Goal: Information Seeking & Learning: Learn about a topic

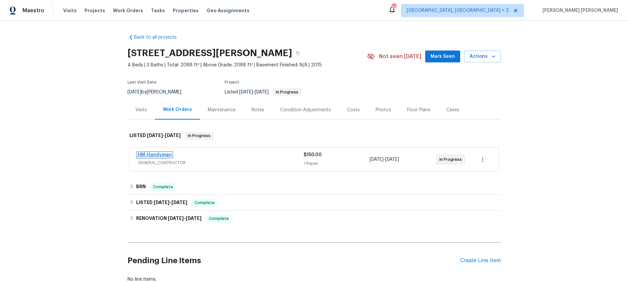
click at [161, 156] on link "HM-Handyman" at bounding box center [155, 155] width 34 height 5
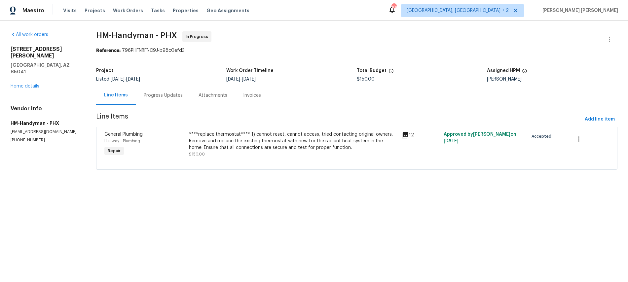
click at [407, 133] on icon at bounding box center [405, 135] width 7 height 7
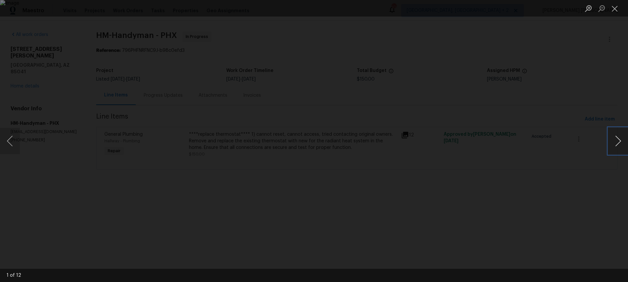
click at [619, 141] on button "Next image" at bounding box center [618, 141] width 20 height 26
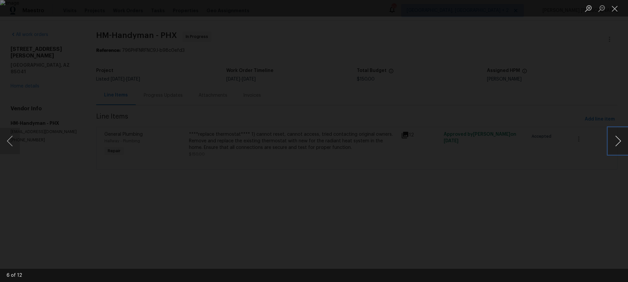
click at [619, 141] on button "Next image" at bounding box center [618, 141] width 20 height 26
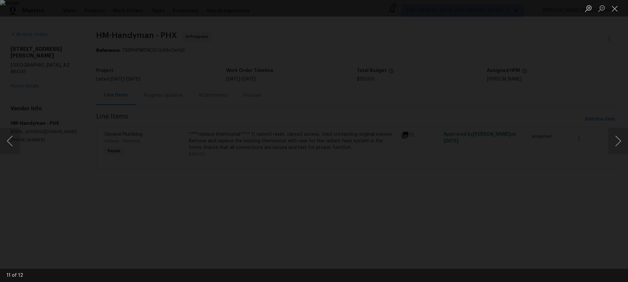
drag, startPoint x: 574, startPoint y: 195, endPoint x: 571, endPoint y: 194, distance: 3.4
click at [572, 194] on div "Lightbox" at bounding box center [314, 141] width 628 height 282
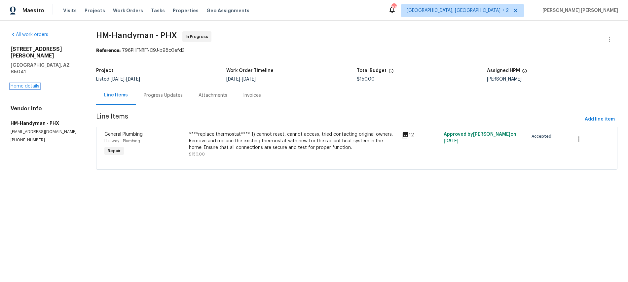
click at [34, 84] on link "Home details" at bounding box center [25, 86] width 29 height 5
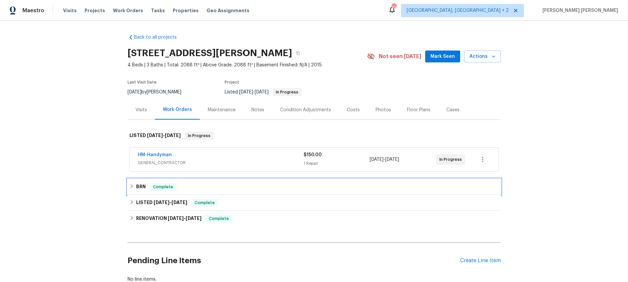
click at [137, 184] on h6 "BRN" at bounding box center [141, 187] width 10 height 8
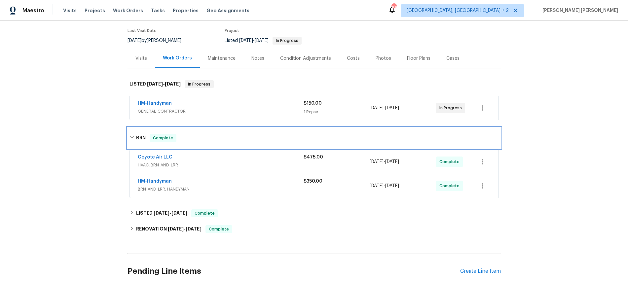
scroll to position [53, 0]
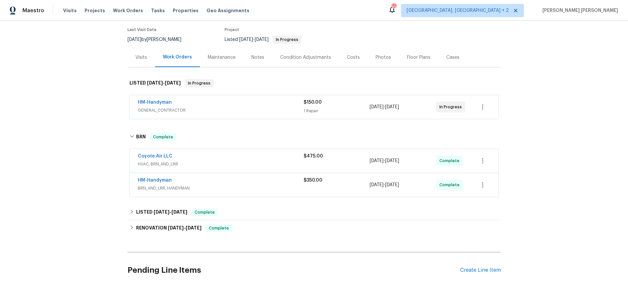
click at [263, 161] on span "HVAC, BRN_AND_LRR" at bounding box center [221, 164] width 166 height 7
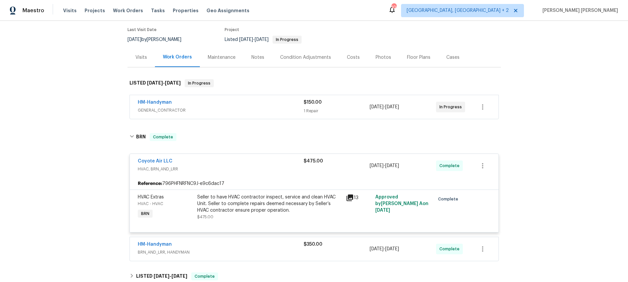
click at [218, 166] on span "HVAC, BRN_AND_LRR" at bounding box center [221, 169] width 166 height 7
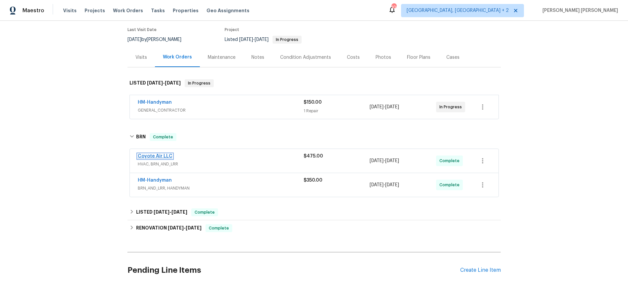
click at [151, 156] on link "Coyote Air LLC" at bounding box center [155, 156] width 35 height 5
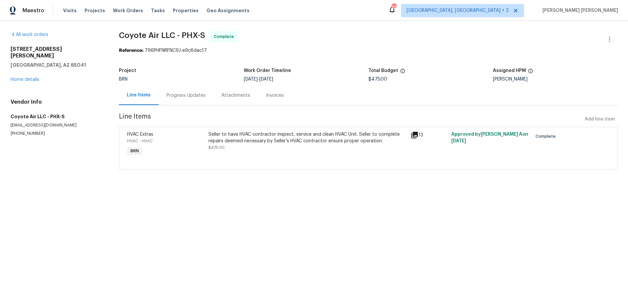
click at [190, 95] on div "Progress Updates" at bounding box center [185, 95] width 39 height 7
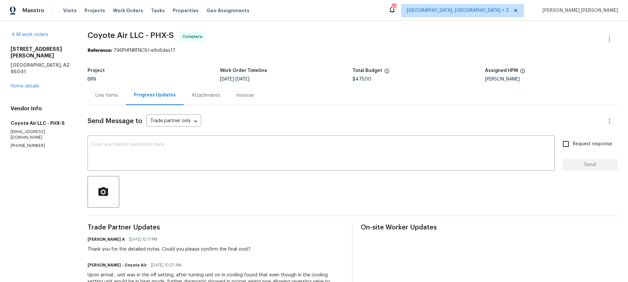
click at [98, 95] on div "Line Items" at bounding box center [106, 95] width 22 height 7
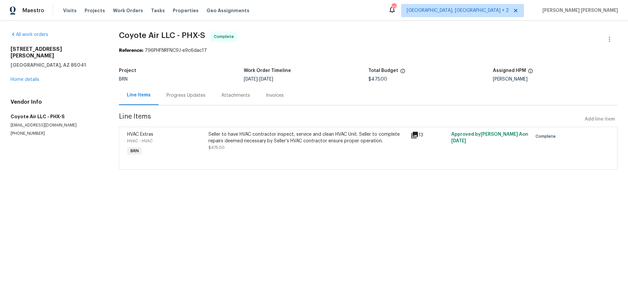
click at [414, 135] on icon at bounding box center [414, 135] width 7 height 7
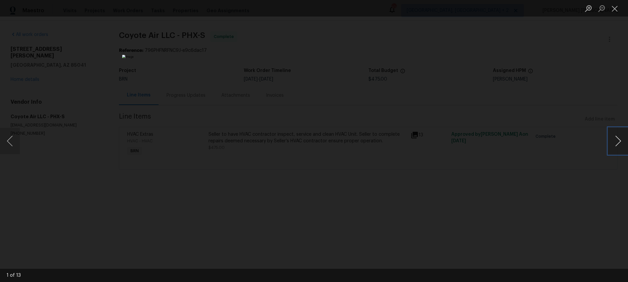
click at [616, 145] on button "Next image" at bounding box center [618, 141] width 20 height 26
click at [613, 146] on button "Next image" at bounding box center [618, 141] width 20 height 26
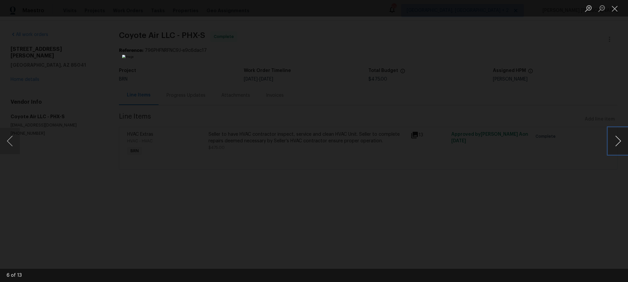
click at [613, 146] on button "Next image" at bounding box center [618, 141] width 20 height 26
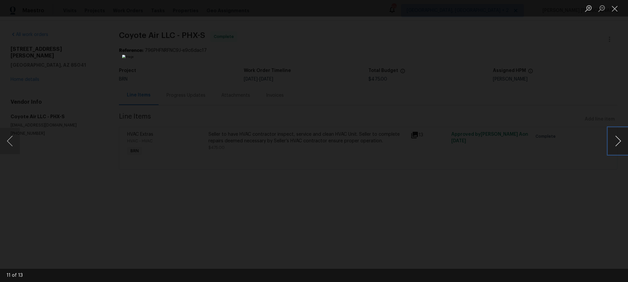
click at [613, 146] on button "Next image" at bounding box center [618, 141] width 20 height 26
click at [548, 216] on div "Lightbox" at bounding box center [314, 141] width 628 height 282
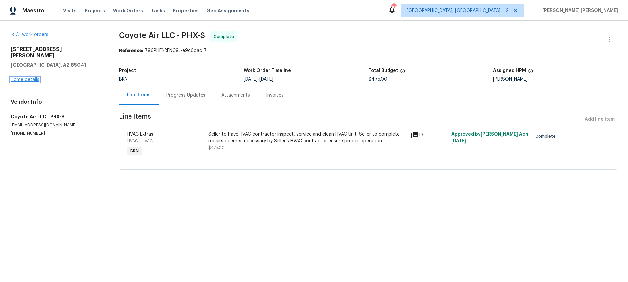
click at [30, 77] on link "Home details" at bounding box center [25, 79] width 29 height 5
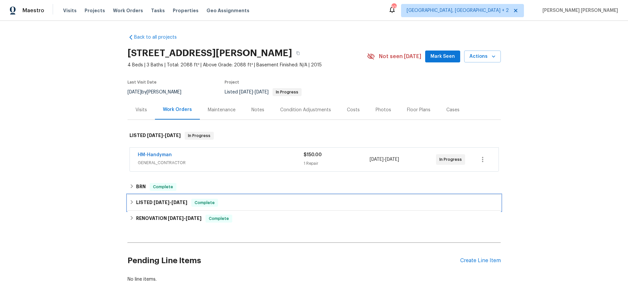
click at [132, 202] on icon at bounding box center [131, 202] width 2 height 4
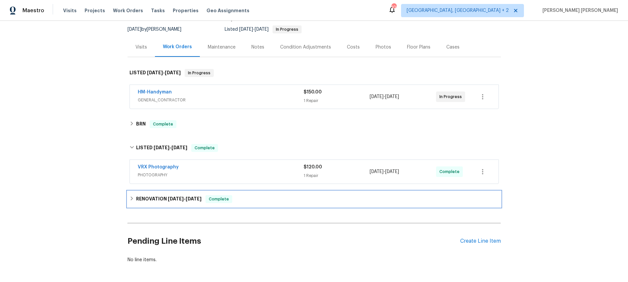
drag, startPoint x: 131, startPoint y: 198, endPoint x: 153, endPoint y: 200, distance: 22.2
click at [131, 198] on icon at bounding box center [131, 198] width 5 height 5
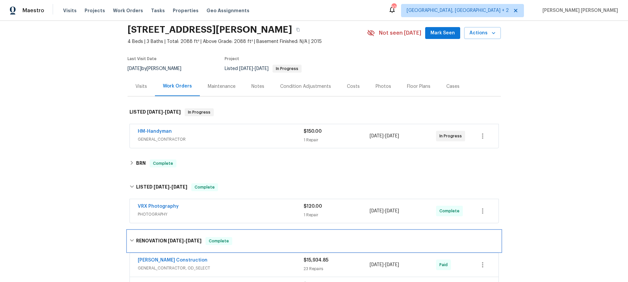
scroll to position [9, 0]
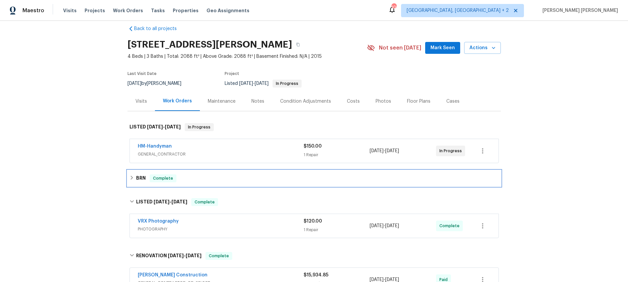
click at [131, 173] on div "BRN Complete" at bounding box center [313, 178] width 373 height 16
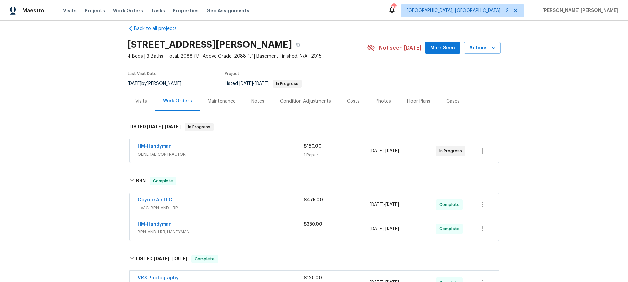
click at [294, 202] on div "Coyote Air LLC" at bounding box center [221, 201] width 166 height 8
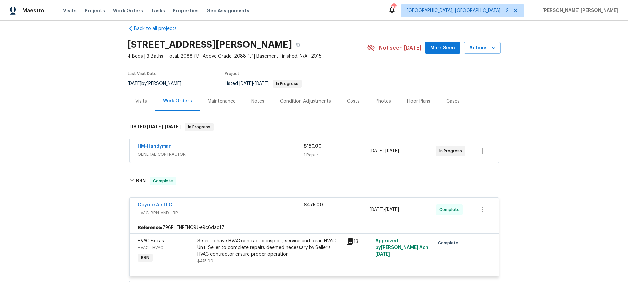
click at [352, 242] on icon at bounding box center [349, 241] width 7 height 7
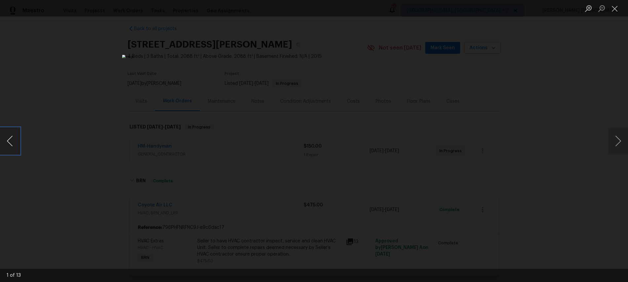
click at [14, 146] on button "Previous image" at bounding box center [10, 141] width 20 height 26
click at [536, 161] on div "Lightbox" at bounding box center [314, 141] width 628 height 282
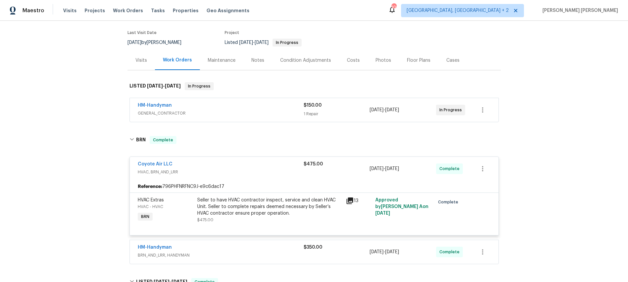
scroll to position [54, 0]
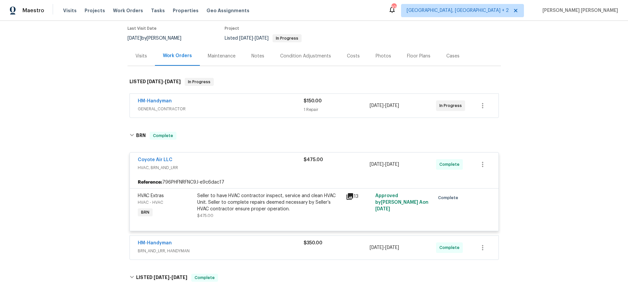
click at [225, 102] on div "HM-Handyman" at bounding box center [221, 102] width 166 height 8
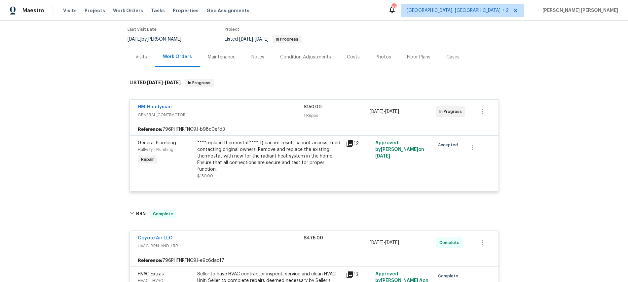
scroll to position [69, 0]
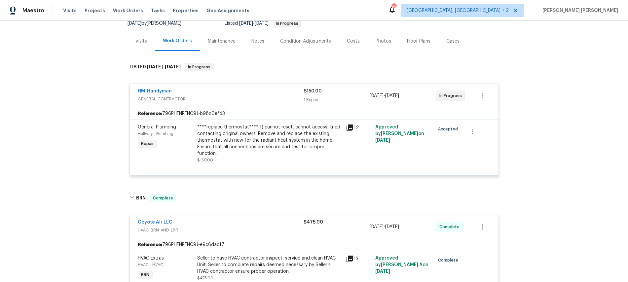
click at [139, 41] on div "Visits" at bounding box center [141, 41] width 12 height 7
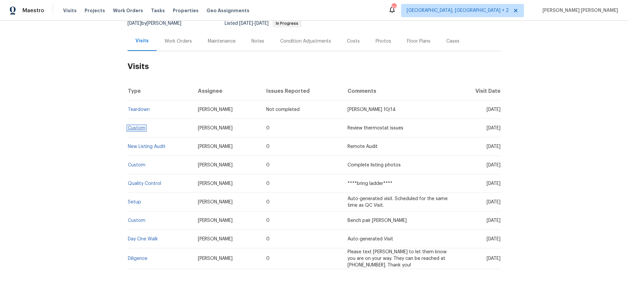
click at [135, 127] on link "Custom" at bounding box center [137, 128] width 18 height 5
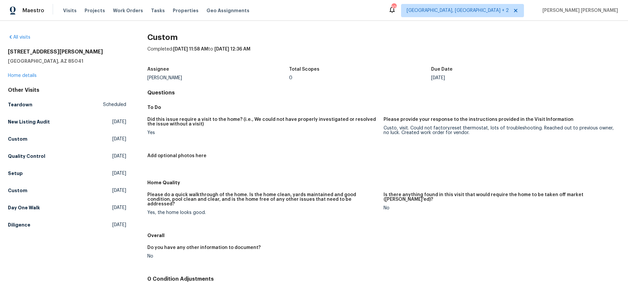
click at [28, 72] on div "3433 W Chambers St Phoenix, AZ 85041 Home details" at bounding box center [67, 64] width 118 height 30
click at [28, 73] on div "3433 W Chambers St Phoenix, AZ 85041 Home details" at bounding box center [67, 64] width 118 height 30
click at [28, 74] on link "Home details" at bounding box center [22, 75] width 29 height 5
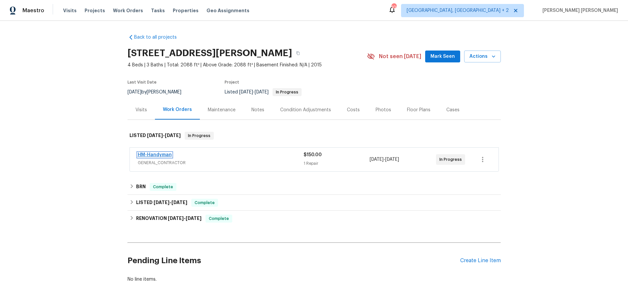
click at [159, 153] on link "HM-Handyman" at bounding box center [155, 155] width 34 height 5
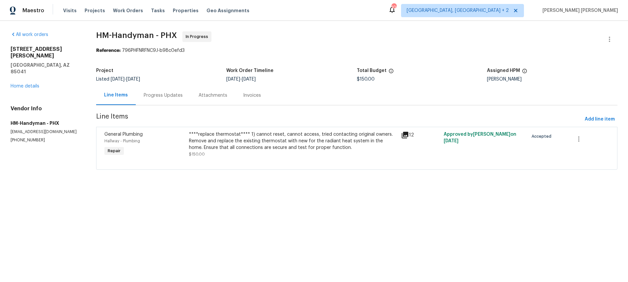
click at [164, 94] on div "Progress Updates" at bounding box center [163, 95] width 39 height 7
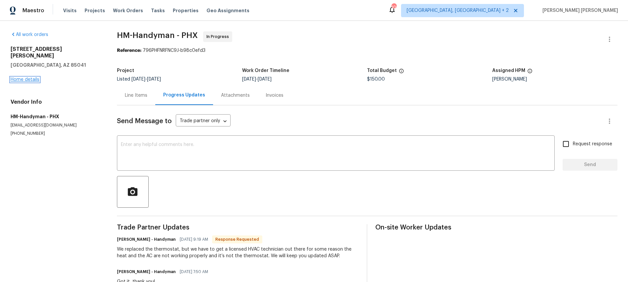
click at [34, 77] on link "Home details" at bounding box center [25, 79] width 29 height 5
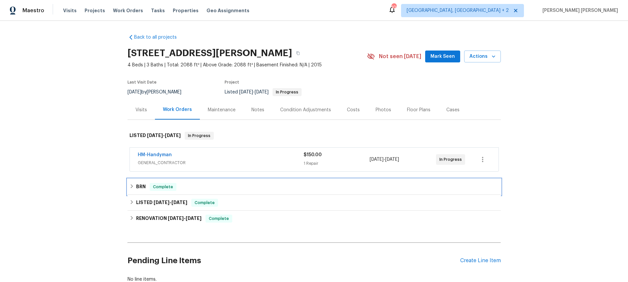
drag, startPoint x: 131, startPoint y: 185, endPoint x: 159, endPoint y: 192, distance: 28.6
click at [131, 185] on icon at bounding box center [131, 186] width 2 height 4
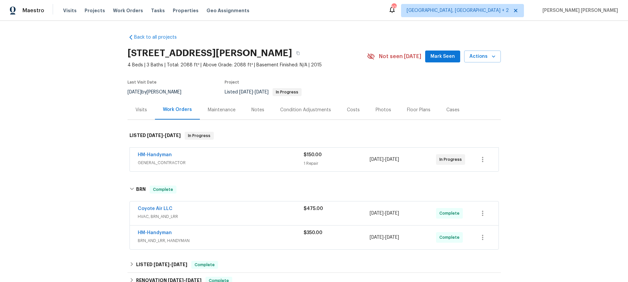
click at [248, 214] on span "HVAC, BRN_AND_LRR" at bounding box center [221, 216] width 166 height 7
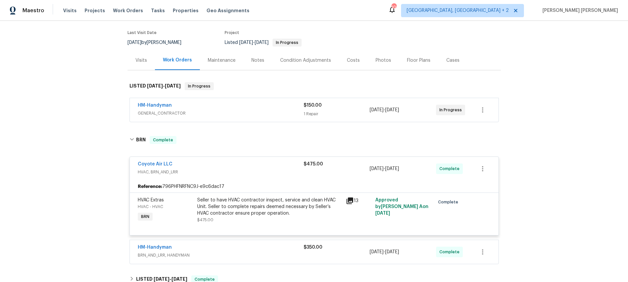
scroll to position [52, 0]
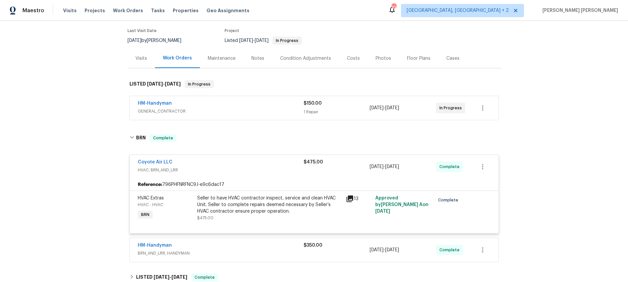
click at [259, 103] on div "HM-Handyman" at bounding box center [221, 104] width 166 height 8
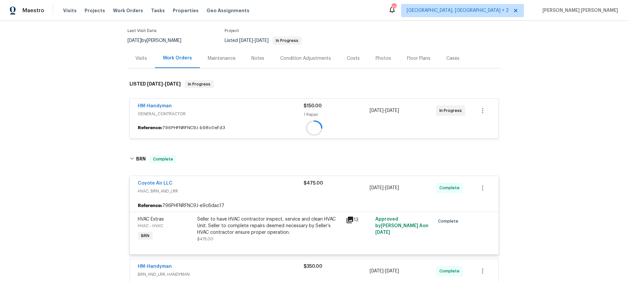
click at [259, 103] on div "HM-Handyman" at bounding box center [221, 107] width 166 height 8
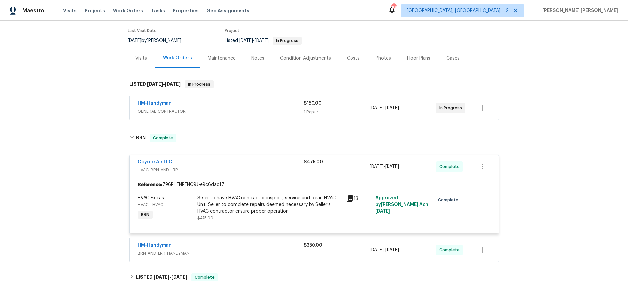
click at [258, 102] on div "HM-Handyman" at bounding box center [221, 104] width 166 height 8
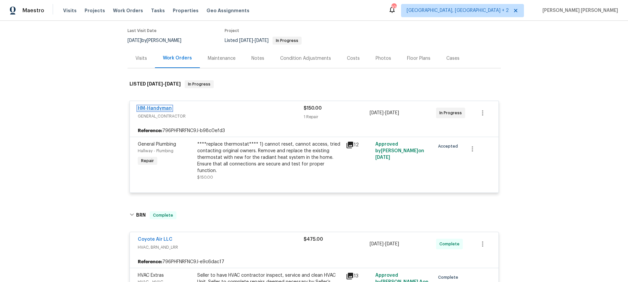
click at [161, 110] on link "HM-Handyman" at bounding box center [155, 108] width 34 height 5
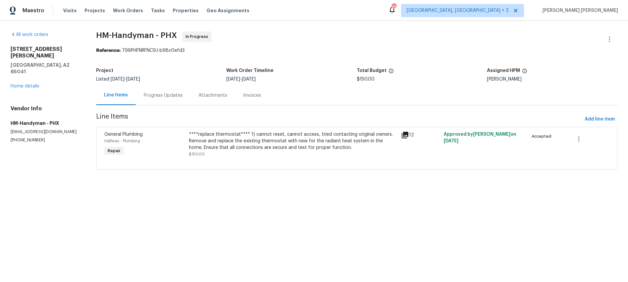
click at [169, 98] on div "Progress Updates" at bounding box center [163, 95] width 39 height 7
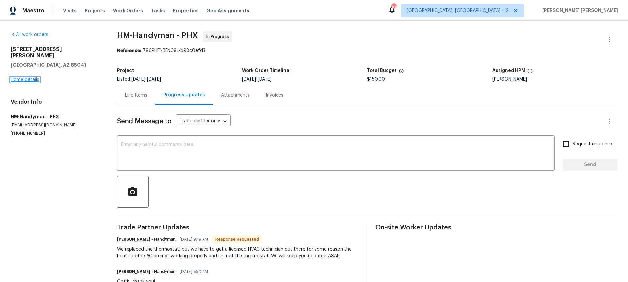
click at [27, 77] on link "Home details" at bounding box center [25, 79] width 29 height 5
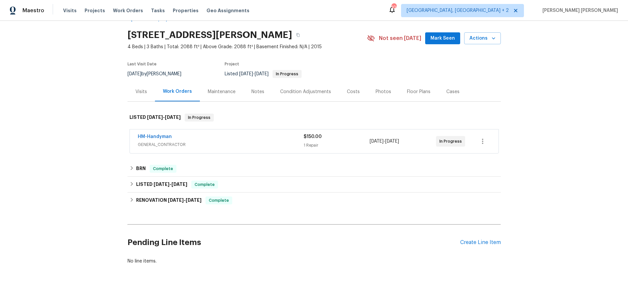
scroll to position [19, 0]
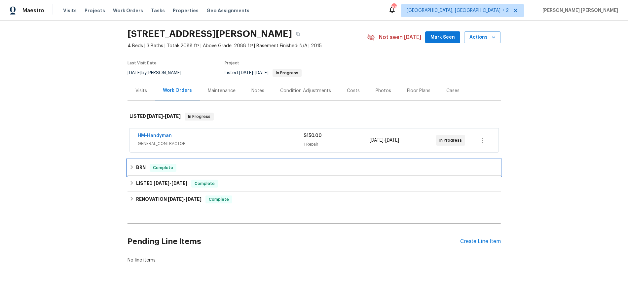
drag, startPoint x: 128, startPoint y: 165, endPoint x: 147, endPoint y: 170, distance: 18.8
click at [129, 165] on div "BRN Complete" at bounding box center [313, 168] width 373 height 16
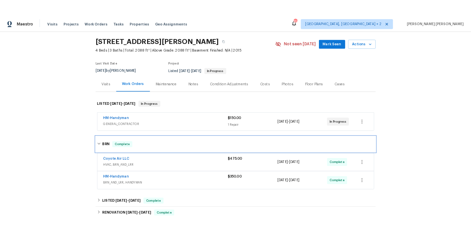
scroll to position [25, 0]
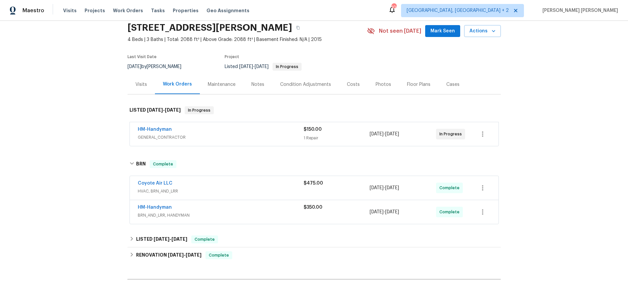
click at [239, 198] on div "Coyote Air LLC HVAC, BRN_AND_LRR $475.00 10/6/2025 - 10/6/2025 Complete" at bounding box center [314, 188] width 369 height 24
click at [167, 181] on link "Coyote Air LLC" at bounding box center [155, 183] width 35 height 5
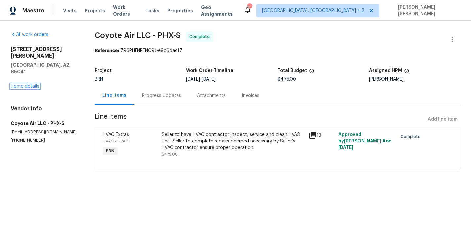
click at [27, 84] on link "Home details" at bounding box center [25, 86] width 29 height 5
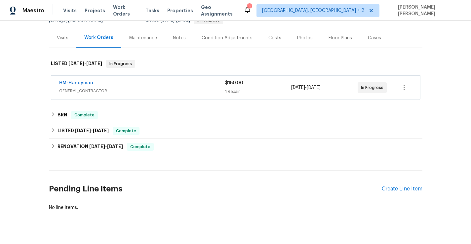
scroll to position [72, 0]
click at [141, 85] on div "HM-Handyman" at bounding box center [142, 83] width 166 height 8
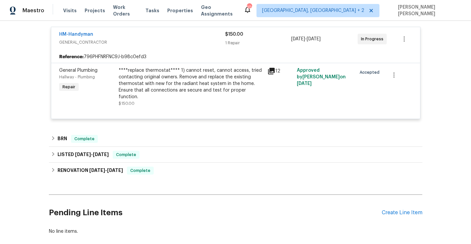
scroll to position [135, 0]
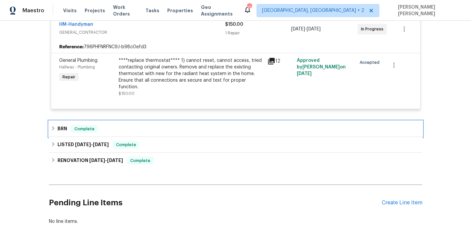
click at [56, 128] on div "BRN Complete" at bounding box center [235, 129] width 369 height 8
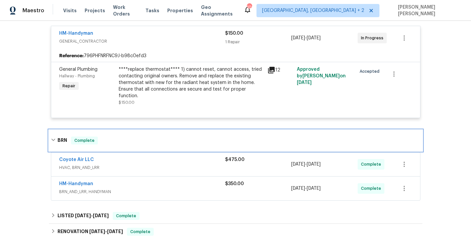
scroll to position [128, 0]
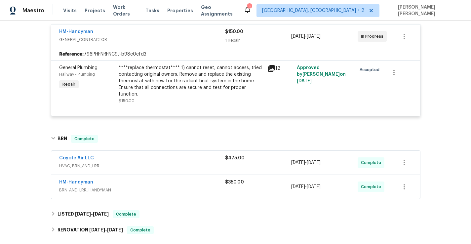
click at [184, 187] on span "BRN_AND_LRR, HANDYMAN" at bounding box center [142, 190] width 166 height 7
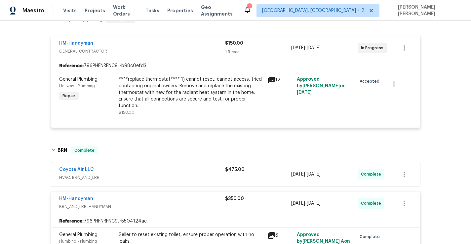
scroll to position [115, 0]
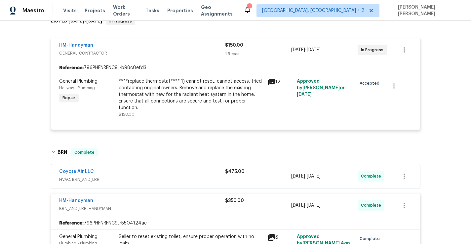
click at [190, 181] on span "HVAC, BRN_AND_LRR" at bounding box center [142, 179] width 166 height 7
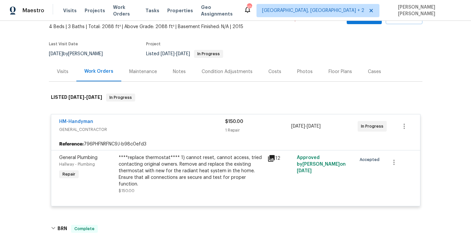
scroll to position [38, 0]
click at [57, 74] on div "Visits" at bounding box center [63, 72] width 12 height 7
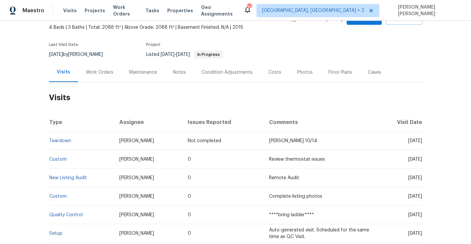
click at [107, 71] on div "Work Orders" at bounding box center [99, 72] width 27 height 7
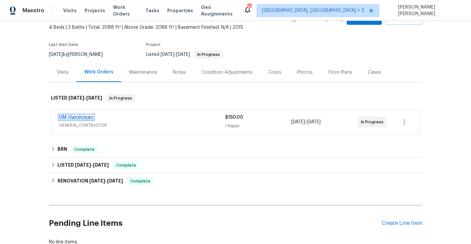
click at [87, 117] on link "HM-Handyman" at bounding box center [76, 117] width 34 height 5
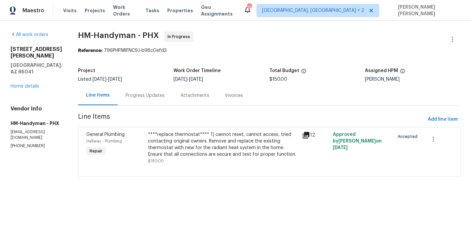
click at [148, 96] on div "Progress Updates" at bounding box center [144, 95] width 39 height 7
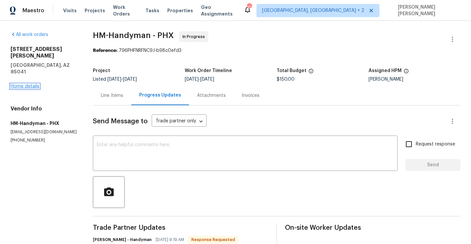
click at [27, 84] on link "Home details" at bounding box center [25, 86] width 29 height 5
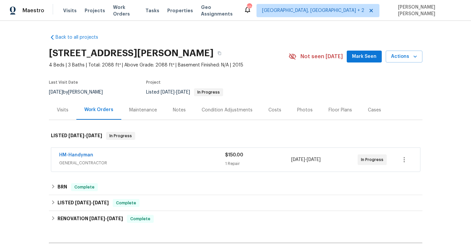
scroll to position [6, 0]
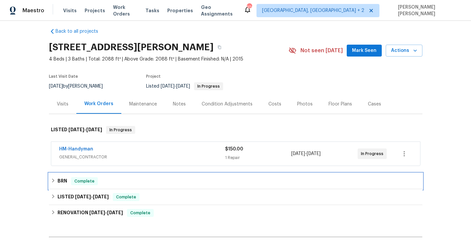
click at [50, 182] on div "BRN Complete" at bounding box center [235, 181] width 373 height 16
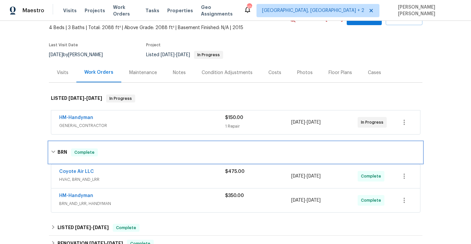
scroll to position [38, 0]
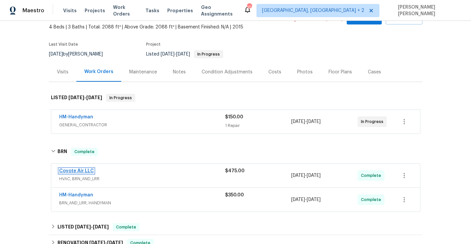
click at [71, 170] on link "Coyote Air LLC" at bounding box center [76, 170] width 35 height 5
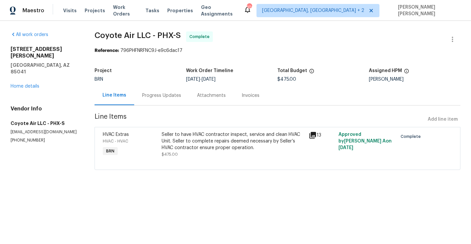
drag, startPoint x: 166, startPoint y: 96, endPoint x: 166, endPoint y: 101, distance: 5.0
click at [166, 96] on div "Progress Updates" at bounding box center [161, 95] width 39 height 7
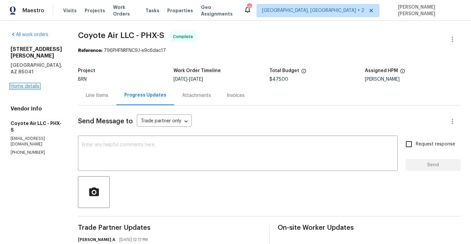
click at [17, 84] on link "Home details" at bounding box center [25, 86] width 29 height 5
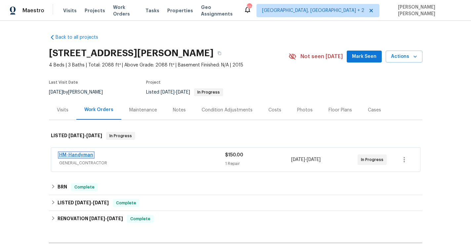
click at [81, 154] on link "HM-Handyman" at bounding box center [76, 155] width 34 height 5
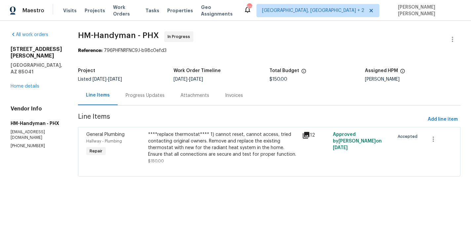
click at [308, 131] on icon at bounding box center [306, 135] width 8 height 8
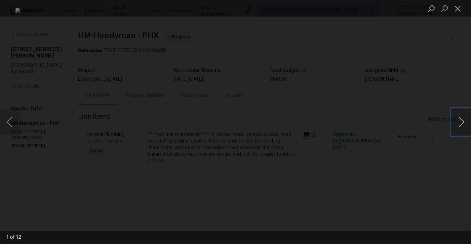
click at [459, 125] on button "Next image" at bounding box center [461, 122] width 20 height 26
drag, startPoint x: 13, startPoint y: 123, endPoint x: 53, endPoint y: 127, distance: 40.2
click at [14, 123] on button "Previous image" at bounding box center [10, 122] width 20 height 26
click at [456, 122] on button "Next image" at bounding box center [461, 122] width 20 height 26
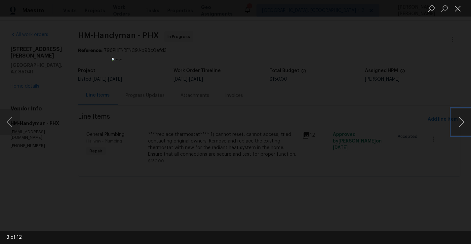
click at [456, 122] on button "Next image" at bounding box center [461, 122] width 20 height 26
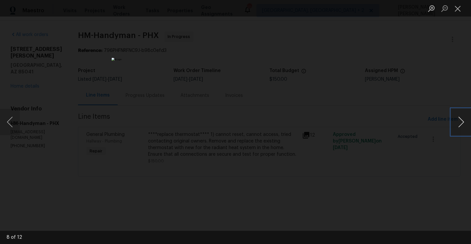
click at [456, 122] on button "Next image" at bounding box center [461, 122] width 20 height 26
click at [464, 124] on button "Next image" at bounding box center [461, 122] width 20 height 26
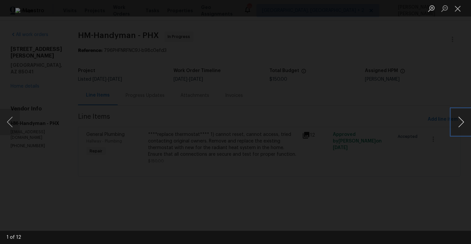
click at [456, 123] on button "Next image" at bounding box center [461, 122] width 20 height 26
click at [449, 130] on div "Lightbox" at bounding box center [235, 122] width 471 height 244
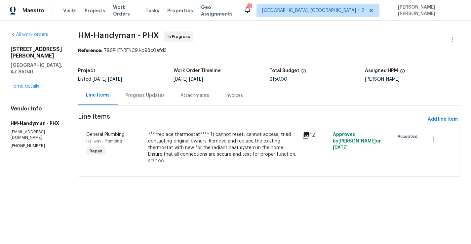
click at [306, 135] on icon at bounding box center [306, 135] width 7 height 7
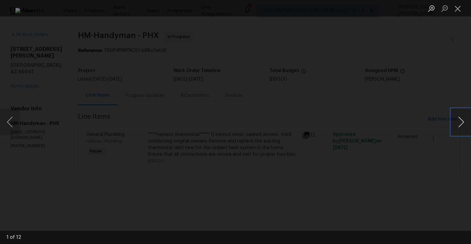
click at [456, 125] on button "Next image" at bounding box center [461, 122] width 20 height 26
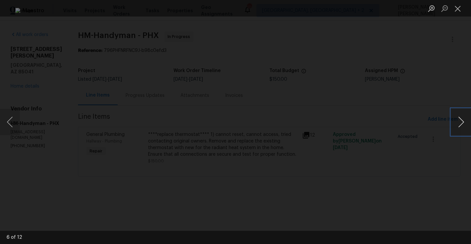
click at [456, 125] on button "Next image" at bounding box center [461, 122] width 20 height 26
click at [459, 8] on button "Close lightbox" at bounding box center [457, 9] width 13 height 12
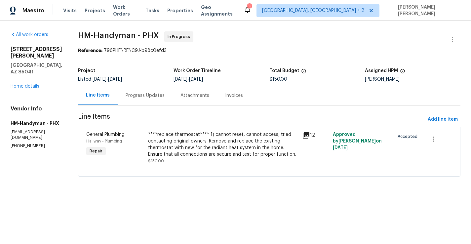
click at [309, 133] on icon at bounding box center [306, 135] width 7 height 7
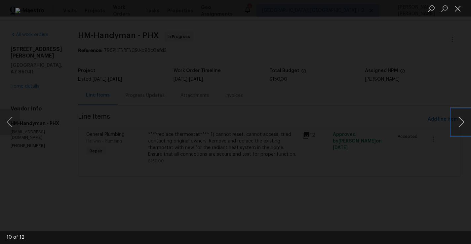
click at [458, 125] on button "Next image" at bounding box center [461, 122] width 20 height 26
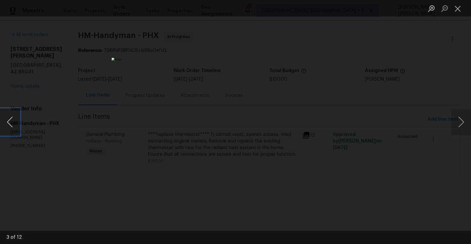
click at [15, 123] on button "Previous image" at bounding box center [10, 122] width 20 height 26
click at [463, 130] on button "Next image" at bounding box center [461, 122] width 20 height 26
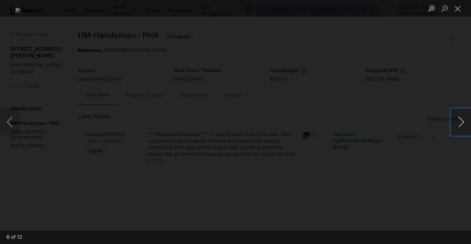
click at [463, 130] on button "Next image" at bounding box center [461, 122] width 20 height 26
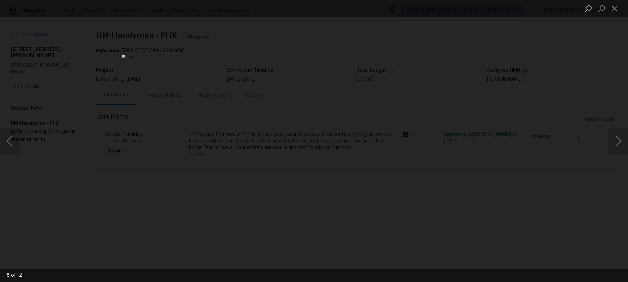
drag, startPoint x: 166, startPoint y: 65, endPoint x: 114, endPoint y: 58, distance: 52.6
click at [155, 63] on div "Lightbox" at bounding box center [314, 141] width 628 height 282
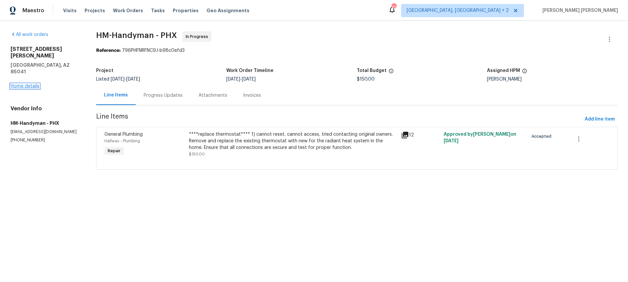
click at [34, 84] on link "Home details" at bounding box center [25, 86] width 29 height 5
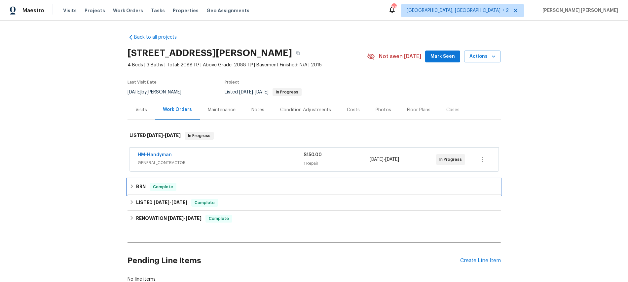
click at [129, 182] on div "BRN Complete" at bounding box center [313, 187] width 373 height 16
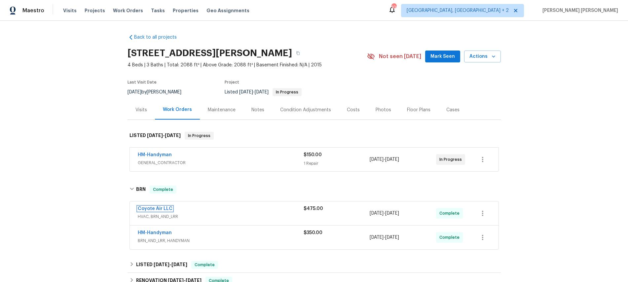
click at [163, 207] on link "Coyote Air LLC" at bounding box center [155, 208] width 35 height 5
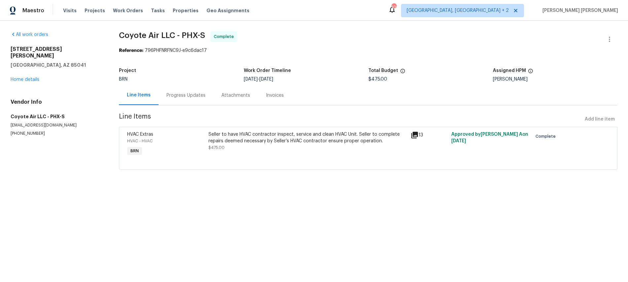
click at [415, 135] on icon at bounding box center [414, 135] width 7 height 7
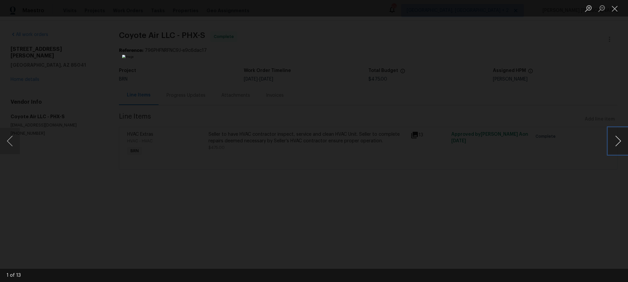
click at [470, 139] on button "Next image" at bounding box center [618, 141] width 20 height 26
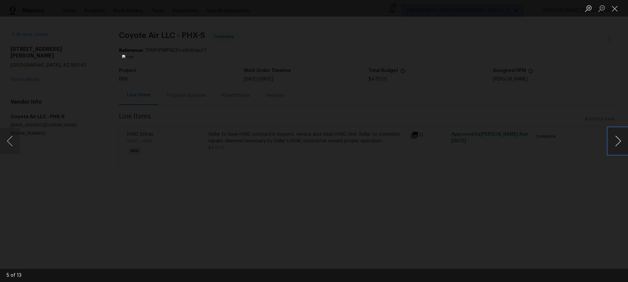
click at [470, 139] on button "Next image" at bounding box center [618, 141] width 20 height 26
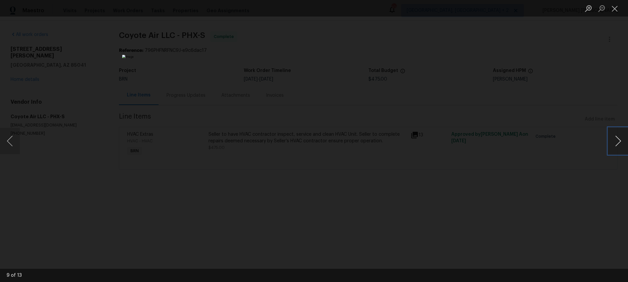
click at [470, 139] on button "Next image" at bounding box center [618, 141] width 20 height 26
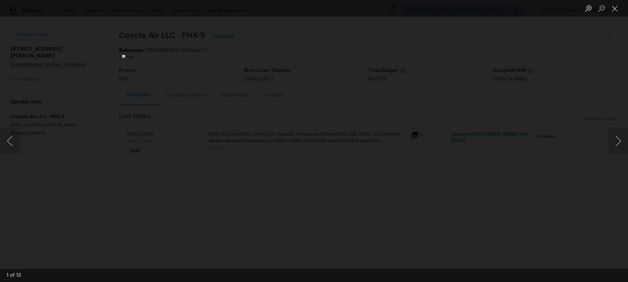
drag, startPoint x: 525, startPoint y: 185, endPoint x: 512, endPoint y: 191, distance: 14.3
click at [470, 185] on div "Lightbox" at bounding box center [314, 141] width 628 height 282
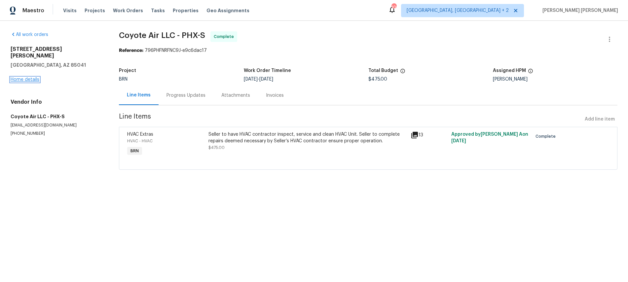
click at [33, 77] on link "Home details" at bounding box center [25, 79] width 29 height 5
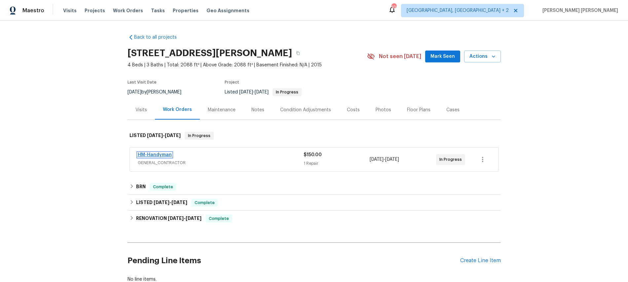
click at [152, 154] on link "HM-Handyman" at bounding box center [155, 155] width 34 height 5
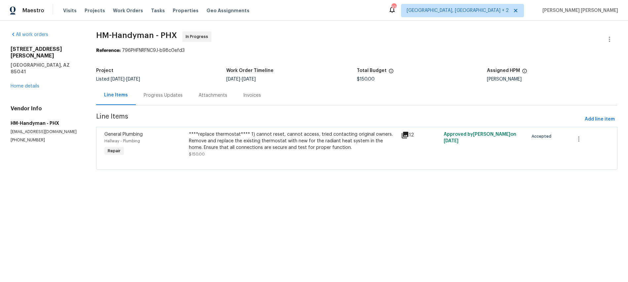
drag, startPoint x: 406, startPoint y: 133, endPoint x: 409, endPoint y: 135, distance: 4.1
click at [407, 133] on icon at bounding box center [405, 135] width 7 height 7
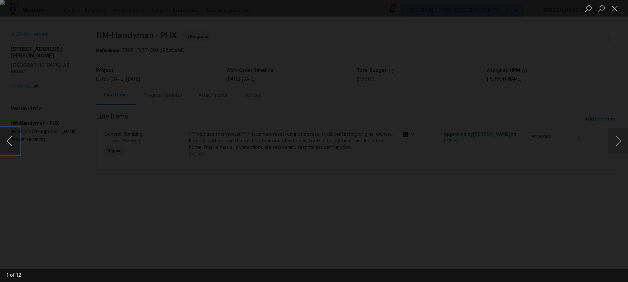
click at [17, 141] on button "Previous image" at bounding box center [10, 141] width 20 height 26
drag, startPoint x: 54, startPoint y: 125, endPoint x: 12, endPoint y: -8, distance: 138.6
click at [12, 0] on html "Maestro Visits Projects Work Orders Tasks Properties Geo Assignments 106 Albuqu…" at bounding box center [314, 94] width 628 height 188
click at [12, 139] on button "Previous image" at bounding box center [10, 141] width 20 height 26
click at [11, 141] on button "Previous image" at bounding box center [10, 141] width 20 height 26
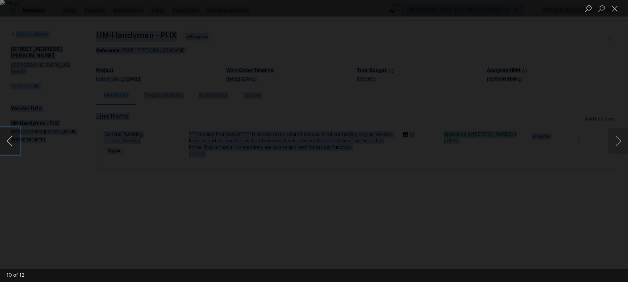
click at [11, 141] on button "Previous image" at bounding box center [10, 141] width 20 height 26
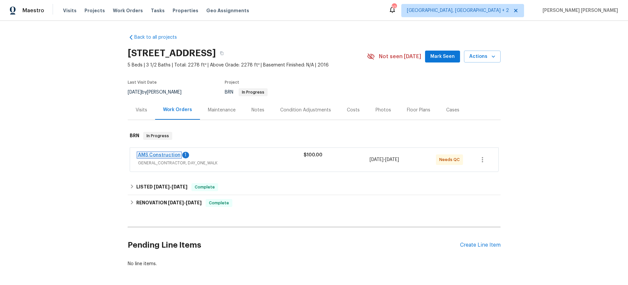
click at [147, 154] on link "AMS Construction" at bounding box center [159, 155] width 43 height 5
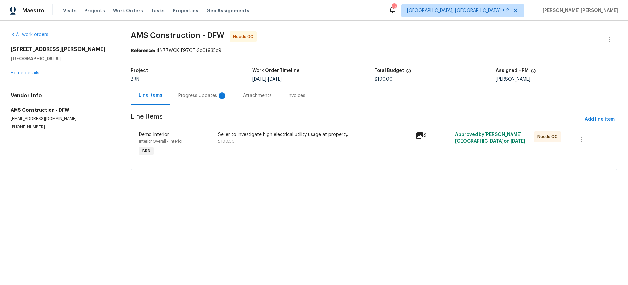
drag, startPoint x: 200, startPoint y: 95, endPoint x: 202, endPoint y: 105, distance: 9.5
click at [200, 95] on div "Progress Updates 1" at bounding box center [202, 95] width 49 height 7
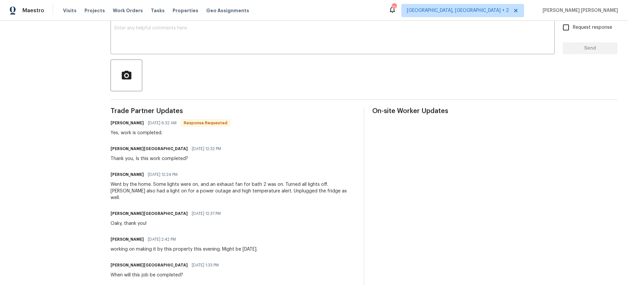
scroll to position [116, 0]
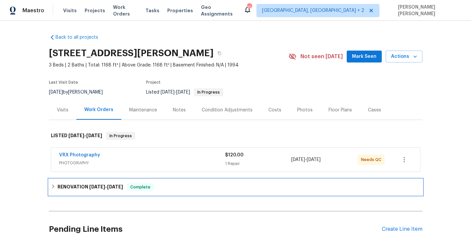
click at [55, 187] on icon at bounding box center [53, 186] width 5 height 5
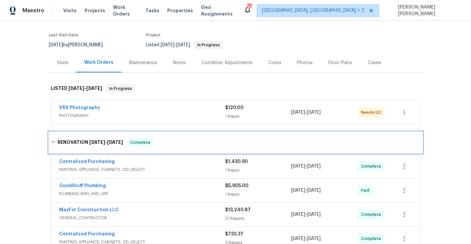
scroll to position [235, 0]
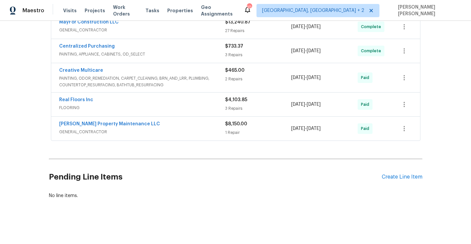
click at [187, 124] on div "Glen Property Maintenance LLC" at bounding box center [142, 125] width 166 height 8
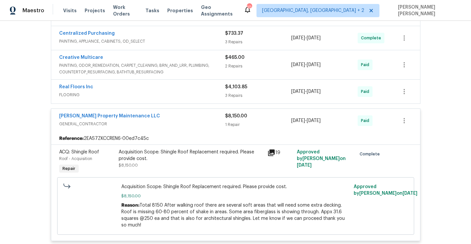
click at [191, 121] on span "GENERAL_CONTRACTOR" at bounding box center [142, 124] width 166 height 7
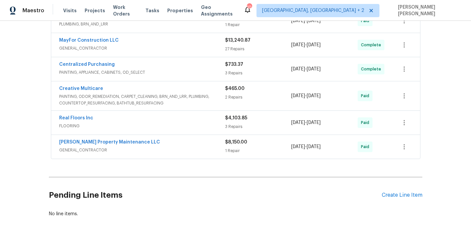
scroll to position [184, 0]
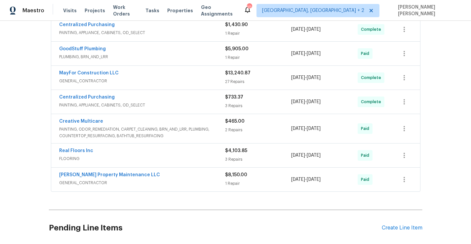
click at [191, 126] on span "PAINTING, ODOR_REMEDIATION, CARPET_CLEANING, BRN_AND_LRR, PLUMBING, COUNTERTOP_…" at bounding box center [142, 132] width 166 height 13
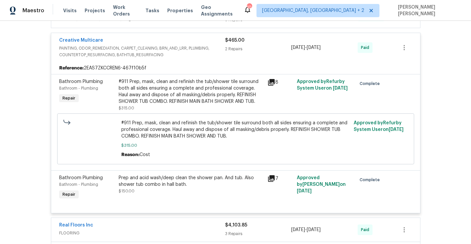
scroll to position [270, 0]
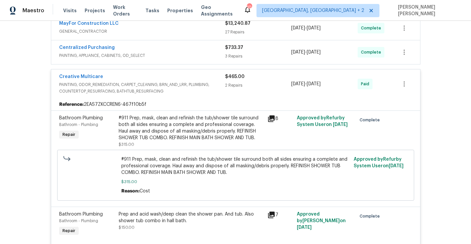
drag, startPoint x: 197, startPoint y: 86, endPoint x: 197, endPoint y: 91, distance: 5.6
click at [197, 86] on span "PAINTING, ODOR_REMEDIATION, CARPET_CLEANING, BRN_AND_LRR, PLUMBING, COUNTERTOP_…" at bounding box center [142, 87] width 166 height 13
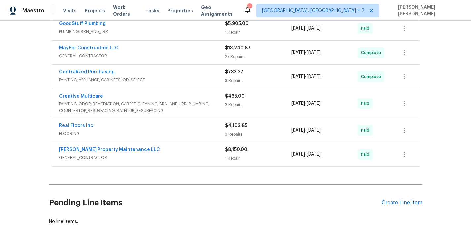
scroll to position [201, 0]
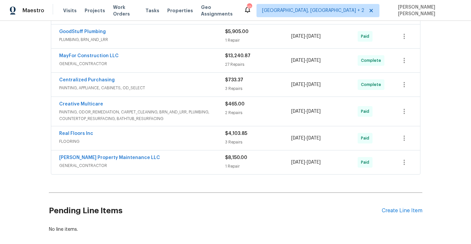
click at [200, 57] on div "MayFor Construction LLC" at bounding box center [142, 57] width 166 height 8
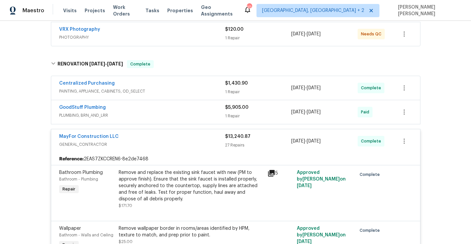
scroll to position [127, 0]
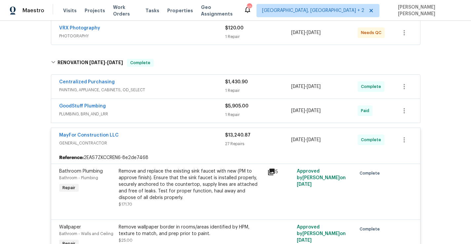
click at [199, 132] on div "MayFor Construction LLC" at bounding box center [142, 136] width 166 height 8
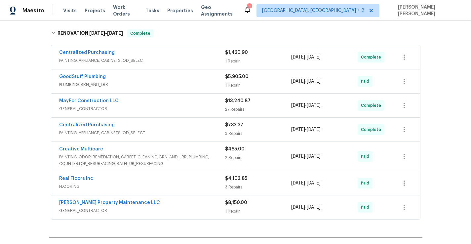
scroll to position [159, 0]
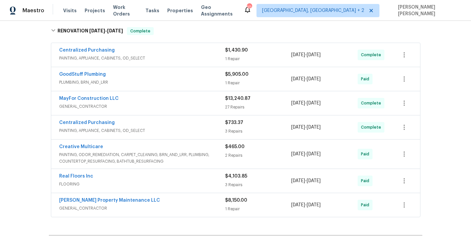
click at [187, 106] on span "GENERAL_CONTRACTOR" at bounding box center [142, 106] width 166 height 7
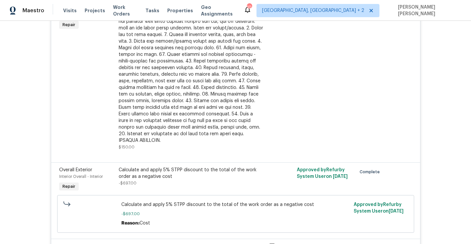
scroll to position [1085, 0]
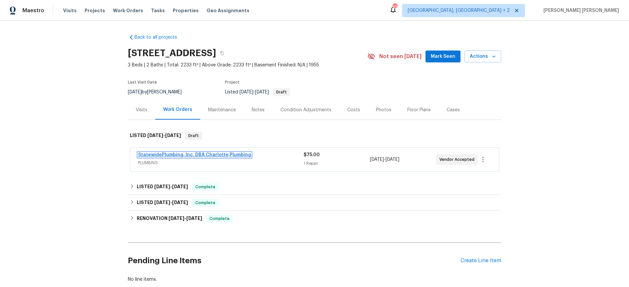
click at [220, 153] on link "StatewidePlumbing, Inc. DBA Charlotte Plumbing" at bounding box center [194, 155] width 113 height 5
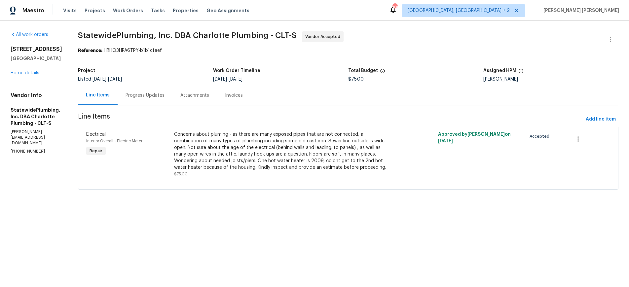
drag, startPoint x: 161, startPoint y: 96, endPoint x: 169, endPoint y: 101, distance: 10.3
click at [160, 96] on div "Progress Updates" at bounding box center [144, 95] width 39 height 7
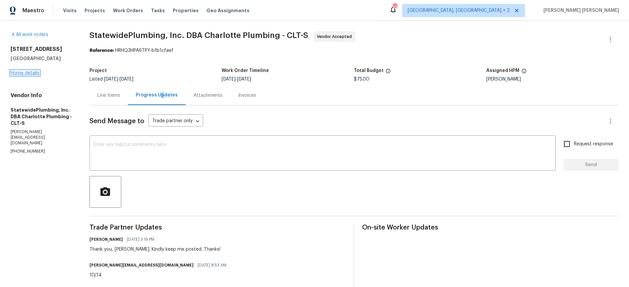
click at [24, 73] on link "Home details" at bounding box center [25, 73] width 29 height 5
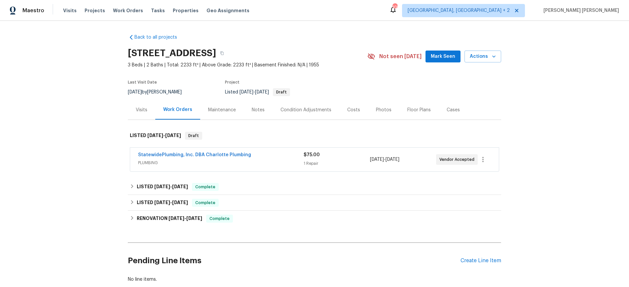
click at [142, 110] on div "Visits" at bounding box center [142, 110] width 12 height 7
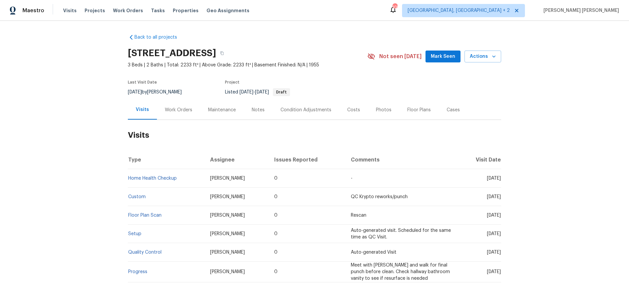
scroll to position [5, 0]
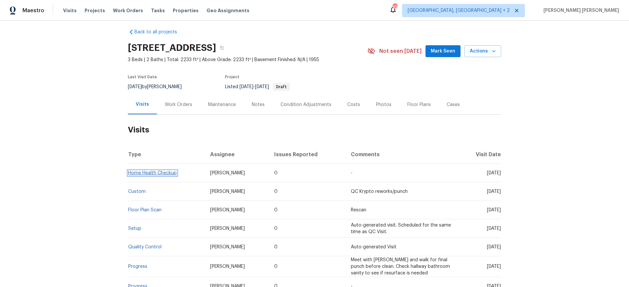
click at [142, 172] on link "Home Health Checkup" at bounding box center [152, 173] width 49 height 5
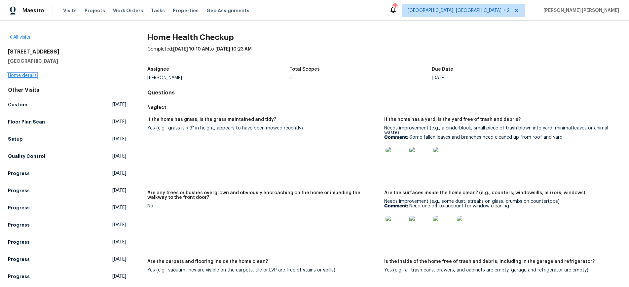
click at [32, 76] on link "Home details" at bounding box center [22, 75] width 29 height 5
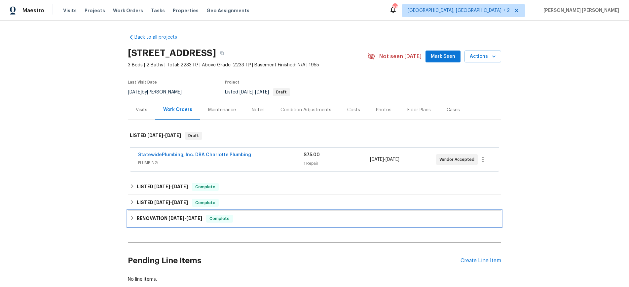
drag, startPoint x: 132, startPoint y: 217, endPoint x: 175, endPoint y: 216, distance: 43.0
click at [132, 217] on icon at bounding box center [132, 218] width 5 height 5
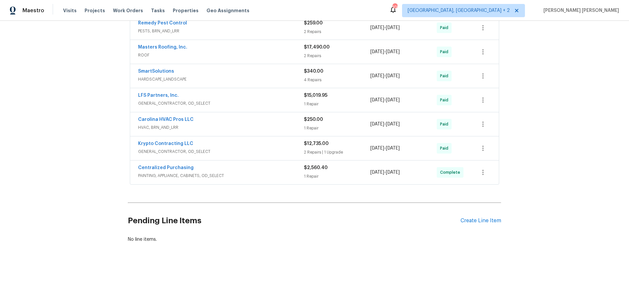
scroll to position [499, 0]
click at [353, 147] on div "$12,735.00 2 Repairs | 1 Upgrade" at bounding box center [337, 148] width 66 height 16
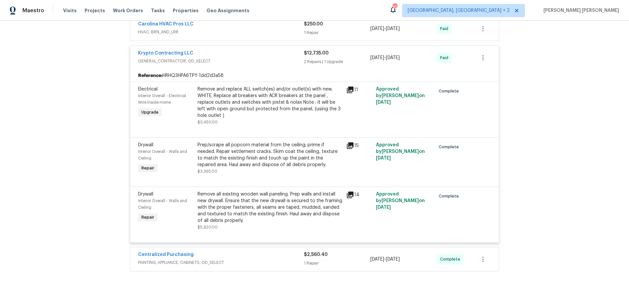
scroll to position [595, 0]
click at [348, 142] on icon at bounding box center [350, 144] width 7 height 7
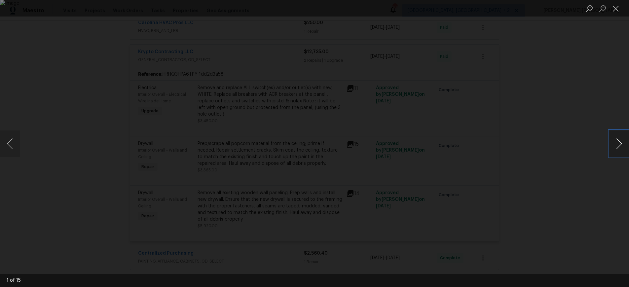
click at [617, 144] on button "Next image" at bounding box center [619, 143] width 20 height 26
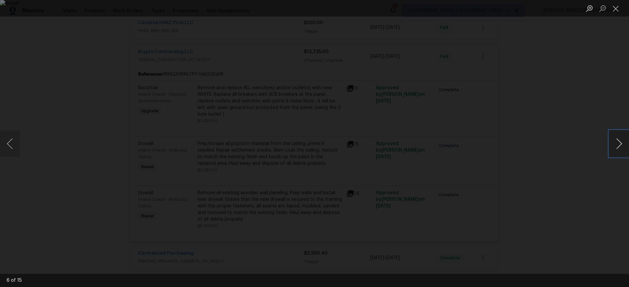
click at [617, 144] on button "Next image" at bounding box center [619, 143] width 20 height 26
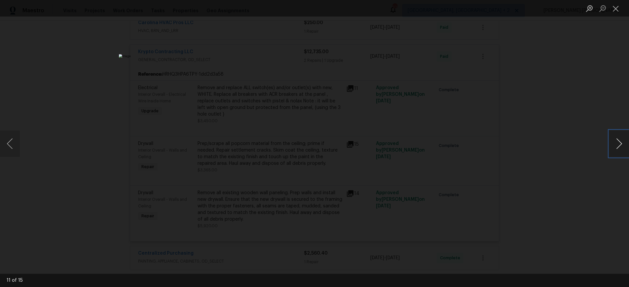
click at [617, 144] on button "Next image" at bounding box center [619, 143] width 20 height 26
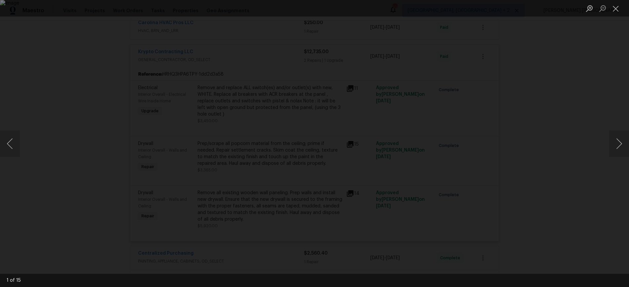
drag, startPoint x: 545, startPoint y: 179, endPoint x: 541, endPoint y: 179, distance: 4.0
click at [542, 179] on div "Lightbox" at bounding box center [314, 143] width 629 height 287
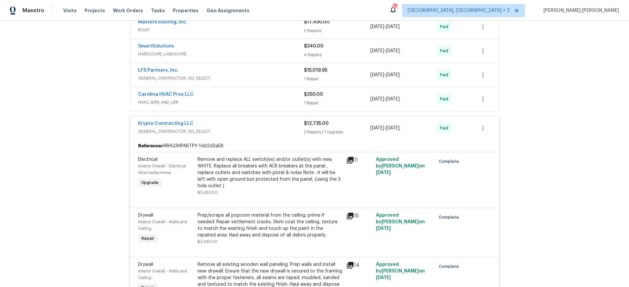
scroll to position [457, 0]
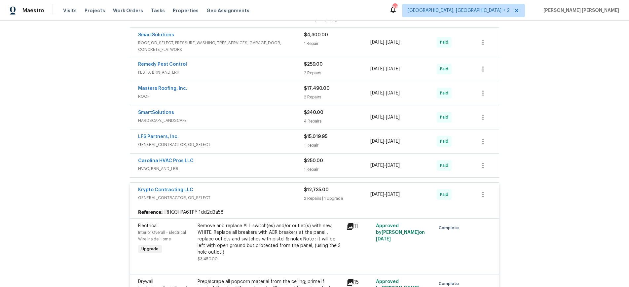
click at [271, 189] on div "Krypto Contracting LLC" at bounding box center [221, 191] width 166 height 8
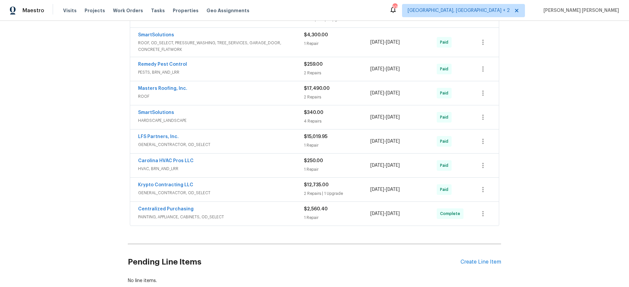
click at [252, 142] on span "GENERAL_CONTRACTOR, OD_SELECT" at bounding box center [221, 144] width 166 height 7
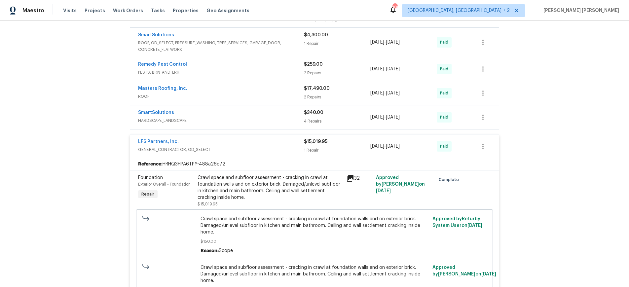
click at [351, 178] on icon at bounding box center [350, 178] width 7 height 7
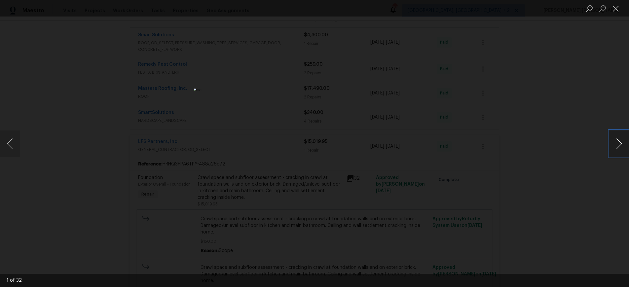
click at [619, 148] on button "Next image" at bounding box center [619, 143] width 20 height 26
click at [616, 146] on button "Next image" at bounding box center [619, 143] width 20 height 26
click at [618, 143] on button "Next image" at bounding box center [619, 143] width 20 height 26
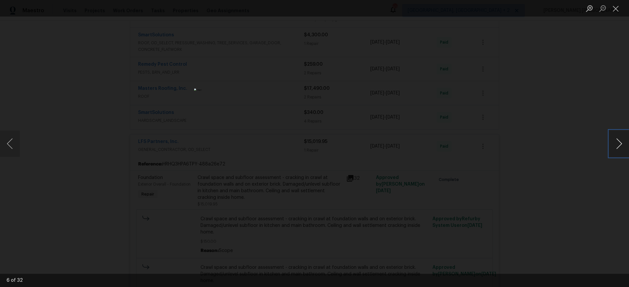
click at [618, 143] on button "Next image" at bounding box center [619, 143] width 20 height 26
click at [614, 145] on button "Next image" at bounding box center [619, 143] width 20 height 26
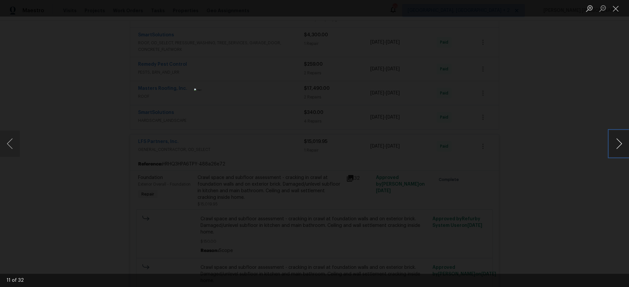
click at [614, 145] on button "Next image" at bounding box center [619, 143] width 20 height 26
click at [619, 147] on button "Next image" at bounding box center [619, 143] width 20 height 26
click at [14, 146] on button "Previous image" at bounding box center [10, 143] width 20 height 26
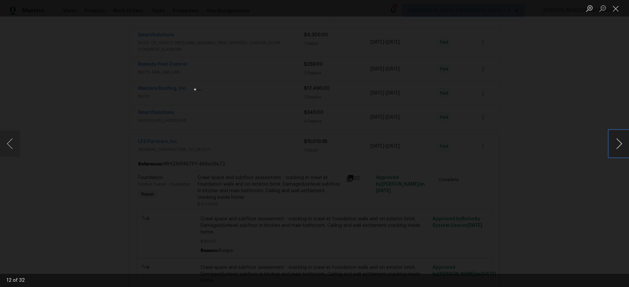
click at [619, 147] on button "Next image" at bounding box center [619, 143] width 20 height 26
click at [617, 140] on button "Next image" at bounding box center [619, 143] width 20 height 26
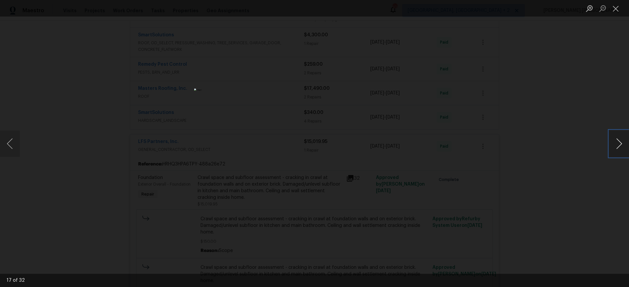
click at [617, 140] on button "Next image" at bounding box center [619, 143] width 20 height 26
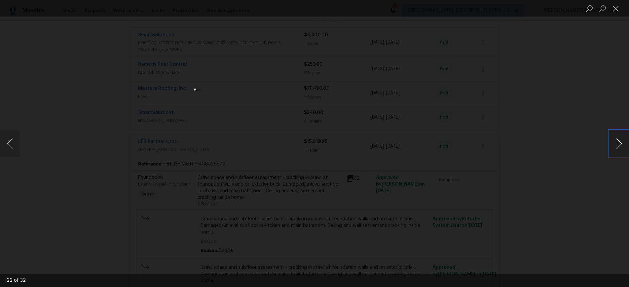
click at [617, 140] on button "Next image" at bounding box center [619, 143] width 20 height 26
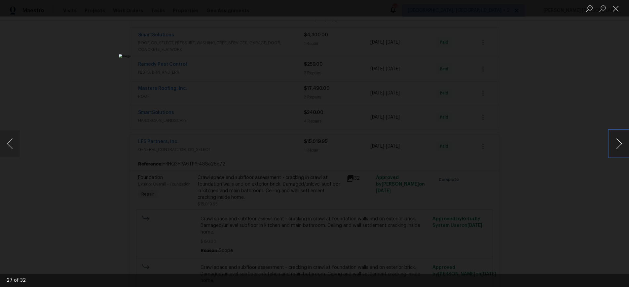
click at [617, 140] on button "Next image" at bounding box center [619, 143] width 20 height 26
drag, startPoint x: 616, startPoint y: 6, endPoint x: 529, endPoint y: 136, distance: 156.8
click at [616, 6] on button "Close lightbox" at bounding box center [615, 9] width 13 height 12
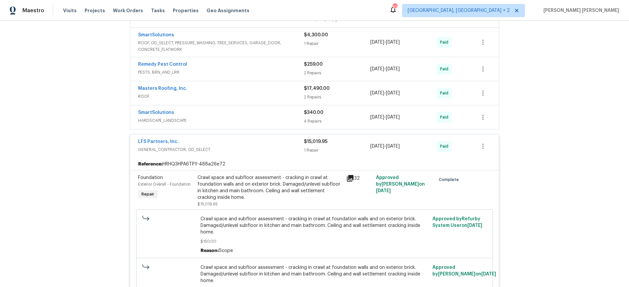
click at [260, 146] on span "GENERAL_CONTRACTOR, OD_SELECT" at bounding box center [221, 149] width 166 height 7
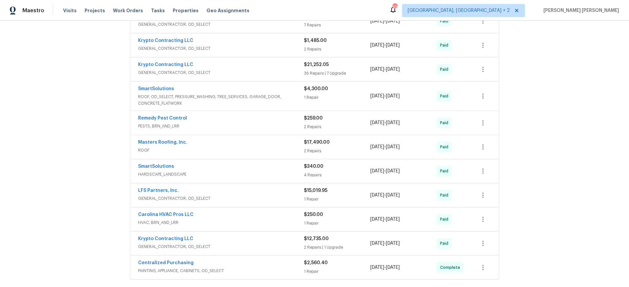
scroll to position [399, 0]
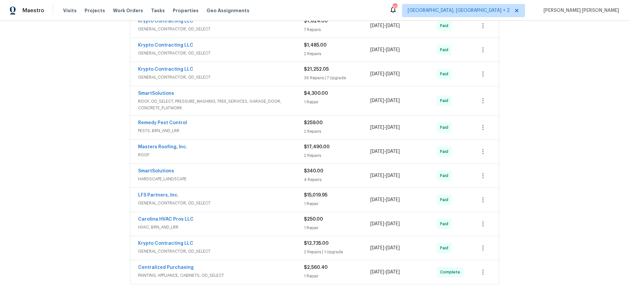
drag, startPoint x: 264, startPoint y: 103, endPoint x: 249, endPoint y: 111, distance: 16.6
click at [264, 103] on span "ROOF, OD_SELECT, PRESSURE_WASHING, TREE_SERVICES, GARAGE_DOOR, CONCRETE_FLATWORK" at bounding box center [221, 104] width 166 height 13
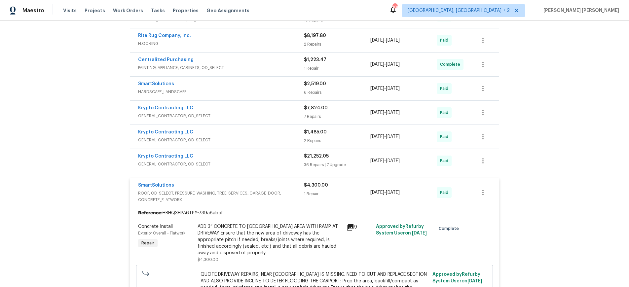
scroll to position [307, 0]
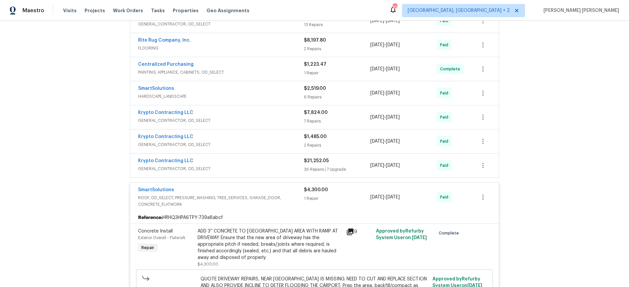
click at [275, 161] on div "Krypto Contracting LLC" at bounding box center [221, 162] width 166 height 8
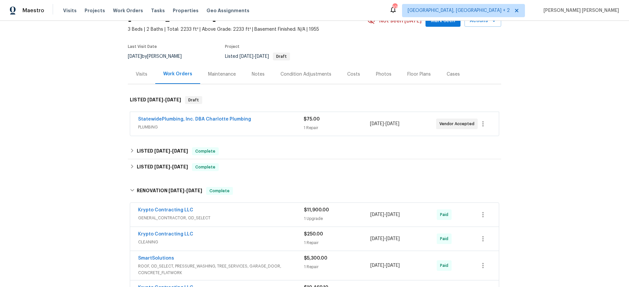
scroll to position [0, 0]
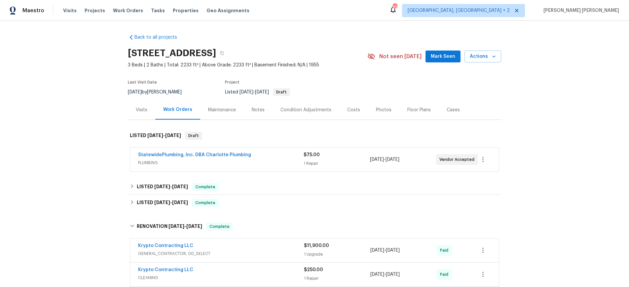
click at [358, 110] on div "Costs" at bounding box center [353, 109] width 29 height 19
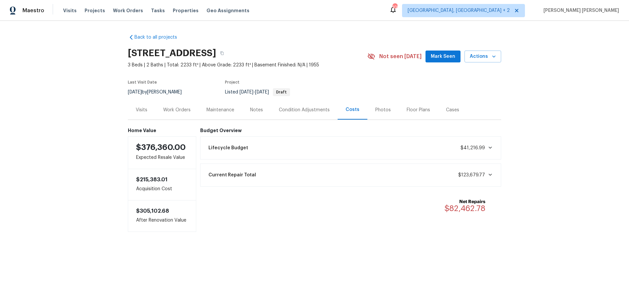
click at [171, 111] on div "Work Orders" at bounding box center [176, 110] width 27 height 7
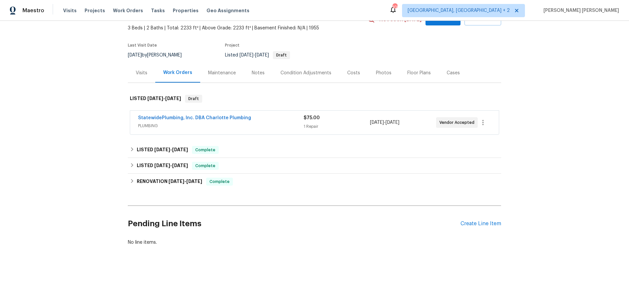
scroll to position [41, 0]
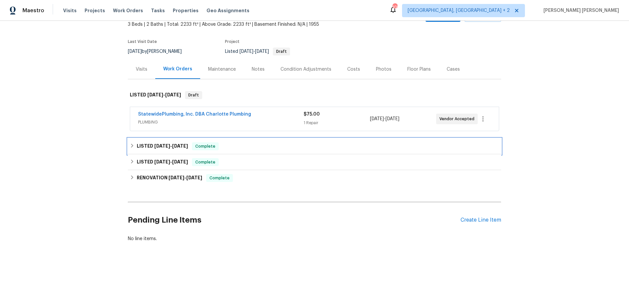
click at [154, 146] on span "9/20/25" at bounding box center [162, 146] width 16 height 5
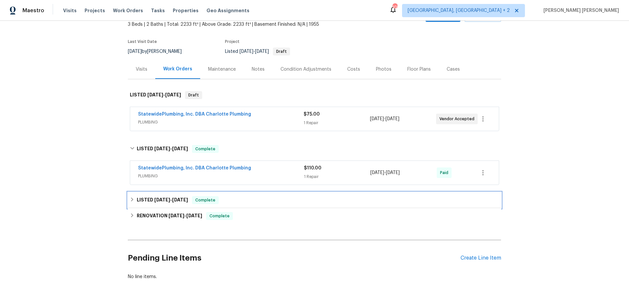
click at [158, 196] on div "LISTED 8/19/25 - 8/20/25 Complete" at bounding box center [314, 200] width 373 height 16
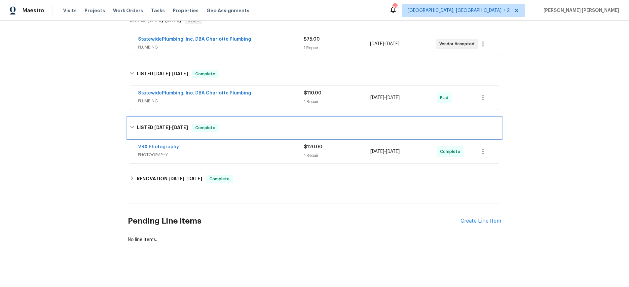
scroll to position [117, 0]
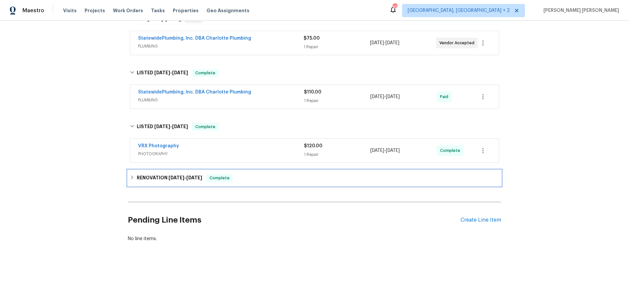
drag, startPoint x: 151, startPoint y: 178, endPoint x: 163, endPoint y: 177, distance: 12.6
click at [150, 178] on h6 "RENOVATION 5/29/25 - 8/11/25" at bounding box center [169, 178] width 65 height 8
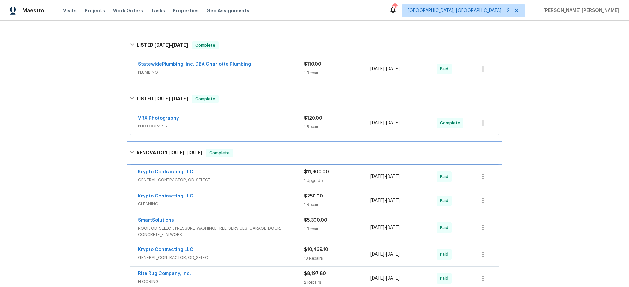
scroll to position [152, 0]
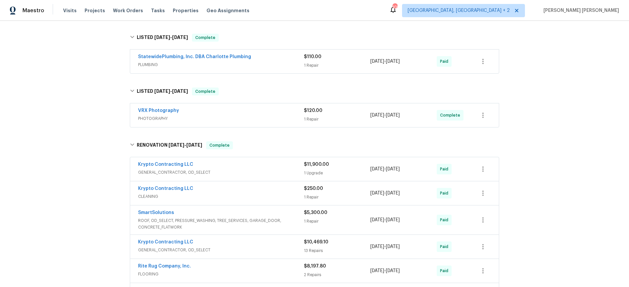
click at [267, 174] on span "GENERAL_CONTRACTOR, OD_SELECT" at bounding box center [221, 172] width 166 height 7
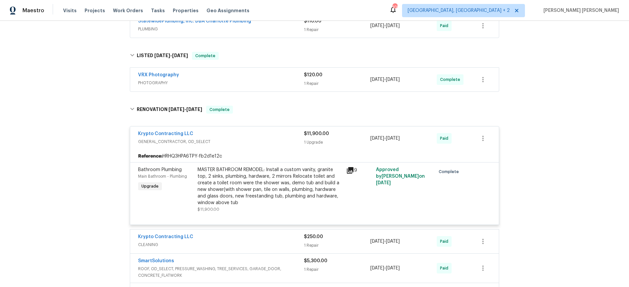
scroll to position [190, 0]
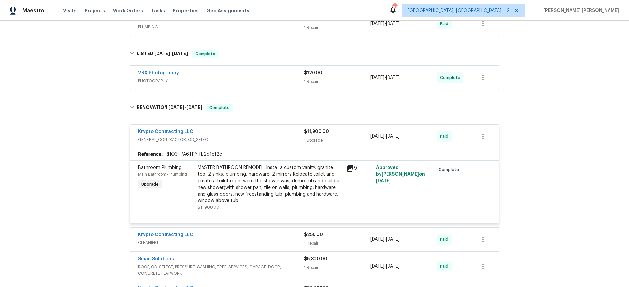
click at [349, 170] on icon at bounding box center [350, 168] width 8 height 8
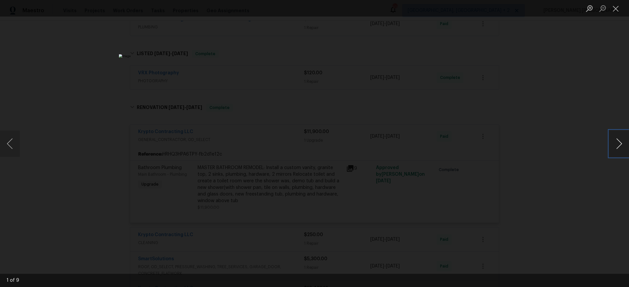
click at [617, 149] on button "Next image" at bounding box center [619, 143] width 20 height 26
click at [539, 176] on div "Lightbox" at bounding box center [314, 143] width 629 height 287
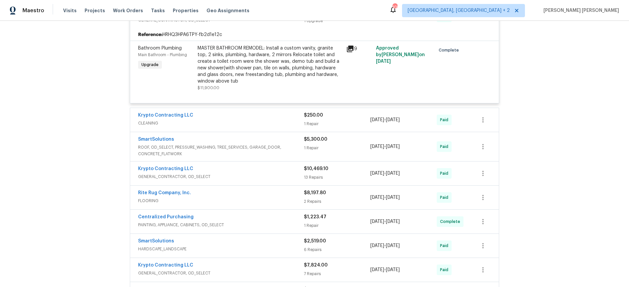
scroll to position [309, 0]
click at [263, 154] on span "ROOF, OD_SELECT, PRESSURE_WASHING, TREE_SERVICES, GARAGE_DOOR, CONCRETE_FLATWORK" at bounding box center [221, 150] width 166 height 13
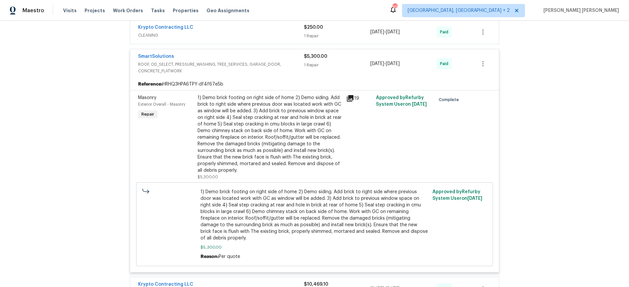
scroll to position [397, 0]
click at [351, 97] on icon at bounding box center [350, 98] width 7 height 7
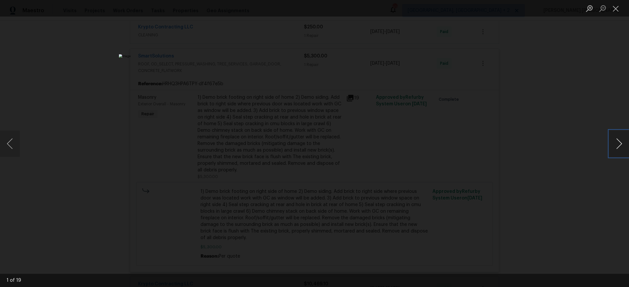
click at [619, 145] on button "Next image" at bounding box center [619, 143] width 20 height 26
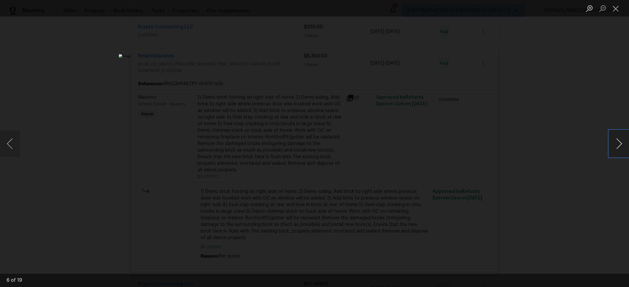
click at [619, 145] on button "Next image" at bounding box center [619, 143] width 20 height 26
click at [620, 147] on button "Next image" at bounding box center [619, 143] width 20 height 26
click at [610, 144] on button "Next image" at bounding box center [619, 143] width 20 height 26
click at [611, 145] on button "Next image" at bounding box center [619, 143] width 20 height 26
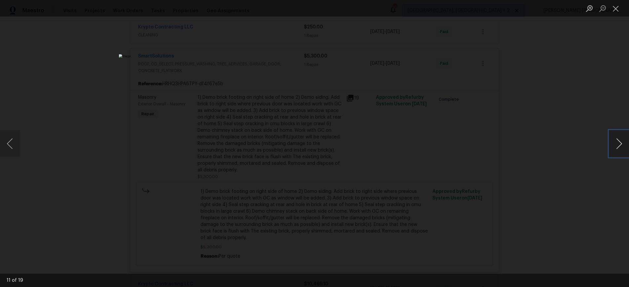
click at [612, 145] on button "Next image" at bounding box center [619, 143] width 20 height 26
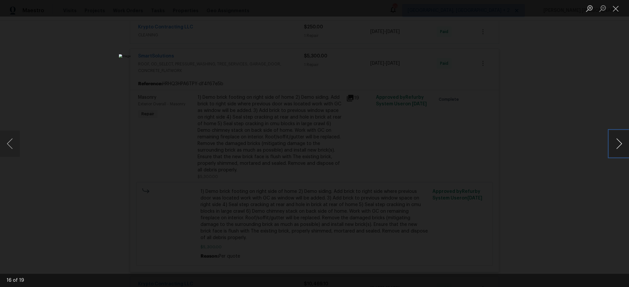
click at [612, 145] on button "Next image" at bounding box center [619, 143] width 20 height 26
click at [620, 150] on button "Next image" at bounding box center [619, 143] width 20 height 26
click at [599, 181] on div "Lightbox" at bounding box center [314, 143] width 629 height 287
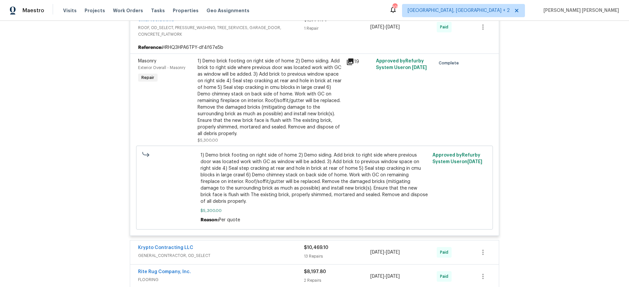
scroll to position [401, 0]
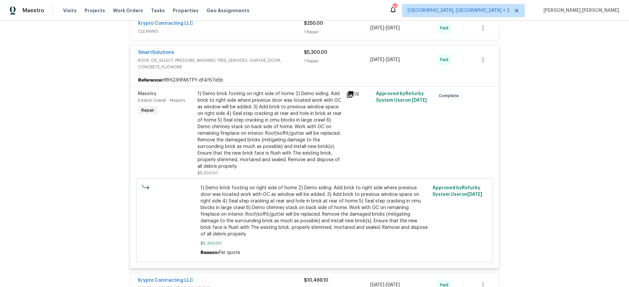
click at [276, 54] on div "SmartSolutions" at bounding box center [221, 53] width 166 height 8
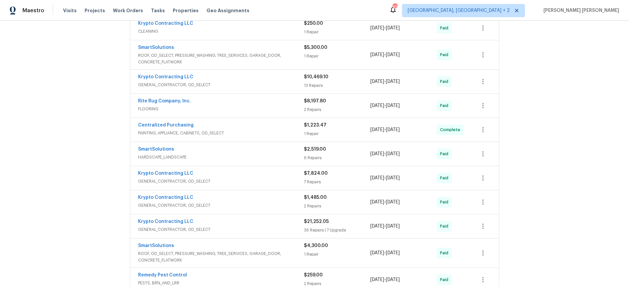
click at [249, 90] on div "Krypto Contracting LLC GENERAL_CONTRACTOR, OD_SELECT $10,469.10 13 Repairs 6/12…" at bounding box center [314, 82] width 369 height 24
click at [249, 77] on div "Krypto Contracting LLC" at bounding box center [221, 78] width 166 height 8
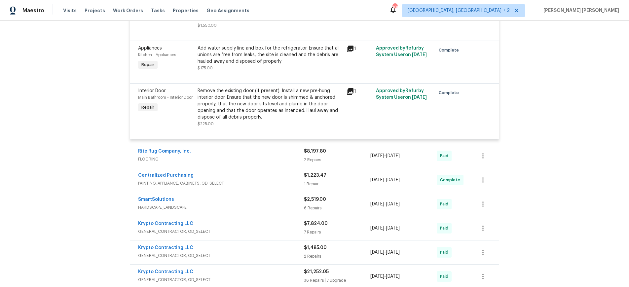
scroll to position [1126, 0]
click at [252, 161] on span "FLOORING" at bounding box center [221, 158] width 166 height 7
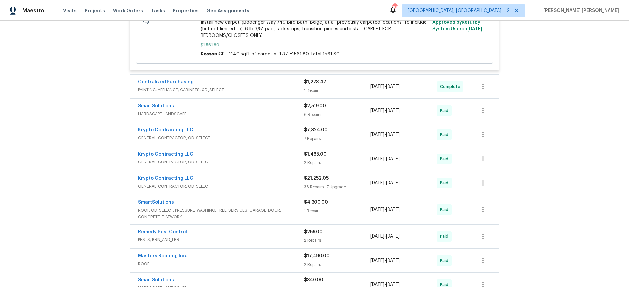
scroll to position [1491, 0]
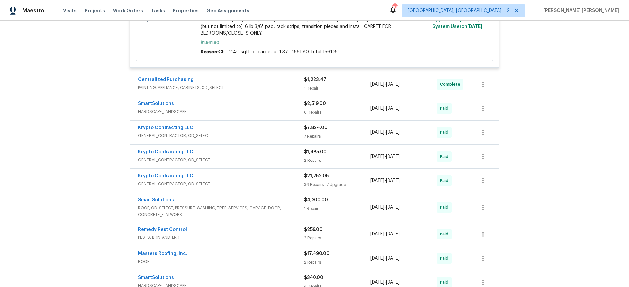
click at [258, 139] on span "GENERAL_CONTRACTOR, OD_SELECT" at bounding box center [221, 135] width 166 height 7
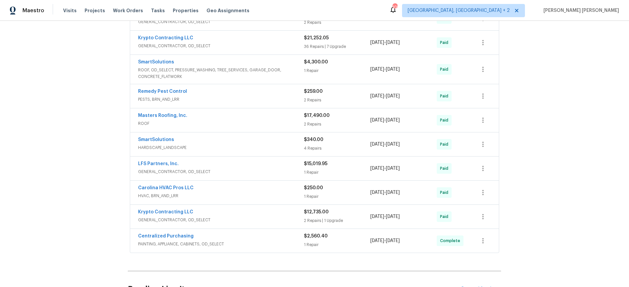
scroll to position [1998, 0]
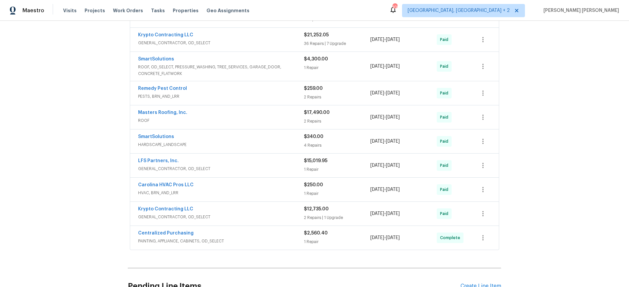
click at [268, 173] on div "LFS Partners, Inc. GENERAL_CONTRACTOR, OD_SELECT" at bounding box center [221, 166] width 166 height 16
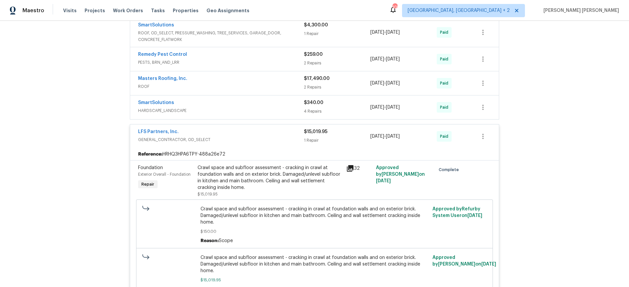
scroll to position [2033, 0]
click at [160, 133] on link "LFS Partners, Inc." at bounding box center [158, 130] width 41 height 5
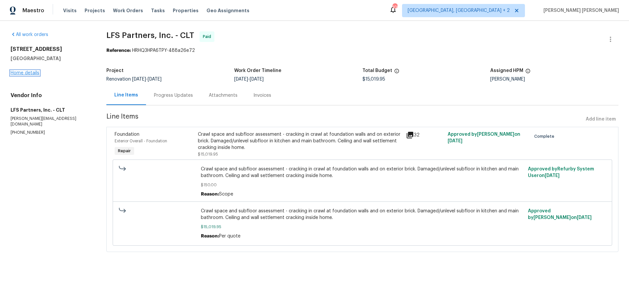
click at [18, 74] on link "Home details" at bounding box center [25, 73] width 29 height 5
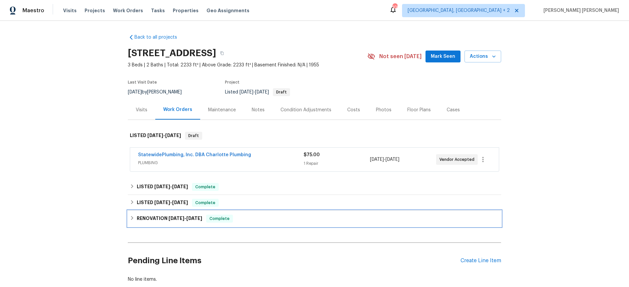
click at [133, 218] on icon at bounding box center [132, 218] width 2 height 4
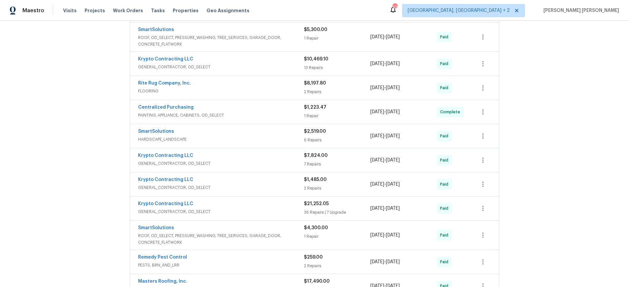
scroll to position [267, 0]
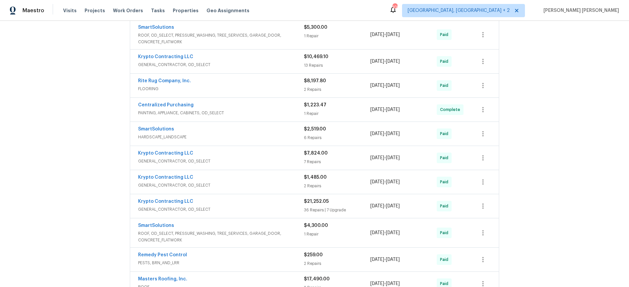
click at [247, 207] on span "GENERAL_CONTRACTOR, OD_SELECT" at bounding box center [221, 209] width 166 height 7
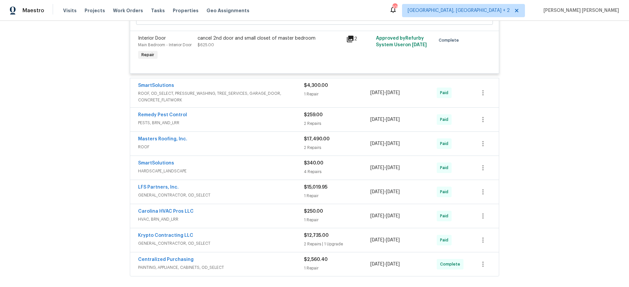
scroll to position [3971, 0]
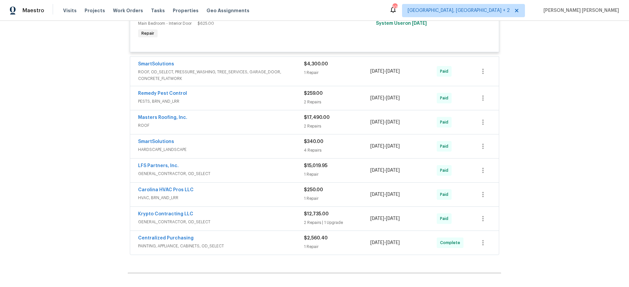
drag, startPoint x: 248, startPoint y: 179, endPoint x: 253, endPoint y: 178, distance: 4.5
click at [248, 177] on span "GENERAL_CONTRACTOR, OD_SELECT" at bounding box center [221, 173] width 166 height 7
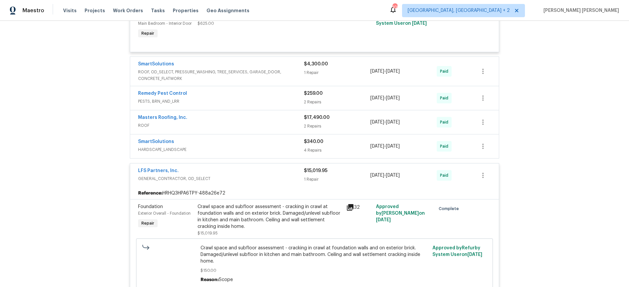
click at [241, 175] on div "LFS Partners, Inc." at bounding box center [221, 171] width 166 height 8
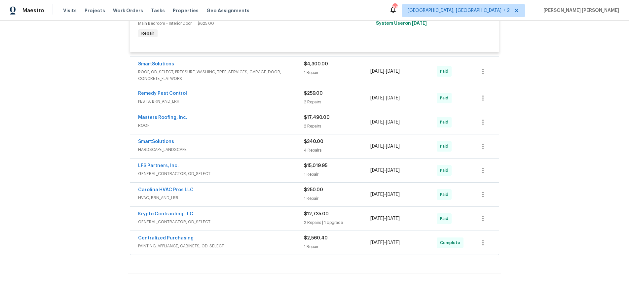
click at [264, 223] on span "GENERAL_CONTRACTOR, OD_SELECT" at bounding box center [221, 222] width 166 height 7
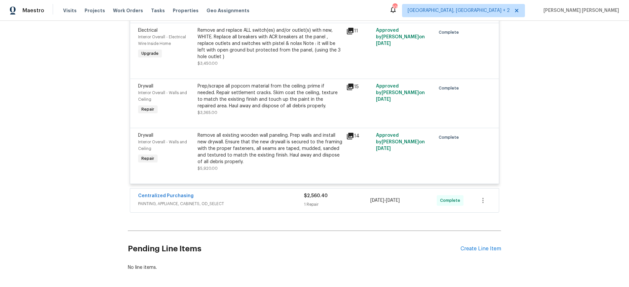
scroll to position [4217, 0]
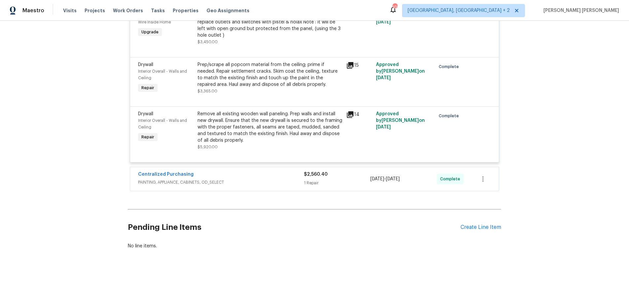
click at [270, 179] on div "Centralized Purchasing" at bounding box center [221, 175] width 166 height 8
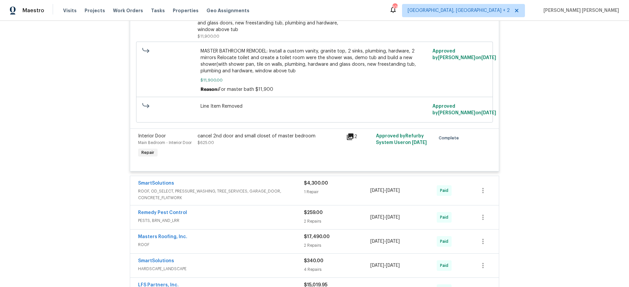
scroll to position [3851, 0]
click at [283, 193] on span "ROOF, OD_SELECT, PRESSURE_WASHING, TREE_SERVICES, GARAGE_DOOR, CONCRETE_FLATWORK" at bounding box center [221, 195] width 166 height 13
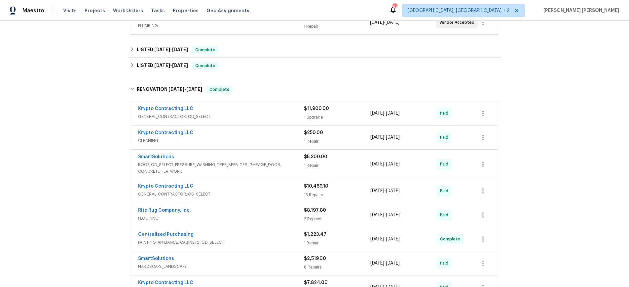
scroll to position [0, 0]
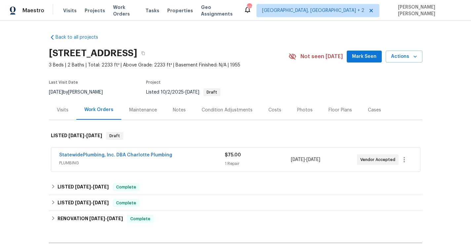
click at [65, 111] on div "Visits" at bounding box center [63, 110] width 12 height 7
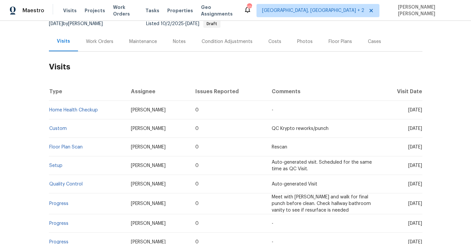
scroll to position [70, 0]
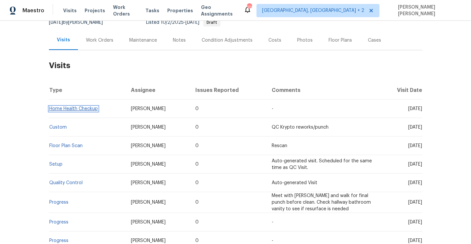
click at [81, 109] on link "Home Health Checkup" at bounding box center [73, 108] width 49 height 5
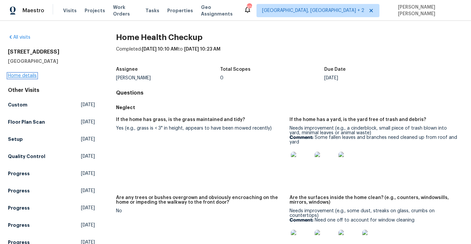
click at [28, 75] on link "Home details" at bounding box center [22, 75] width 29 height 5
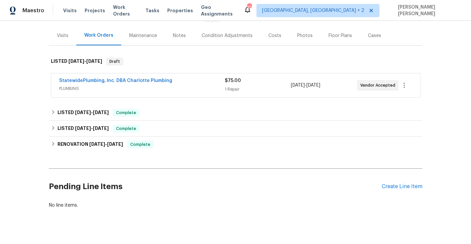
scroll to position [84, 0]
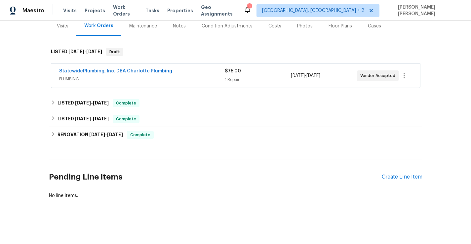
click at [202, 75] on div "StatewidePlumbing, Inc. DBA Charlotte Plumbing" at bounding box center [141, 72] width 165 height 8
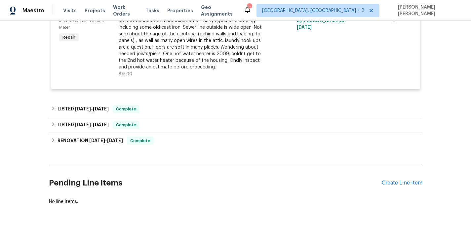
scroll to position [182, 0]
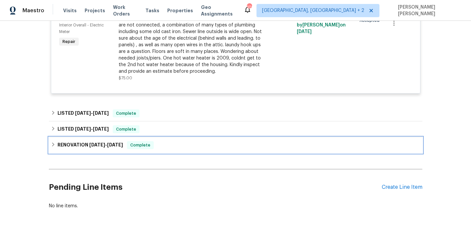
click at [55, 140] on div "RENOVATION [DATE] - [DATE] Complete" at bounding box center [235, 145] width 373 height 16
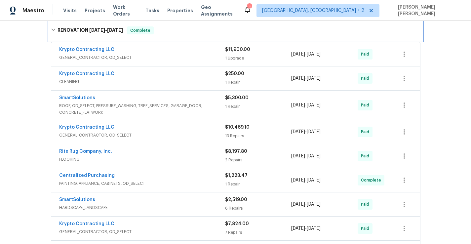
scroll to position [302, 0]
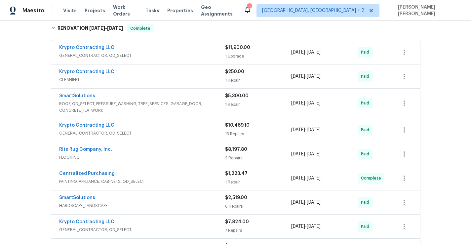
click at [178, 53] on span "GENERAL_CONTRACTOR, OD_SELECT" at bounding box center [142, 55] width 166 height 7
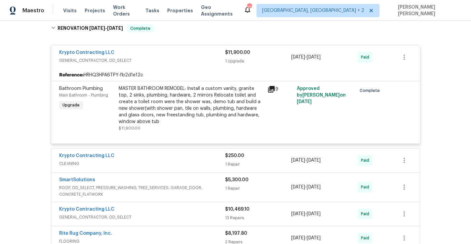
click at [190, 55] on div "Krypto Contracting LLC" at bounding box center [142, 53] width 166 height 8
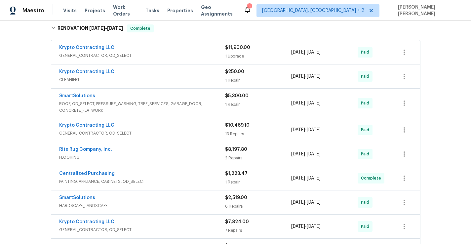
click at [220, 103] on span "ROOF, OD_SELECT, PRESSURE_WASHING, TREE_SERVICES, GARAGE_DOOR, CONCRETE_FLATWORK" at bounding box center [142, 106] width 166 height 13
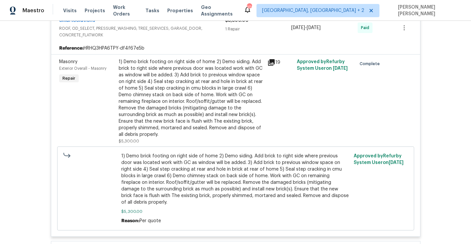
scroll to position [383, 0]
click at [273, 62] on icon at bounding box center [271, 61] width 7 height 7
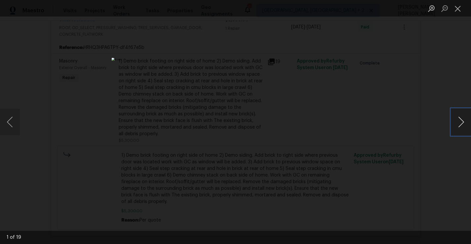
click at [460, 128] on button "Next image" at bounding box center [461, 122] width 20 height 26
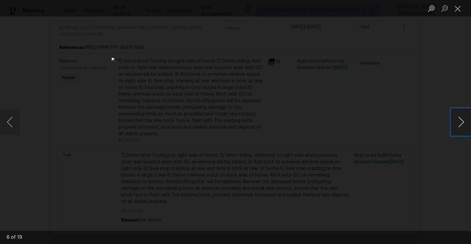
click at [460, 128] on button "Next image" at bounding box center [461, 122] width 20 height 26
click at [430, 155] on div "Lightbox" at bounding box center [235, 122] width 471 height 244
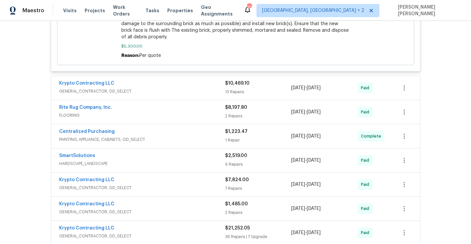
scroll to position [548, 0]
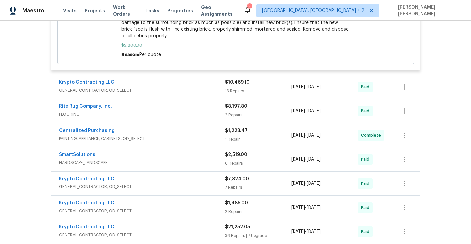
click at [207, 87] on span "GENERAL_CONTRACTOR, OD_SELECT" at bounding box center [142, 90] width 166 height 7
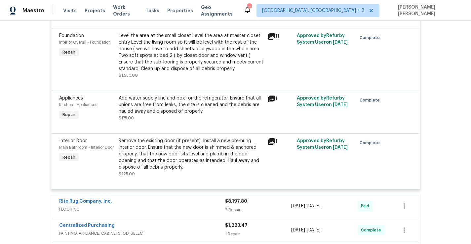
scroll to position [1220, 0]
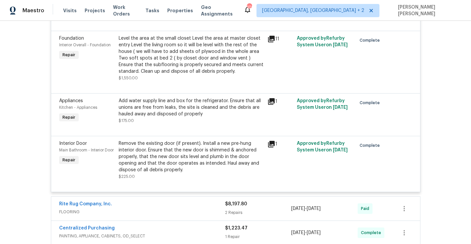
drag, startPoint x: 271, startPoint y: 42, endPoint x: 269, endPoint y: 68, distance: 26.2
click at [271, 42] on icon at bounding box center [271, 39] width 7 height 7
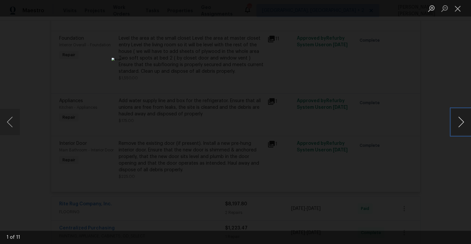
click at [458, 127] on button "Next image" at bounding box center [461, 122] width 20 height 26
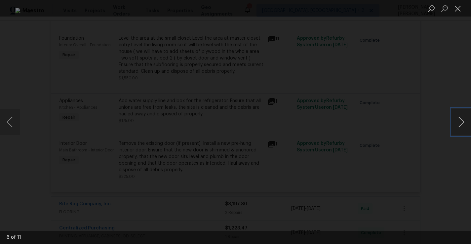
click at [458, 127] on button "Next image" at bounding box center [461, 122] width 20 height 26
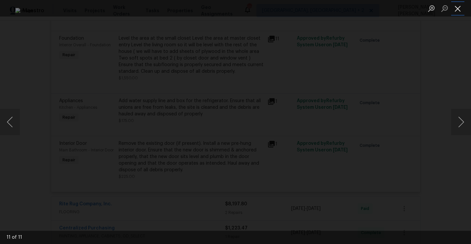
click at [460, 11] on button "Close lightbox" at bounding box center [457, 9] width 13 height 12
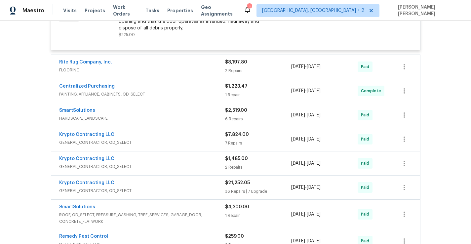
scroll to position [1363, 0]
click at [204, 72] on span "FLOORING" at bounding box center [142, 69] width 166 height 7
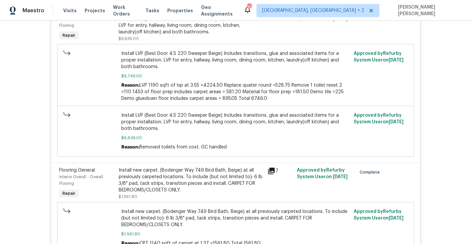
scroll to position [1367, 0]
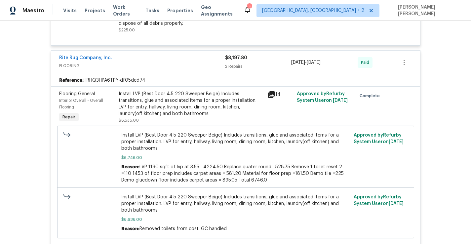
click at [271, 97] on icon at bounding box center [271, 94] width 7 height 7
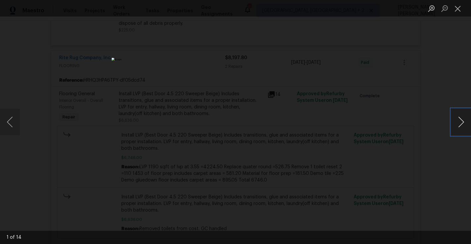
click at [461, 124] on button "Next image" at bounding box center [461, 122] width 20 height 26
click at [460, 124] on button "Next image" at bounding box center [461, 122] width 20 height 26
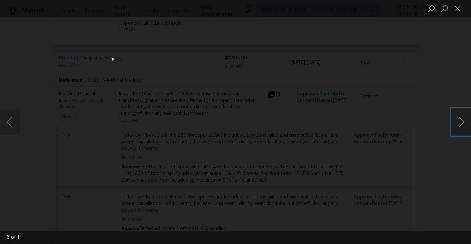
click at [460, 124] on button "Next image" at bounding box center [461, 122] width 20 height 26
click at [427, 140] on div "Lightbox" at bounding box center [235, 122] width 471 height 244
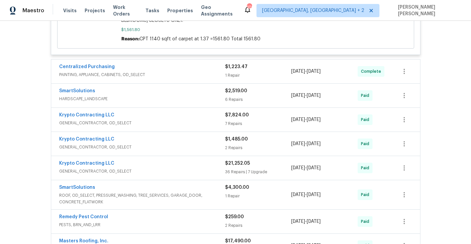
scroll to position [1657, 0]
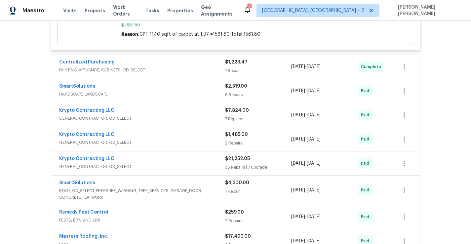
click at [207, 115] on div "Krypto Contracting LLC" at bounding box center [142, 111] width 166 height 8
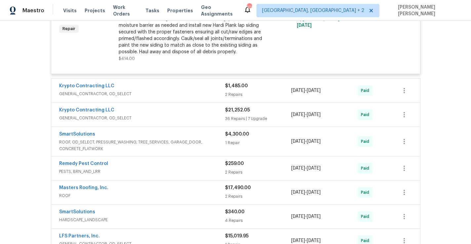
scroll to position [2078, 0]
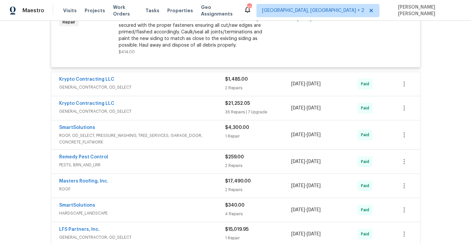
click at [203, 84] on div "Krypto Contracting LLC" at bounding box center [142, 80] width 166 height 8
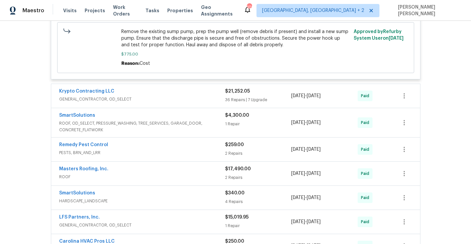
scroll to position [2421, 0]
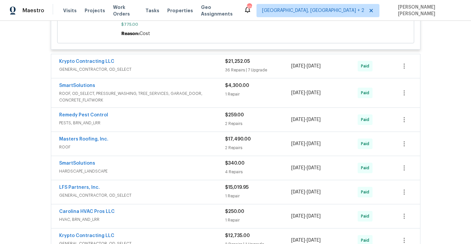
click at [192, 73] on span "GENERAL_CONTRACTOR, OD_SELECT" at bounding box center [142, 69] width 166 height 7
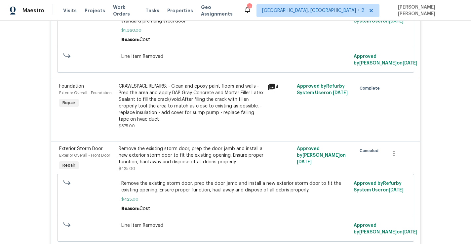
scroll to position [2995, 0]
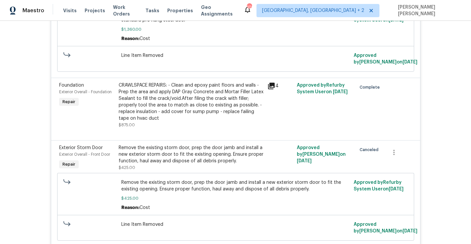
click at [273, 90] on icon at bounding box center [271, 86] width 8 height 8
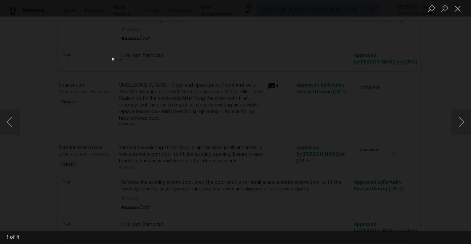
click at [427, 159] on div "Lightbox" at bounding box center [235, 122] width 471 height 244
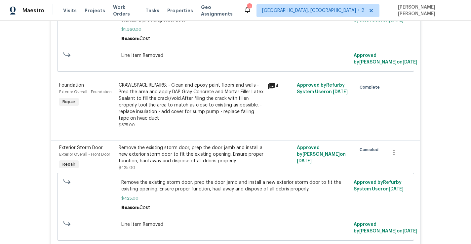
click at [269, 89] on icon at bounding box center [271, 86] width 7 height 7
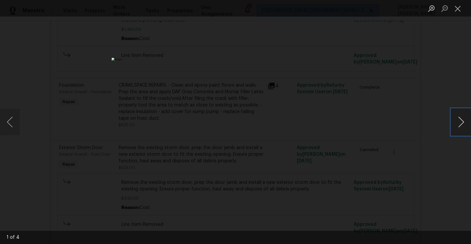
click at [465, 124] on button "Next image" at bounding box center [461, 122] width 20 height 26
click at [458, 124] on button "Next image" at bounding box center [461, 122] width 20 height 26
click at [459, 124] on button "Next image" at bounding box center [461, 122] width 20 height 26
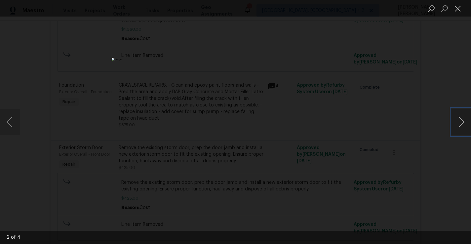
click at [459, 124] on button "Next image" at bounding box center [461, 122] width 20 height 26
drag, startPoint x: 417, startPoint y: 147, endPoint x: 412, endPoint y: 151, distance: 6.3
click at [417, 147] on div "Lightbox" at bounding box center [235, 122] width 471 height 244
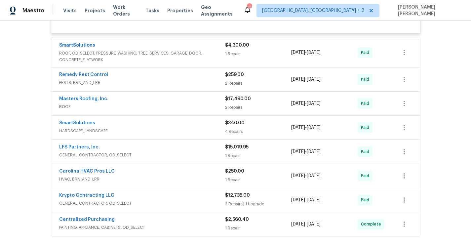
scroll to position [5998, 0]
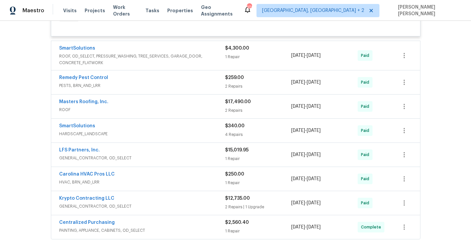
click at [205, 66] on span "ROOF, OD_SELECT, PRESSURE_WASHING, TREE_SERVICES, GARAGE_DOOR, CONCRETE_FLATWORK" at bounding box center [142, 59] width 166 height 13
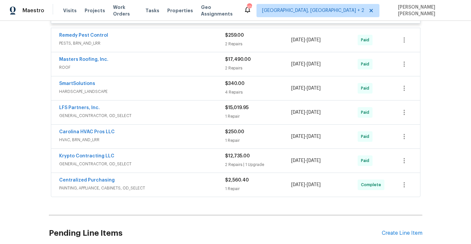
scroll to position [6287, 0]
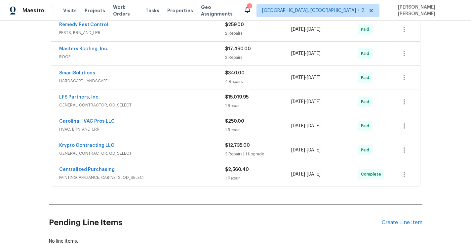
drag, startPoint x: 208, startPoint y: 121, endPoint x: 215, endPoint y: 121, distance: 6.6
click at [208, 108] on span "GENERAL_CONTRACTOR, OD_SELECT" at bounding box center [142, 105] width 166 height 7
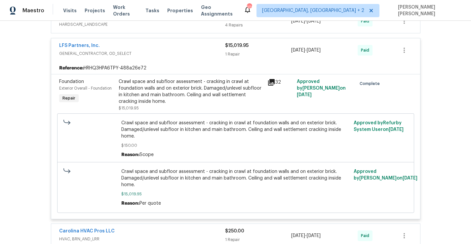
scroll to position [6356, 0]
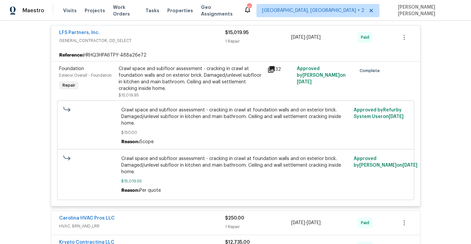
click at [273, 73] on icon at bounding box center [271, 69] width 8 height 8
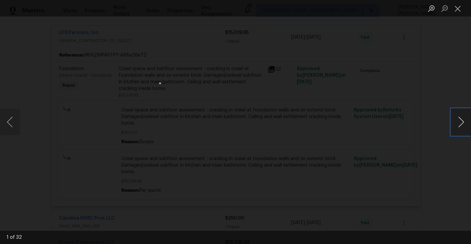
click at [466, 127] on button "Next image" at bounding box center [461, 122] width 20 height 26
click at [468, 127] on button "Next image" at bounding box center [461, 122] width 20 height 26
click at [469, 127] on button "Next image" at bounding box center [461, 122] width 20 height 26
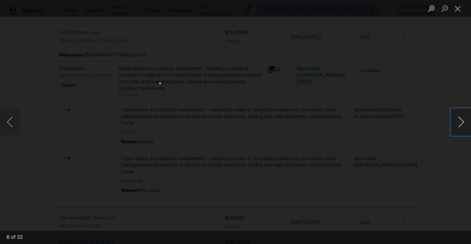
click at [469, 127] on button "Next image" at bounding box center [461, 122] width 20 height 26
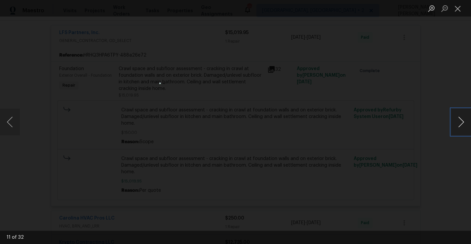
click at [469, 127] on button "Next image" at bounding box center [461, 122] width 20 height 26
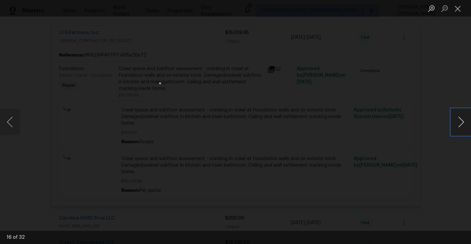
click at [469, 127] on button "Next image" at bounding box center [461, 122] width 20 height 26
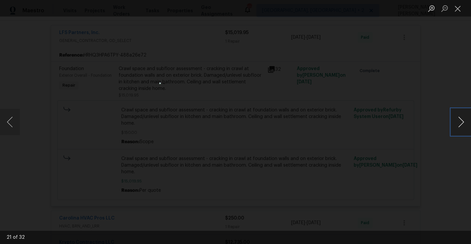
click at [469, 127] on button "Next image" at bounding box center [461, 122] width 20 height 26
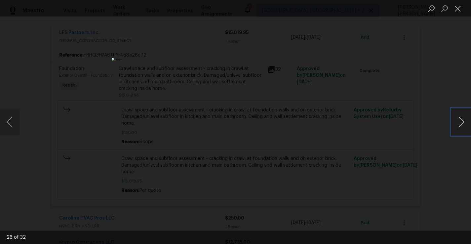
click at [469, 127] on button "Next image" at bounding box center [461, 122] width 20 height 26
click at [451, 144] on div "Lightbox" at bounding box center [235, 122] width 471 height 244
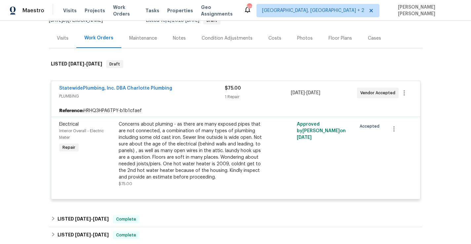
scroll to position [73, 0]
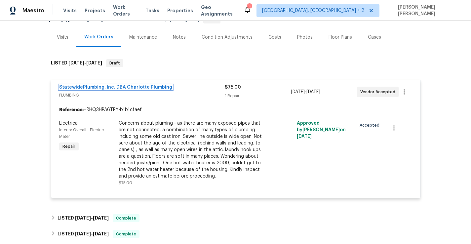
click at [159, 89] on link "StatewidePlumbing, Inc. DBA Charlotte Plumbing" at bounding box center [115, 87] width 113 height 5
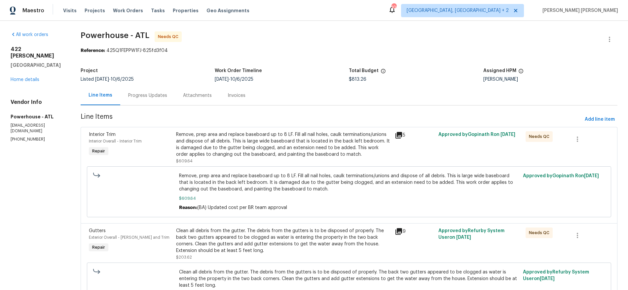
click at [163, 96] on div "Progress Updates" at bounding box center [147, 95] width 39 height 7
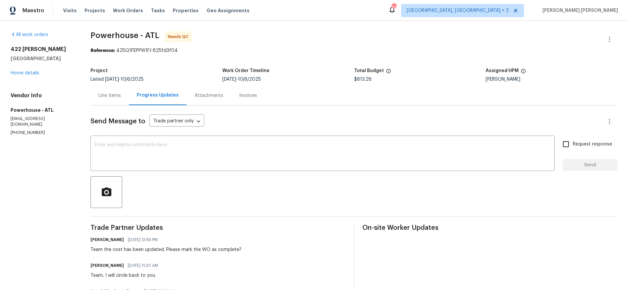
click at [119, 95] on div "Line Items" at bounding box center [109, 95] width 22 height 7
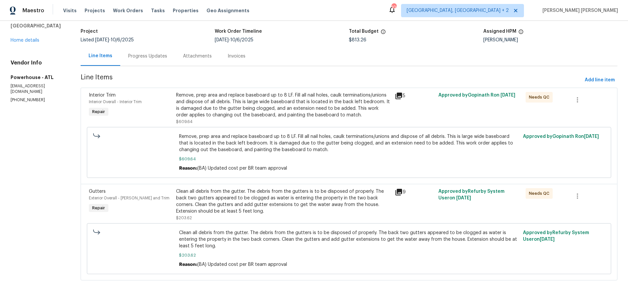
scroll to position [55, 0]
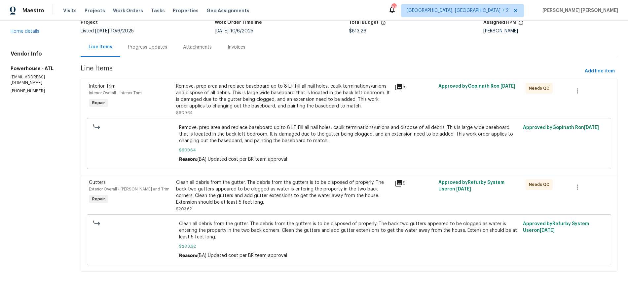
click at [403, 83] on icon at bounding box center [399, 87] width 8 height 8
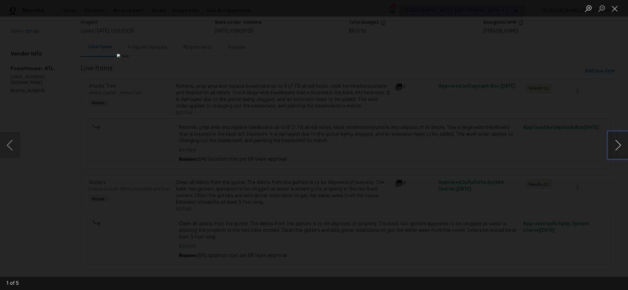
click at [615, 147] on button "Next image" at bounding box center [618, 145] width 20 height 26
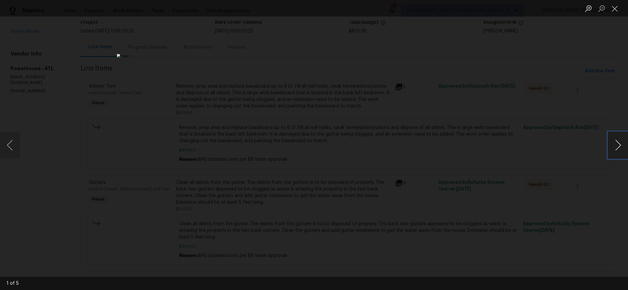
click at [615, 147] on button "Next image" at bounding box center [618, 145] width 20 height 26
click at [393, 110] on img "Lightbox" at bounding box center [459, 118] width 1318 height 608
click at [392, 133] on img "Lightbox" at bounding box center [460, 118] width 1318 height 608
click at [617, 143] on button "Next image" at bounding box center [618, 145] width 20 height 26
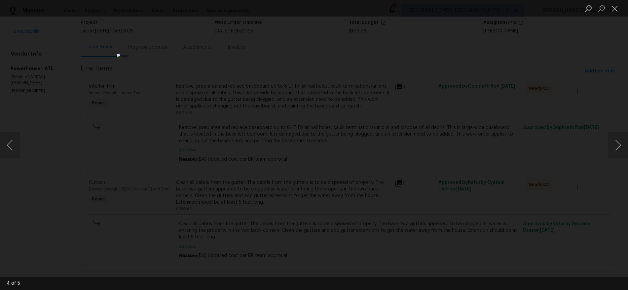
drag, startPoint x: 566, startPoint y: 173, endPoint x: 561, endPoint y: 172, distance: 4.8
click at [562, 172] on div "Lightbox" at bounding box center [314, 145] width 628 height 290
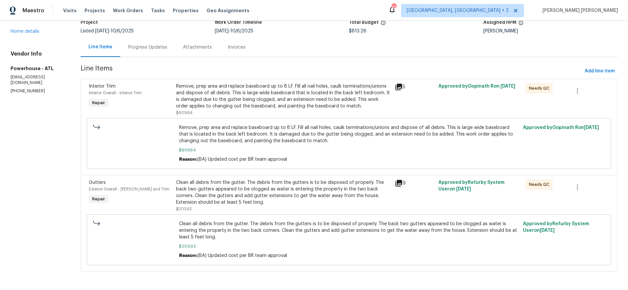
click at [402, 84] on icon at bounding box center [398, 87] width 7 height 7
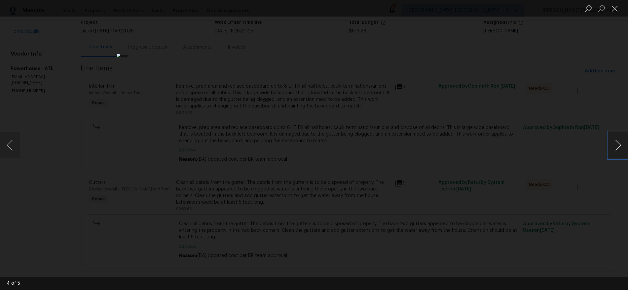
click at [614, 148] on button "Next image" at bounding box center [618, 145] width 20 height 26
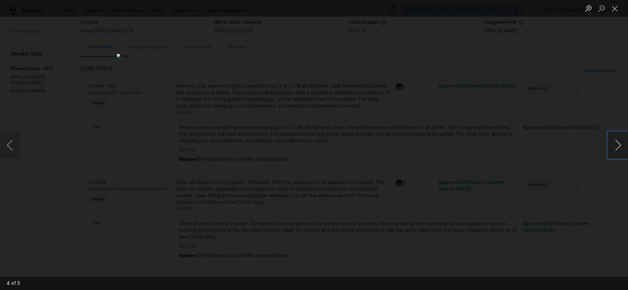
click at [614, 148] on button "Next image" at bounding box center [618, 145] width 20 height 26
drag, startPoint x: 547, startPoint y: 204, endPoint x: 541, endPoint y: 201, distance: 7.0
click at [544, 201] on div "Lightbox" at bounding box center [314, 145] width 628 height 290
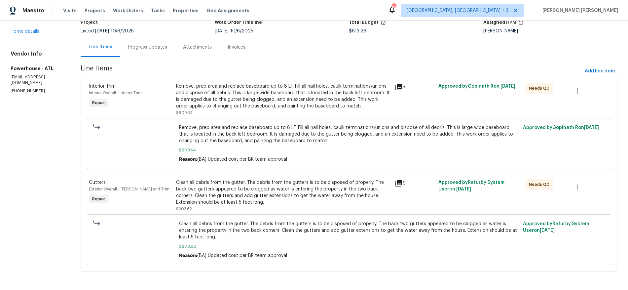
click at [403, 183] on icon at bounding box center [399, 183] width 8 height 8
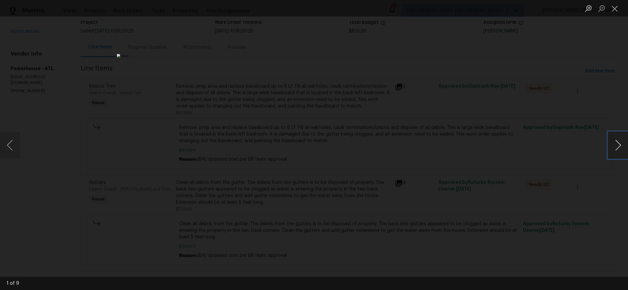
click at [621, 145] on button "Next image" at bounding box center [618, 145] width 20 height 26
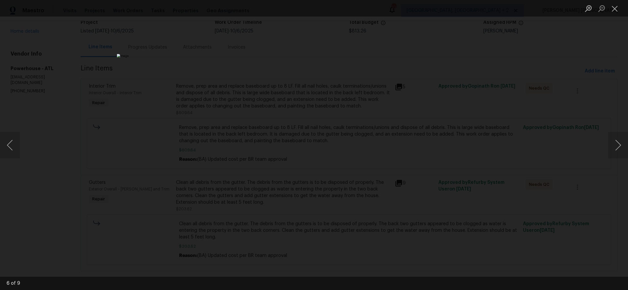
drag, startPoint x: 570, startPoint y: 193, endPoint x: 565, endPoint y: 189, distance: 5.9
click at [563, 190] on div "Lightbox" at bounding box center [314, 145] width 628 height 290
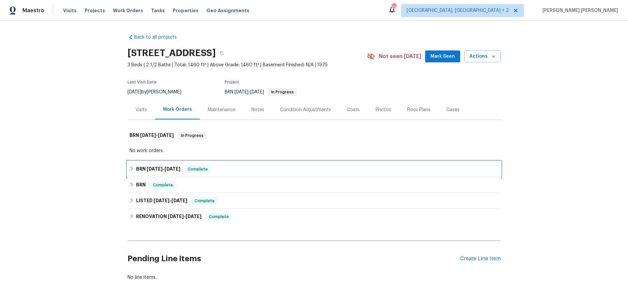
click at [128, 169] on div "BRN [DATE] - [DATE] Complete" at bounding box center [313, 169] width 373 height 16
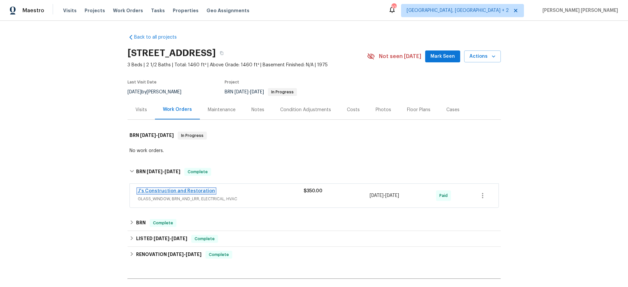
click at [197, 191] on link "J's Construction and Restoration" at bounding box center [176, 191] width 77 height 5
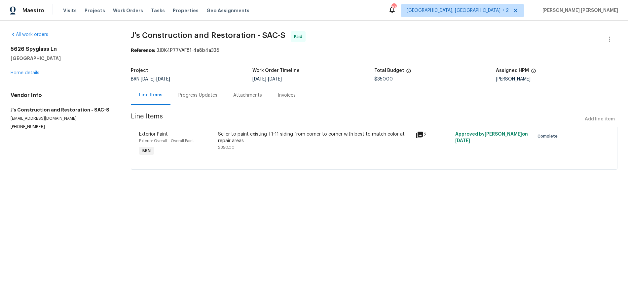
click at [416, 134] on icon at bounding box center [419, 135] width 7 height 7
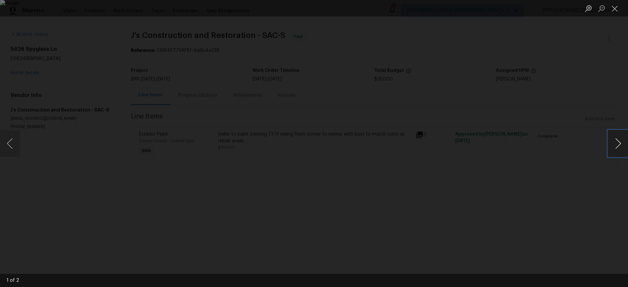
click at [616, 143] on button "Next image" at bounding box center [618, 143] width 20 height 26
drag, startPoint x: 584, startPoint y: 214, endPoint x: 577, endPoint y: 209, distance: 8.8
click at [581, 213] on div "Lightbox" at bounding box center [314, 143] width 628 height 287
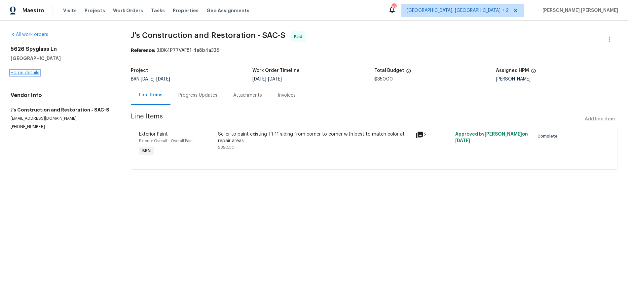
click at [33, 72] on link "Home details" at bounding box center [25, 73] width 29 height 5
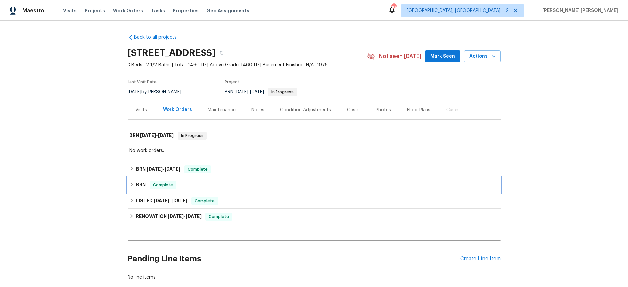
click at [136, 183] on div "BRN Complete" at bounding box center [313, 185] width 369 height 8
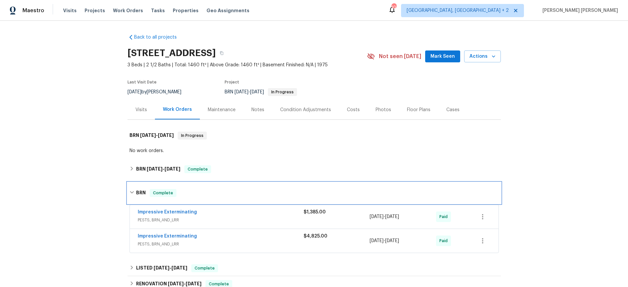
scroll to position [1, 0]
click at [184, 236] on link "Impressive Exterminating" at bounding box center [167, 235] width 59 height 5
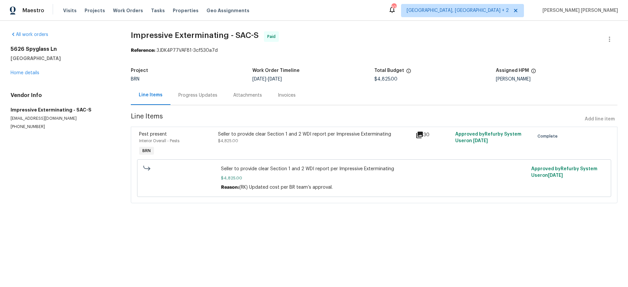
click at [421, 136] on icon at bounding box center [419, 135] width 7 height 7
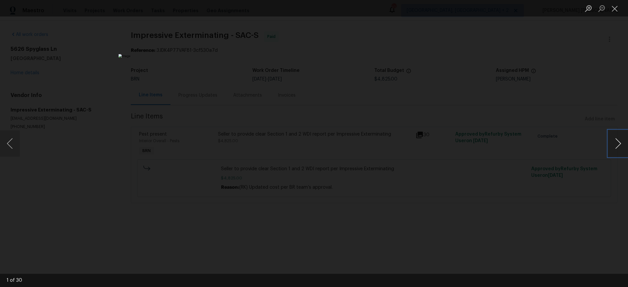
click at [617, 144] on button "Next image" at bounding box center [618, 143] width 20 height 26
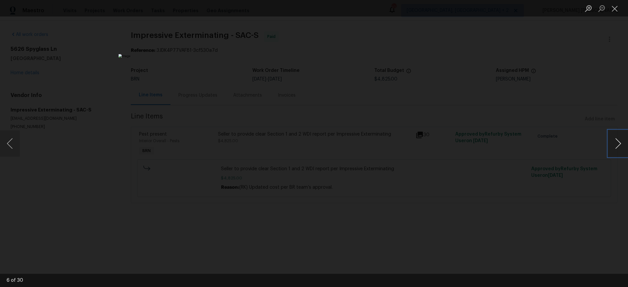
click at [617, 144] on button "Next image" at bounding box center [618, 143] width 20 height 26
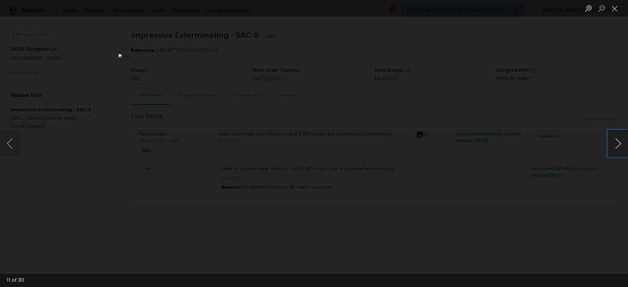
click at [617, 144] on button "Next image" at bounding box center [618, 143] width 20 height 26
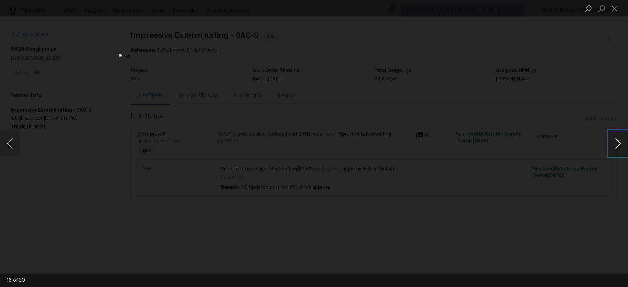
click at [617, 144] on button "Next image" at bounding box center [618, 143] width 20 height 26
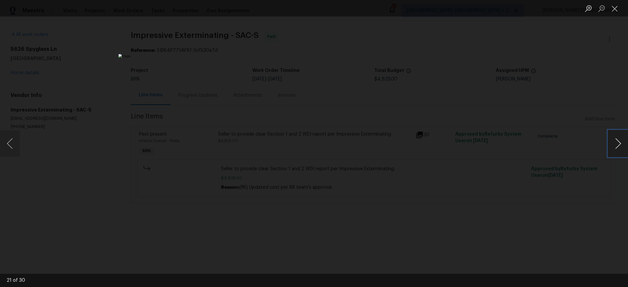
click at [617, 144] on button "Next image" at bounding box center [618, 143] width 20 height 26
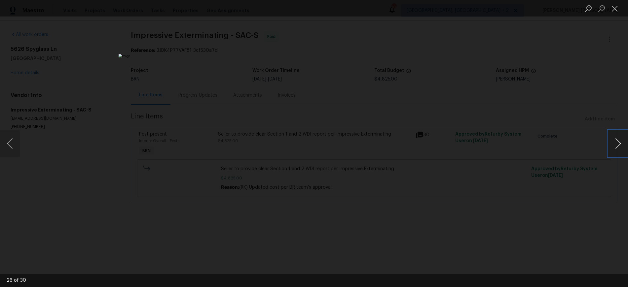
click at [617, 144] on button "Next image" at bounding box center [618, 143] width 20 height 26
click at [617, 142] on button "Next image" at bounding box center [618, 143] width 20 height 26
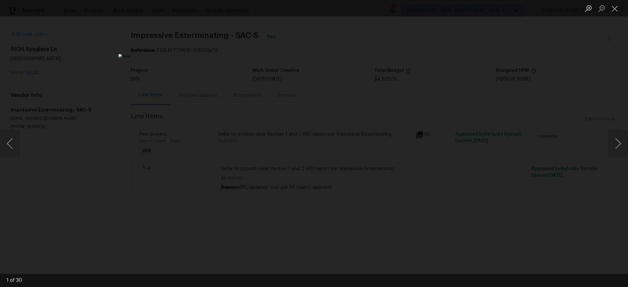
click at [559, 214] on div "Lightbox" at bounding box center [314, 143] width 628 height 287
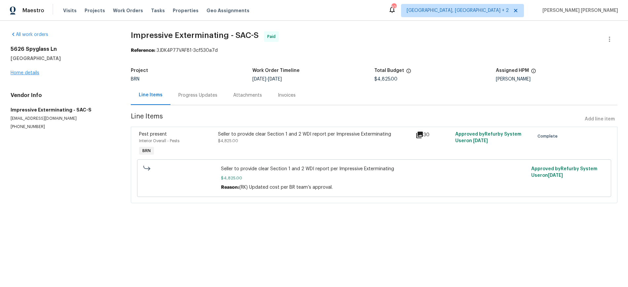
click at [25, 70] on div "5626 Spyglass Ln Citrus Heights, CA 95610 Home details" at bounding box center [63, 61] width 104 height 30
click at [20, 71] on link "Home details" at bounding box center [25, 73] width 29 height 5
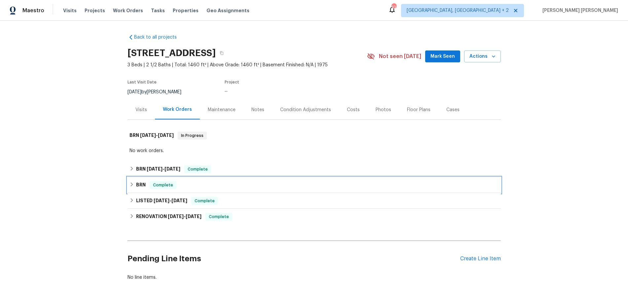
click at [130, 181] on div "BRN Complete" at bounding box center [313, 185] width 373 height 16
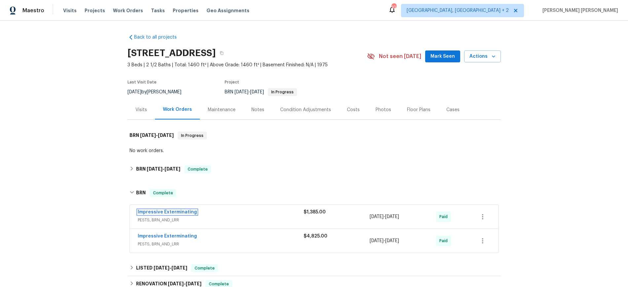
drag, startPoint x: 186, startPoint y: 211, endPoint x: 206, endPoint y: 210, distance: 19.5
click at [187, 211] on link "Impressive Exterminating" at bounding box center [167, 212] width 59 height 5
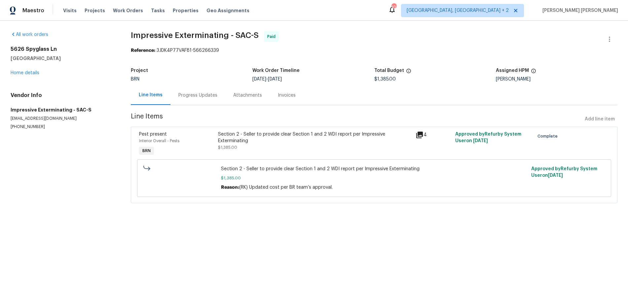
click at [421, 132] on icon at bounding box center [419, 135] width 7 height 7
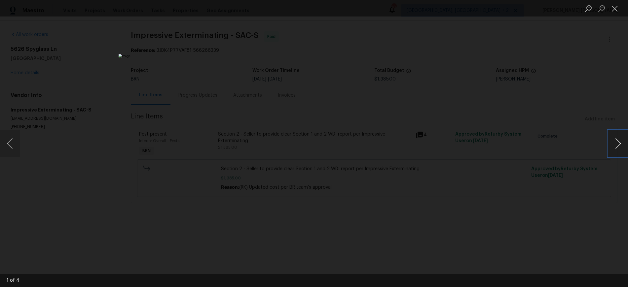
click at [622, 148] on button "Next image" at bounding box center [618, 143] width 20 height 26
click at [619, 141] on button "Next image" at bounding box center [618, 143] width 20 height 26
click at [616, 154] on button "Next image" at bounding box center [618, 143] width 20 height 26
drag, startPoint x: 556, startPoint y: 242, endPoint x: 551, endPoint y: 239, distance: 5.0
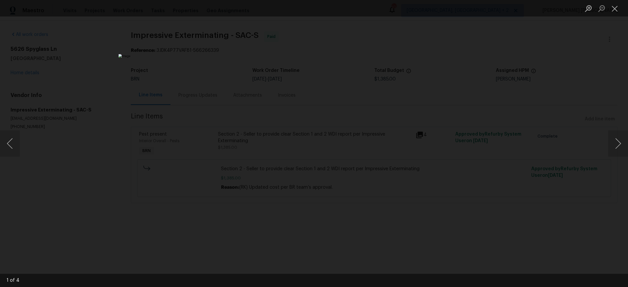
click at [556, 242] on div "Lightbox" at bounding box center [314, 143] width 628 height 287
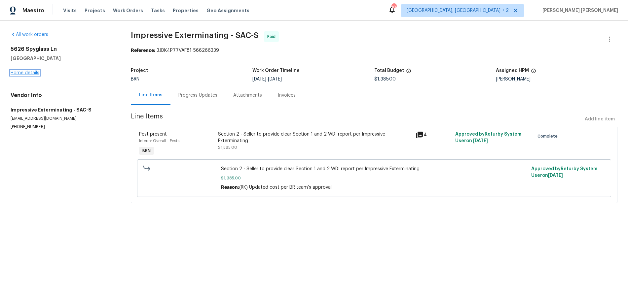
click at [31, 74] on link "Home details" at bounding box center [25, 73] width 29 height 5
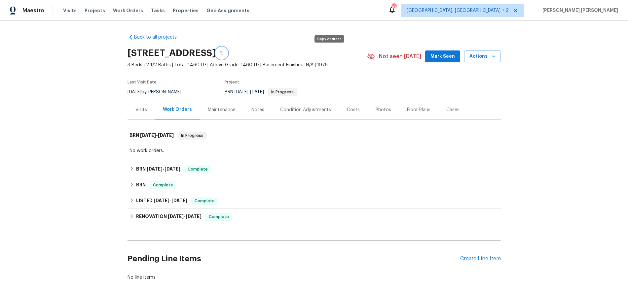
click at [228, 50] on button "button" at bounding box center [222, 53] width 12 height 12
click at [228, 52] on button "button" at bounding box center [222, 53] width 12 height 12
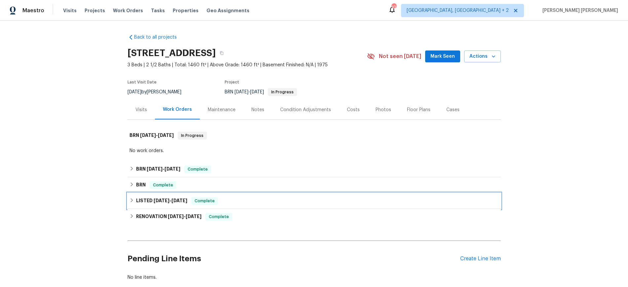
click at [130, 204] on div "LISTED 5/28/25 - 5/29/25 Complete" at bounding box center [313, 201] width 369 height 8
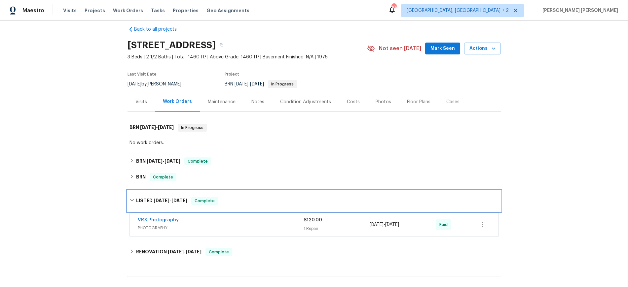
scroll to position [13, 0]
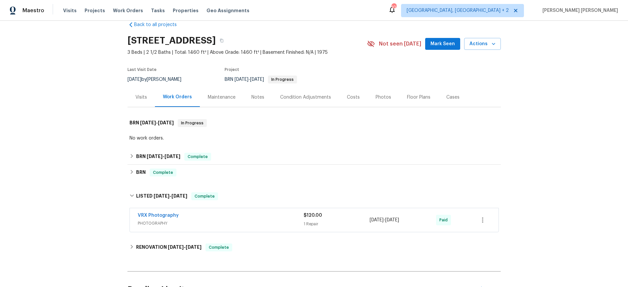
click at [126, 253] on div "Back to all projects 5626 Spyglass Ln, Citrus Heights, CA 95610 3 Beds | 2 1/2 …" at bounding box center [314, 154] width 628 height 267
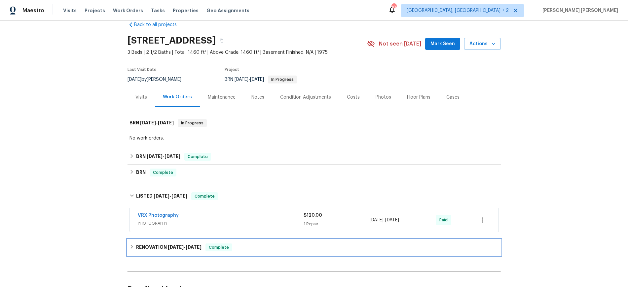
drag, startPoint x: 128, startPoint y: 251, endPoint x: 133, endPoint y: 250, distance: 4.7
click at [128, 251] on div "RENOVATION 5/20/25 - 5/23/25 Complete" at bounding box center [313, 248] width 373 height 16
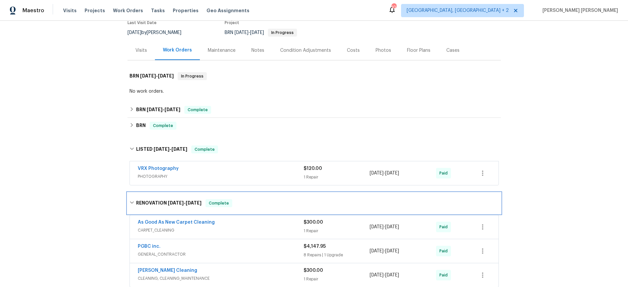
scroll to position [45, 0]
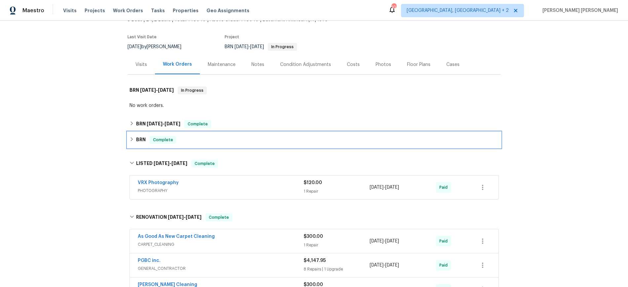
drag, startPoint x: 129, startPoint y: 139, endPoint x: 146, endPoint y: 137, distance: 17.0
click at [131, 138] on icon at bounding box center [131, 139] width 5 height 5
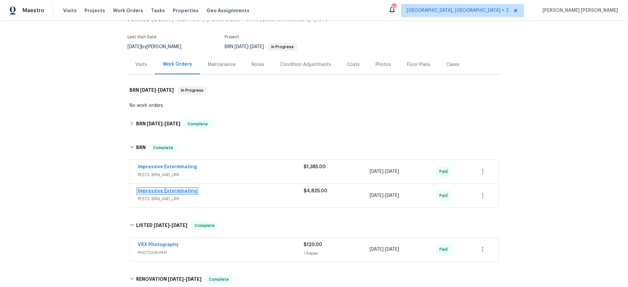
click at [187, 193] on link "Impressive Exterminating" at bounding box center [167, 191] width 59 height 5
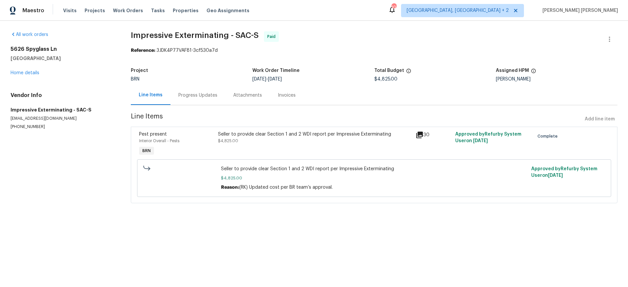
click at [205, 93] on div "Progress Updates" at bounding box center [197, 95] width 39 height 7
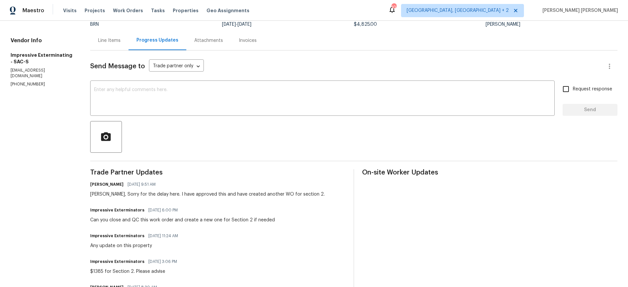
scroll to position [32, 0]
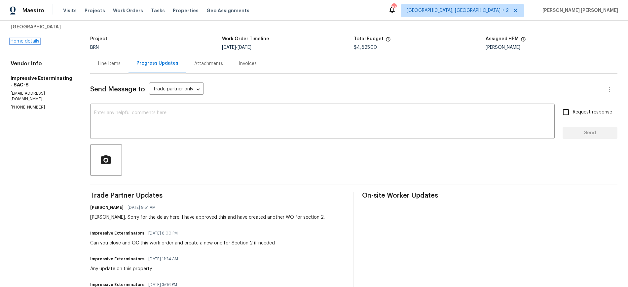
click at [29, 41] on link "Home details" at bounding box center [25, 41] width 29 height 5
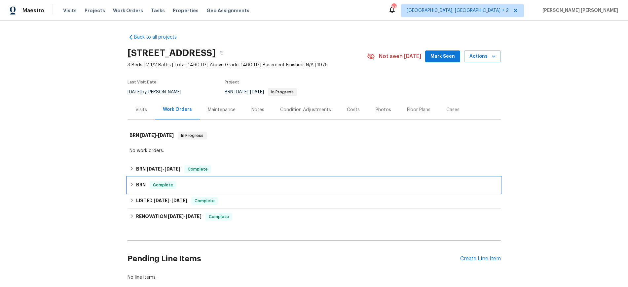
drag, startPoint x: 133, startPoint y: 186, endPoint x: 150, endPoint y: 185, distance: 16.5
click at [133, 186] on icon at bounding box center [131, 184] width 5 height 5
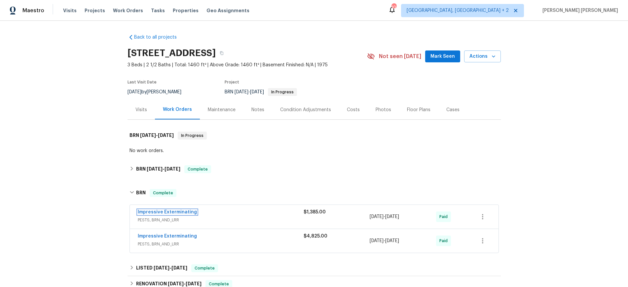
drag, startPoint x: 178, startPoint y: 212, endPoint x: 227, endPoint y: 209, distance: 48.6
click at [178, 212] on link "Impressive Exterminating" at bounding box center [167, 212] width 59 height 5
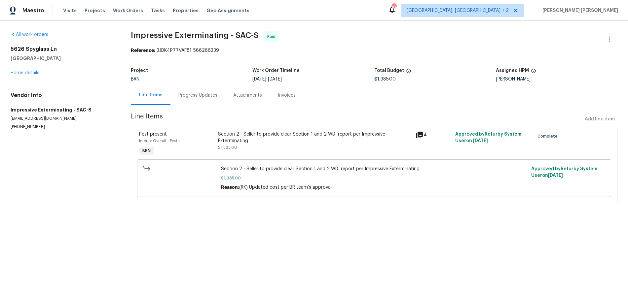
drag, startPoint x: 200, startPoint y: 95, endPoint x: 224, endPoint y: 101, distance: 24.4
click at [200, 95] on div "Progress Updates" at bounding box center [197, 95] width 39 height 7
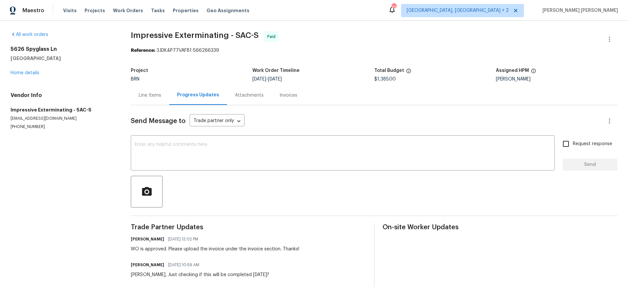
click at [151, 92] on div "Line Items" at bounding box center [150, 95] width 22 height 7
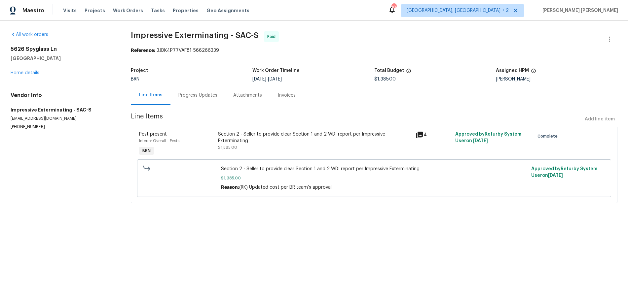
click at [419, 134] on icon at bounding box center [419, 135] width 7 height 7
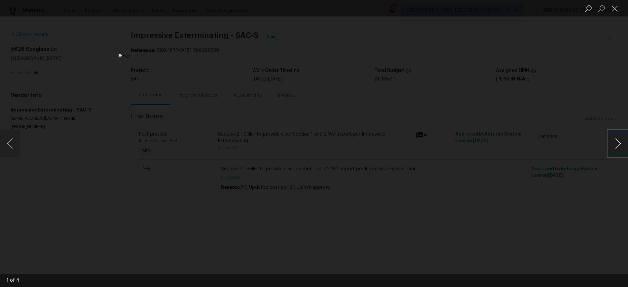
click at [621, 145] on button "Next image" at bounding box center [618, 143] width 20 height 26
click at [619, 147] on button "Next image" at bounding box center [618, 143] width 20 height 26
drag, startPoint x: 547, startPoint y: 227, endPoint x: 560, endPoint y: 218, distance: 15.7
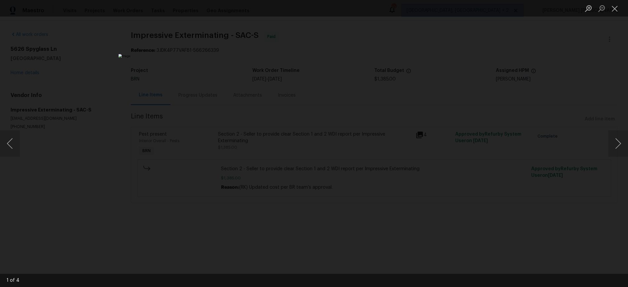
click at [546, 226] on div "Lightbox" at bounding box center [314, 143] width 628 height 287
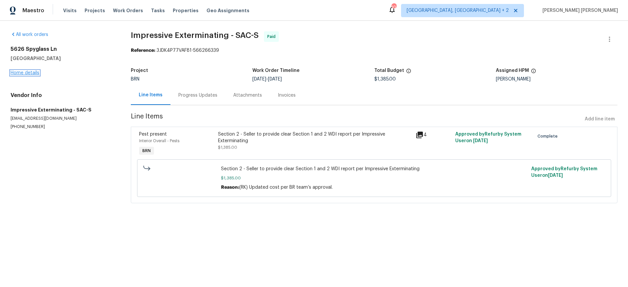
click at [30, 72] on link "Home details" at bounding box center [25, 73] width 29 height 5
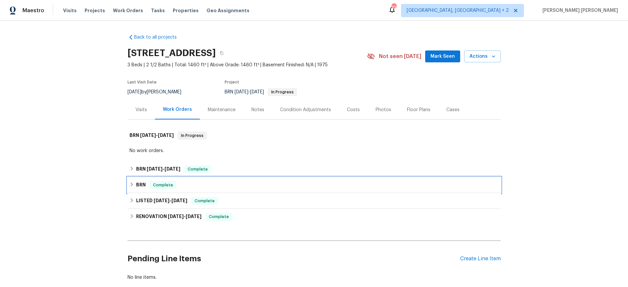
drag, startPoint x: 134, startPoint y: 186, endPoint x: 175, endPoint y: 190, distance: 40.8
click at [134, 185] on div "BRN Complete" at bounding box center [313, 185] width 369 height 8
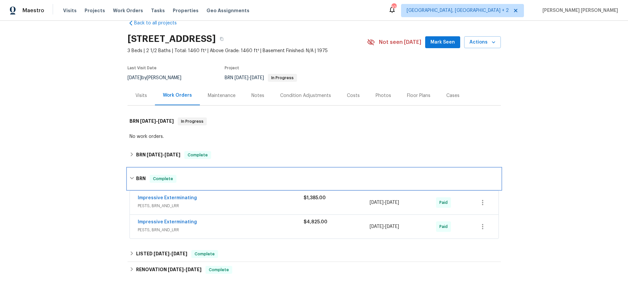
scroll to position [26, 0]
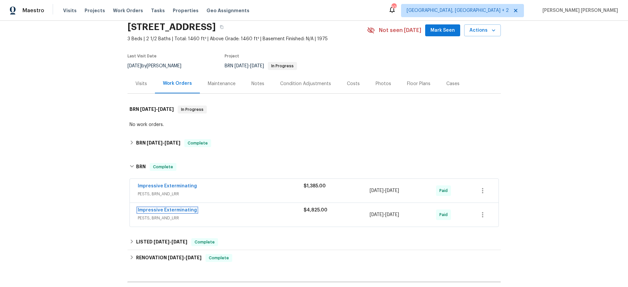
click at [183, 212] on link "Impressive Exterminating" at bounding box center [167, 210] width 59 height 5
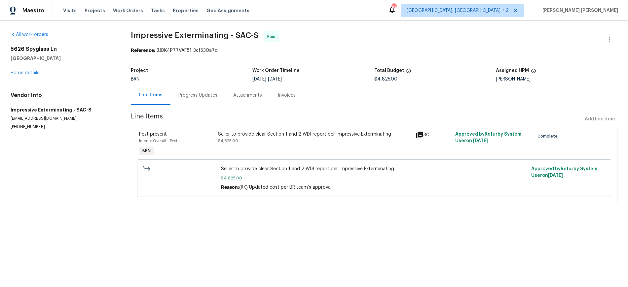
click at [421, 134] on icon at bounding box center [419, 135] width 7 height 7
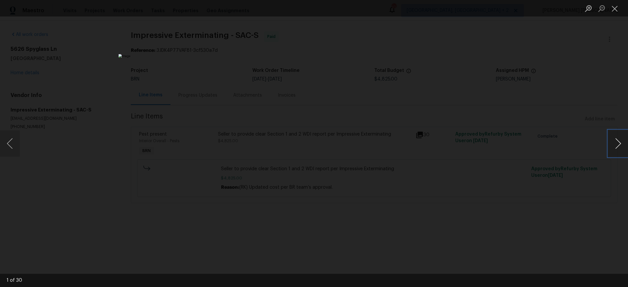
click at [615, 144] on button "Next image" at bounding box center [618, 143] width 20 height 26
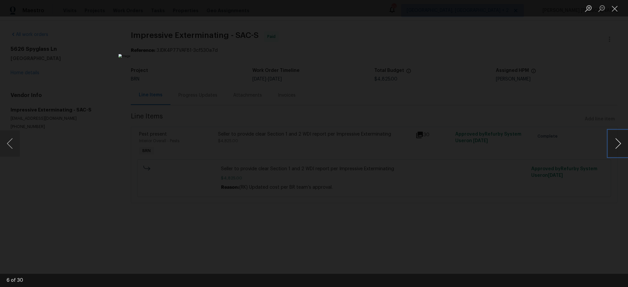
click at [615, 144] on button "Next image" at bounding box center [618, 143] width 20 height 26
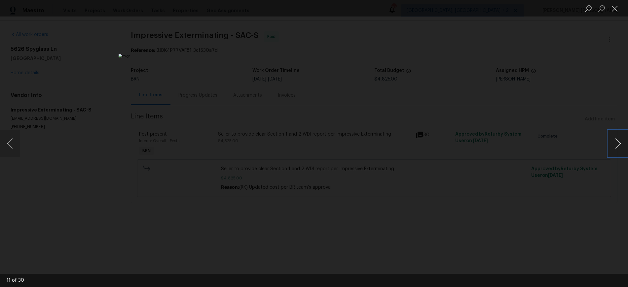
click at [615, 144] on button "Next image" at bounding box center [618, 143] width 20 height 26
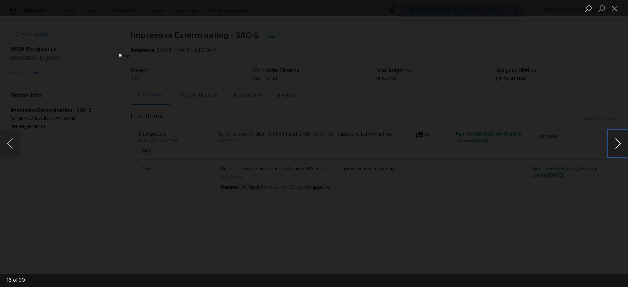
click at [615, 144] on button "Next image" at bounding box center [618, 143] width 20 height 26
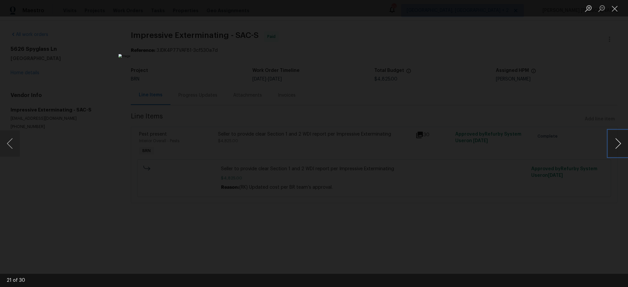
click at [615, 144] on button "Next image" at bounding box center [618, 143] width 20 height 26
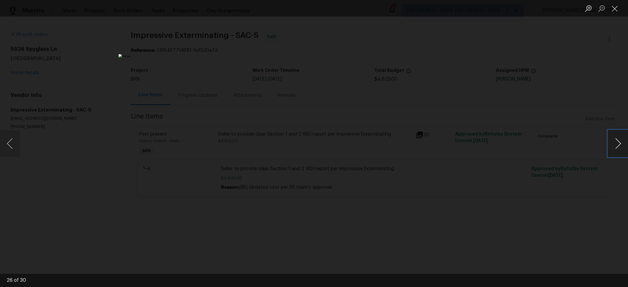
click at [615, 144] on button "Next image" at bounding box center [618, 143] width 20 height 26
click at [5, 146] on button "Previous image" at bounding box center [10, 143] width 20 height 26
click at [612, 145] on button "Next image" at bounding box center [618, 143] width 20 height 26
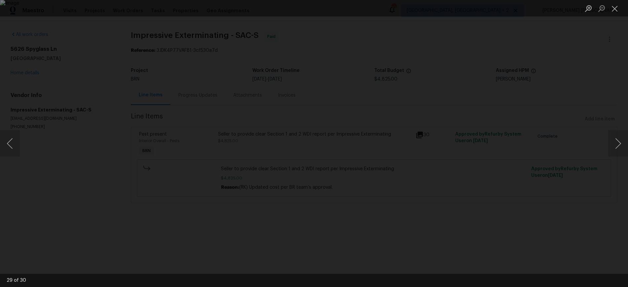
click at [552, 138] on div "Lightbox" at bounding box center [314, 143] width 628 height 287
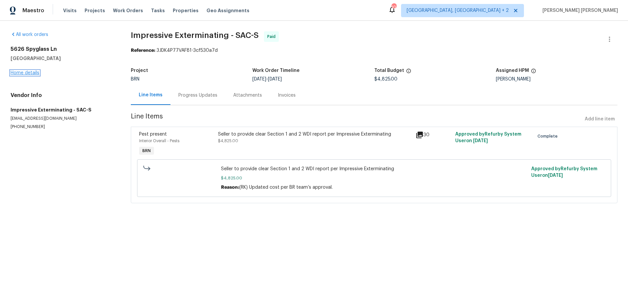
click at [23, 73] on link "Home details" at bounding box center [25, 73] width 29 height 5
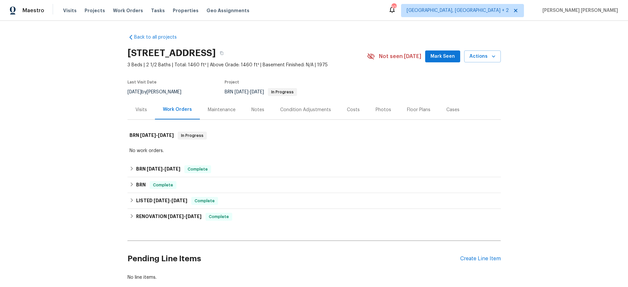
click at [411, 110] on div "Floor Plans" at bounding box center [418, 110] width 23 height 7
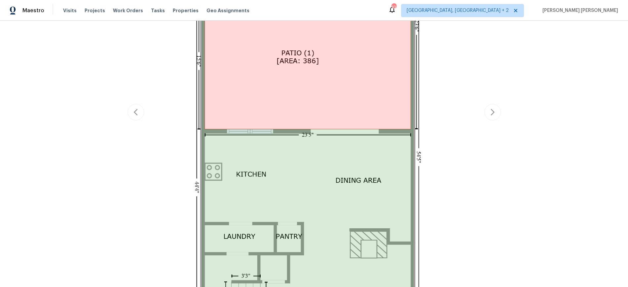
scroll to position [416, 0]
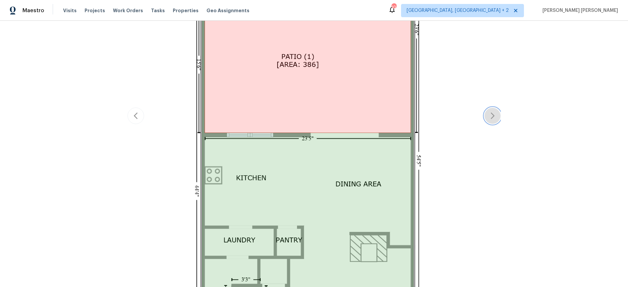
click at [489, 119] on icon "button" at bounding box center [492, 116] width 8 height 8
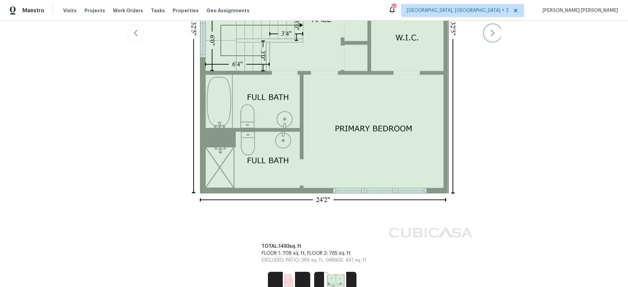
scroll to position [380, 0]
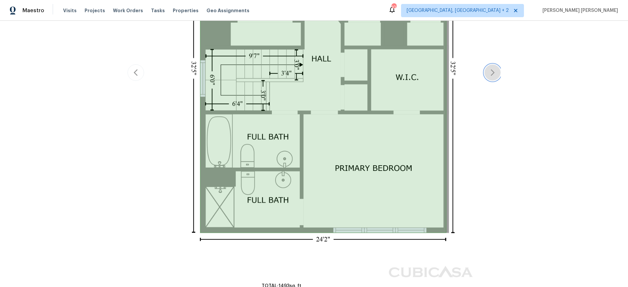
click at [491, 75] on icon "button" at bounding box center [492, 72] width 4 height 7
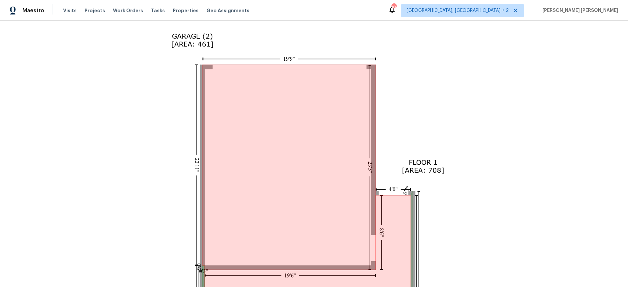
scroll to position [0, 0]
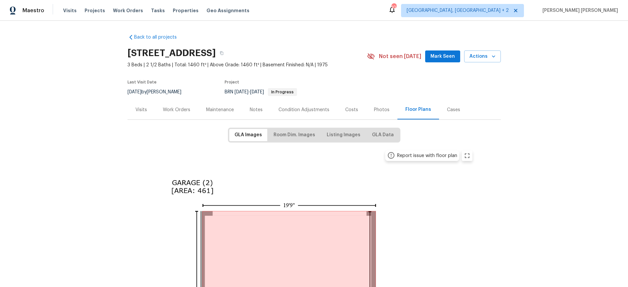
drag, startPoint x: 171, startPoint y: 108, endPoint x: 175, endPoint y: 108, distance: 4.3
click at [171, 108] on div "Work Orders" at bounding box center [176, 110] width 27 height 7
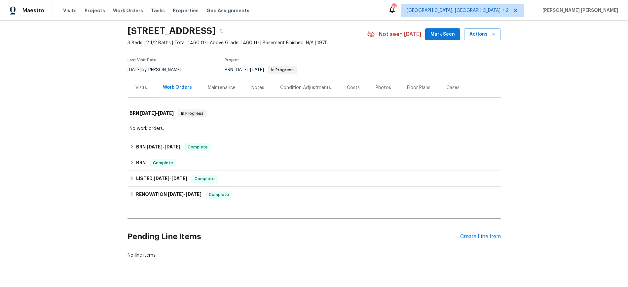
scroll to position [39, 0]
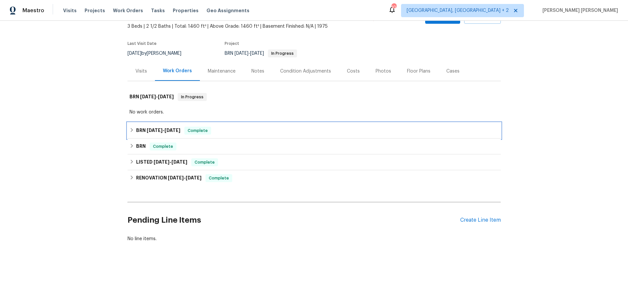
click at [146, 130] on h6 "BRN 9/18/25 - 9/22/25" at bounding box center [158, 131] width 44 height 8
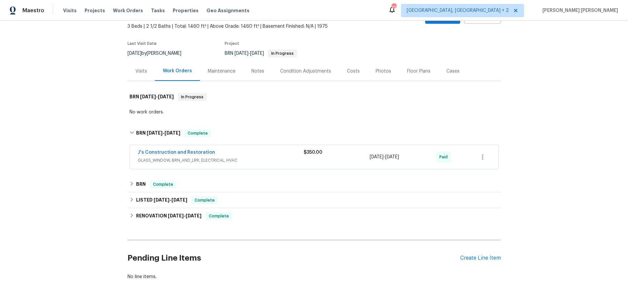
click at [189, 156] on span "J's Construction and Restoration" at bounding box center [176, 152] width 77 height 7
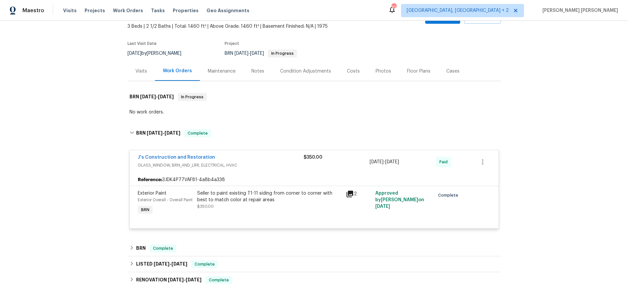
click at [346, 194] on icon at bounding box center [350, 194] width 8 height 8
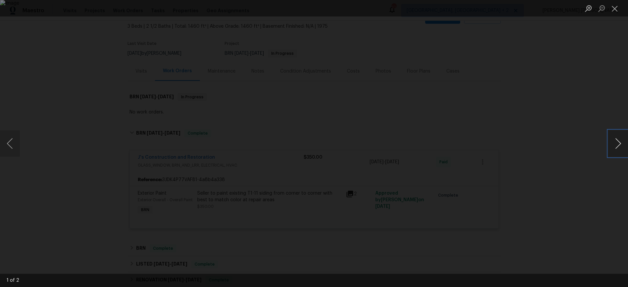
click at [617, 144] on button "Next image" at bounding box center [618, 143] width 20 height 26
click at [558, 233] on div "Lightbox" at bounding box center [314, 143] width 628 height 287
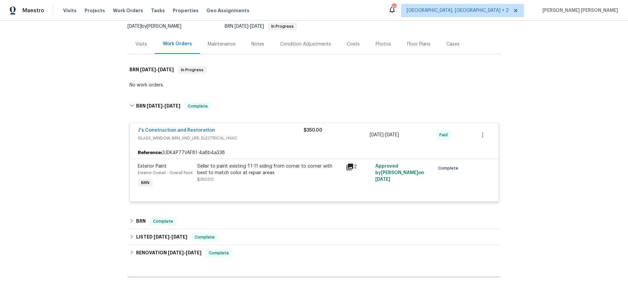
scroll to position [96, 0]
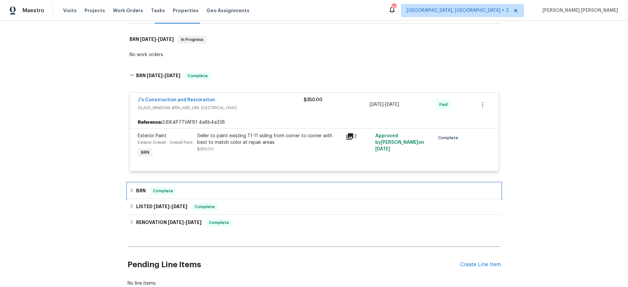
drag, startPoint x: 131, startPoint y: 190, endPoint x: 147, endPoint y: 186, distance: 16.3
click at [132, 189] on icon at bounding box center [131, 190] width 5 height 5
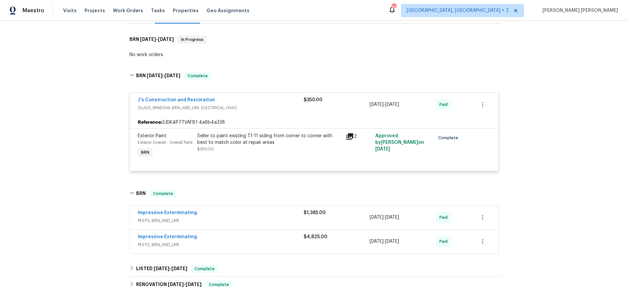
click at [309, 224] on div "$1,385.00" at bounding box center [337, 218] width 66 height 16
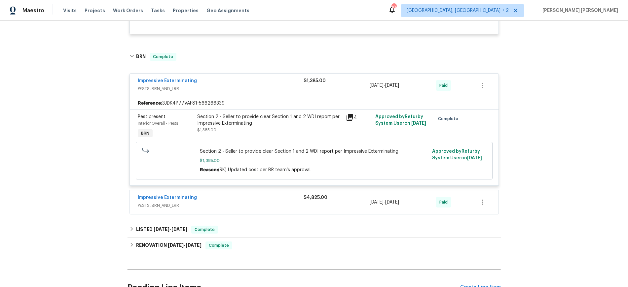
scroll to position [242, 0]
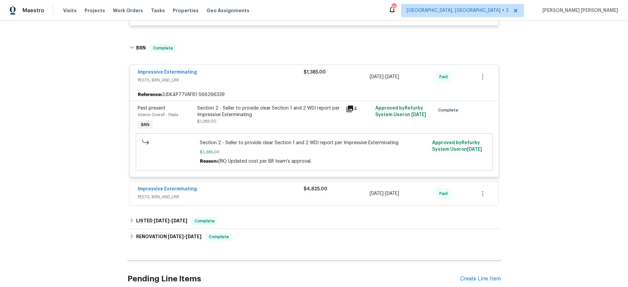
click at [309, 192] on div "$4,825.00" at bounding box center [337, 189] width 66 height 7
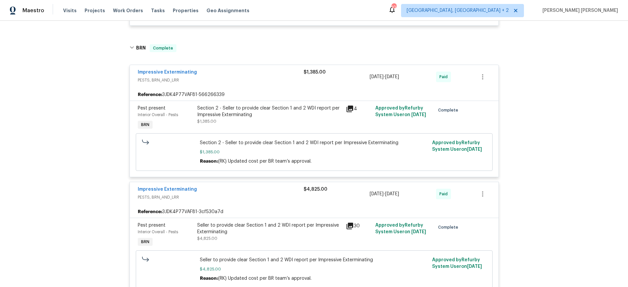
click at [349, 225] on icon at bounding box center [349, 226] width 7 height 7
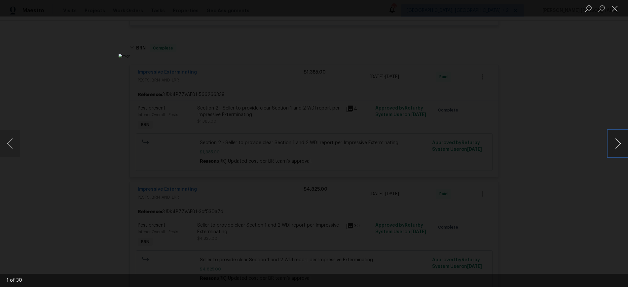
click at [619, 142] on button "Next image" at bounding box center [618, 143] width 20 height 26
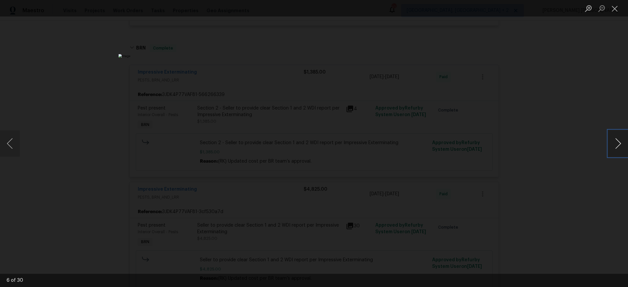
click at [619, 142] on button "Next image" at bounding box center [618, 143] width 20 height 26
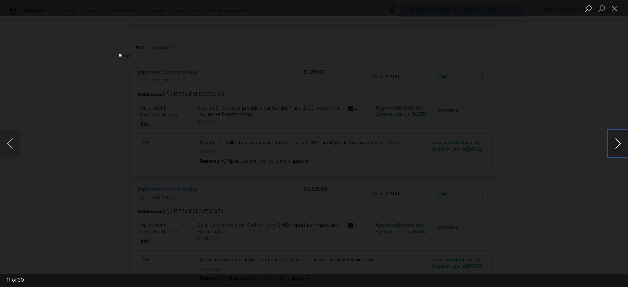
click at [619, 142] on button "Next image" at bounding box center [618, 143] width 20 height 26
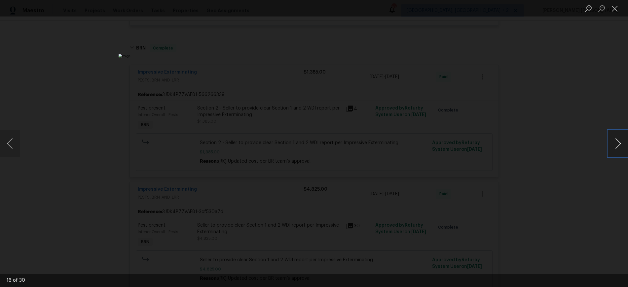
click at [617, 146] on button "Next image" at bounding box center [618, 143] width 20 height 26
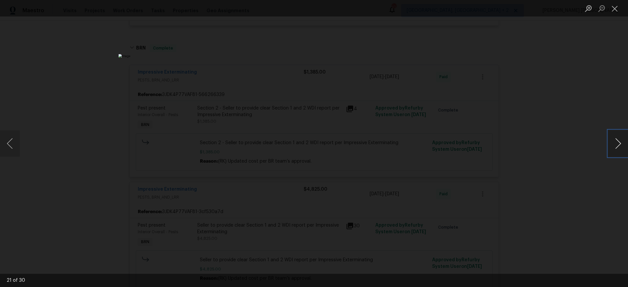
click at [617, 146] on button "Next image" at bounding box center [618, 143] width 20 height 26
click at [622, 147] on button "Next image" at bounding box center [618, 143] width 20 height 26
click at [617, 147] on button "Next image" at bounding box center [618, 143] width 20 height 26
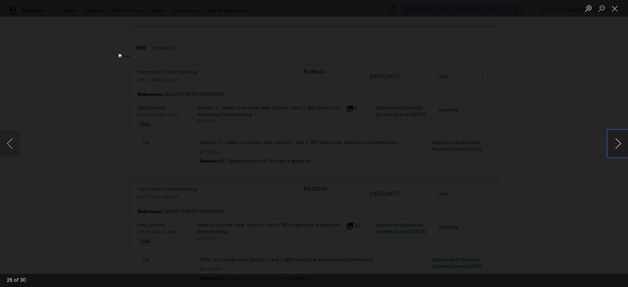
click at [617, 147] on button "Next image" at bounding box center [618, 143] width 20 height 26
click at [562, 215] on div "Lightbox" at bounding box center [314, 143] width 628 height 287
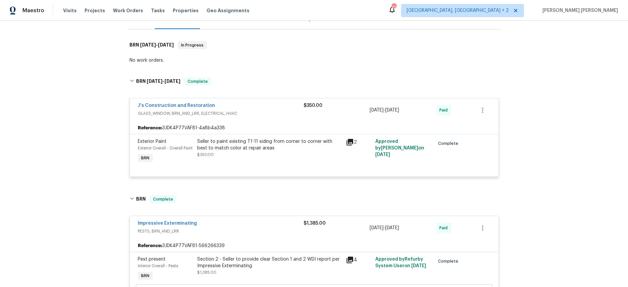
scroll to position [0, 0]
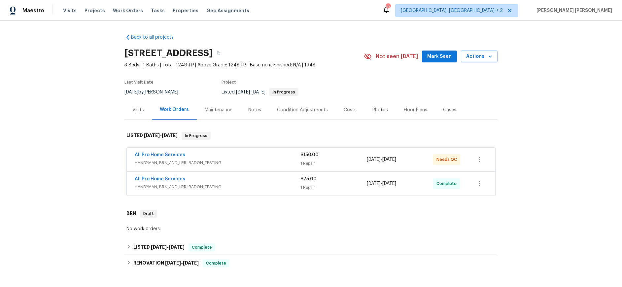
click at [258, 158] on div "All Pro Home Services" at bounding box center [218, 156] width 166 height 8
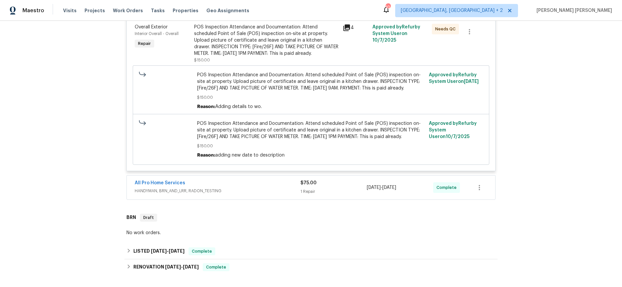
scroll to position [174, 0]
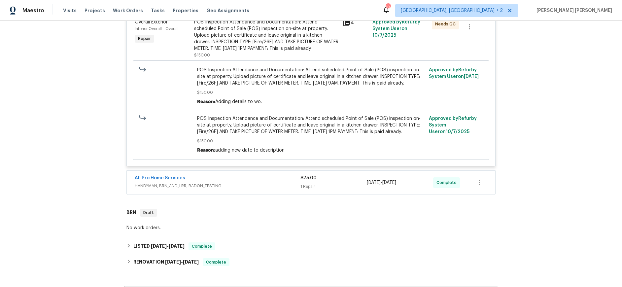
drag, startPoint x: 267, startPoint y: 202, endPoint x: 272, endPoint y: 202, distance: 5.3
click at [267, 183] on div "All Pro Home Services" at bounding box center [218, 179] width 166 height 8
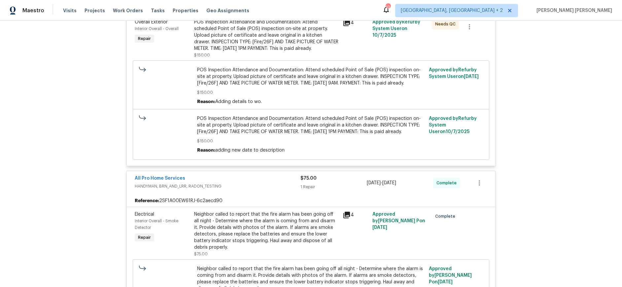
click at [348, 219] on icon at bounding box center [347, 215] width 8 height 8
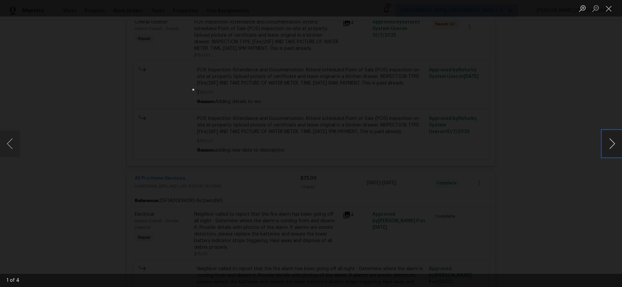
click at [613, 148] on button "Next image" at bounding box center [612, 143] width 20 height 26
drag, startPoint x: 613, startPoint y: 148, endPoint x: 570, endPoint y: 196, distance: 64.1
click at [613, 148] on button "Next image" at bounding box center [612, 143] width 20 height 26
click at [569, 199] on div "Lightbox" at bounding box center [311, 143] width 622 height 287
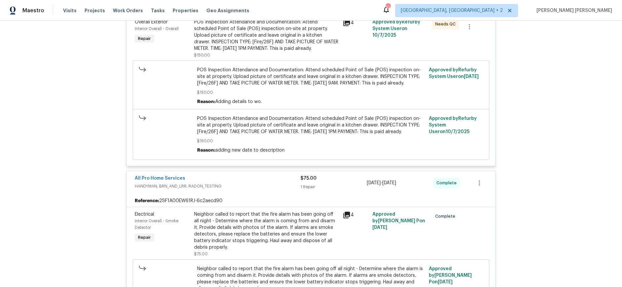
click at [569, 199] on div "Lightbox" at bounding box center [311, 143] width 622 height 287
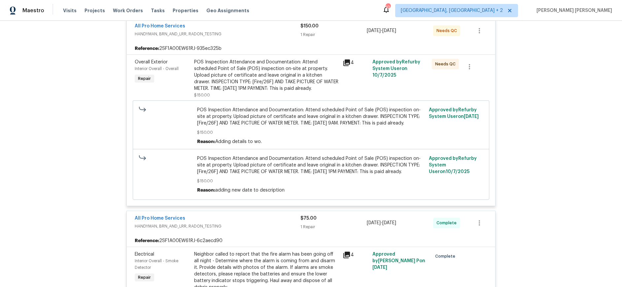
scroll to position [74, 0]
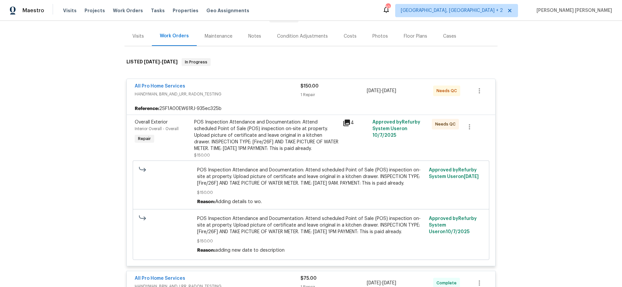
click at [347, 122] on icon at bounding box center [346, 123] width 7 height 7
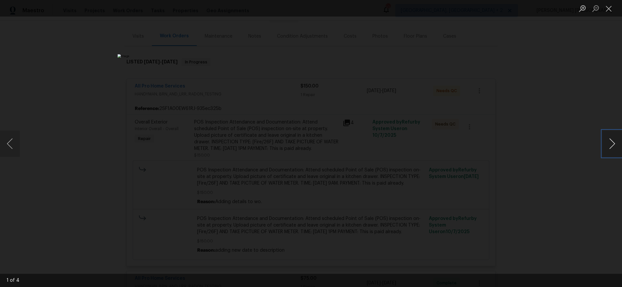
click at [614, 151] on button "Next image" at bounding box center [612, 143] width 20 height 26
drag, startPoint x: 614, startPoint y: 151, endPoint x: 581, endPoint y: 186, distance: 48.4
click at [614, 151] on button "Next image" at bounding box center [612, 143] width 20 height 26
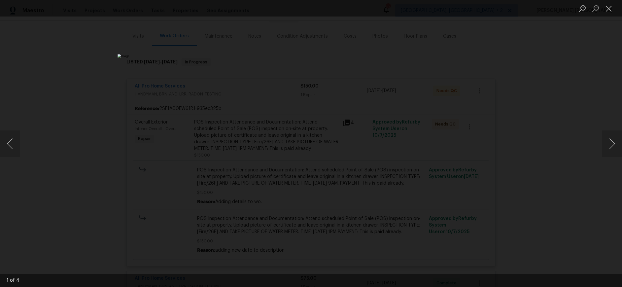
click at [578, 192] on div "Lightbox" at bounding box center [311, 143] width 622 height 287
drag, startPoint x: 578, startPoint y: 192, endPoint x: 568, endPoint y: 181, distance: 14.3
click at [575, 191] on div "Lightbox" at bounding box center [311, 143] width 622 height 287
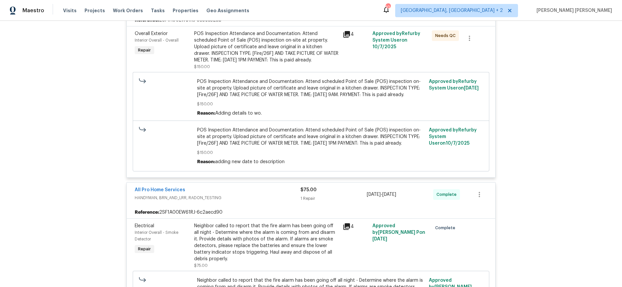
scroll to position [0, 0]
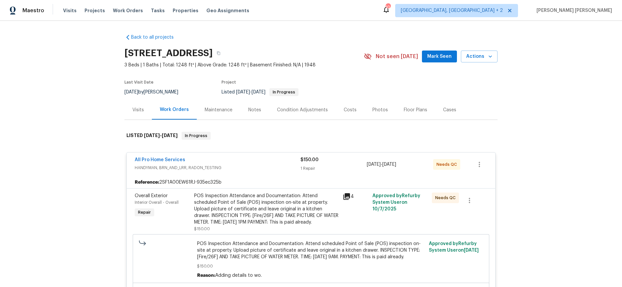
click at [139, 111] on div "Visits" at bounding box center [138, 110] width 12 height 7
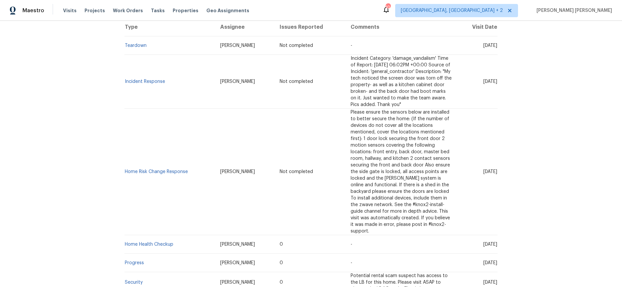
scroll to position [144, 0]
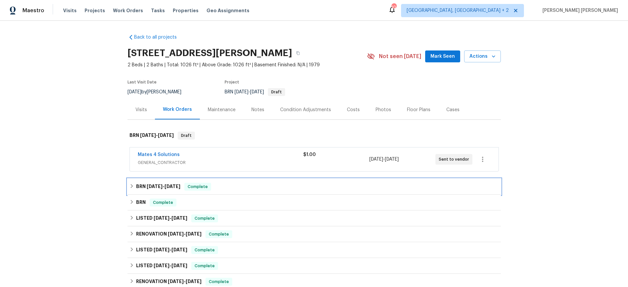
drag, startPoint x: 130, startPoint y: 186, endPoint x: 136, endPoint y: 187, distance: 5.3
click at [130, 186] on icon at bounding box center [131, 186] width 5 height 5
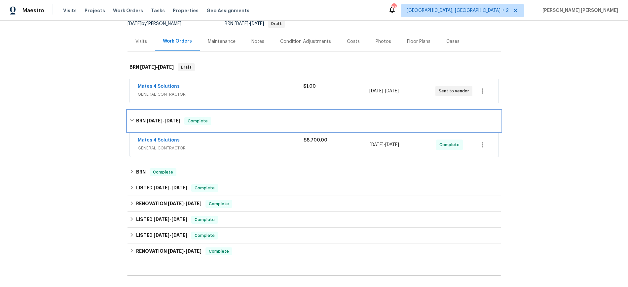
scroll to position [84, 0]
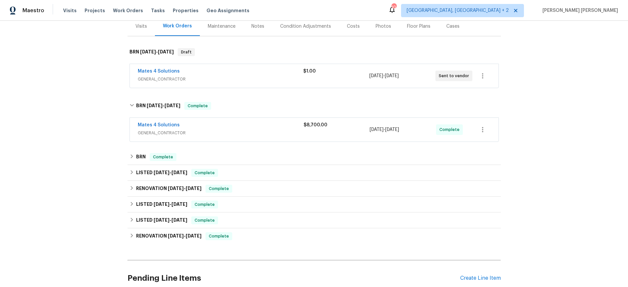
click at [129, 155] on div "Back to all projects [STREET_ADDRESS][PERSON_NAME] 2 Beds | 2 Baths | Total: 10…" at bounding box center [314, 154] width 628 height 267
click at [130, 155] on icon at bounding box center [131, 156] width 5 height 5
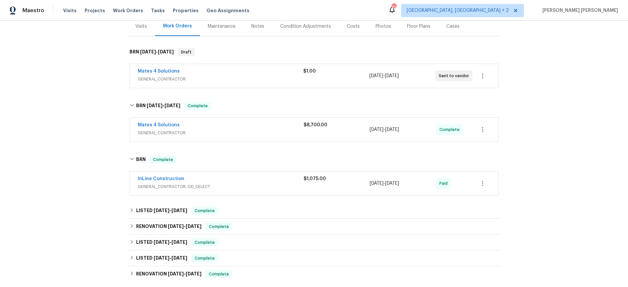
click at [254, 183] on div "InLine Construction" at bounding box center [221, 180] width 166 height 8
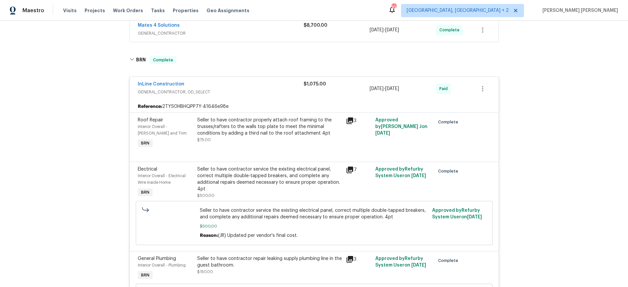
scroll to position [189, 0]
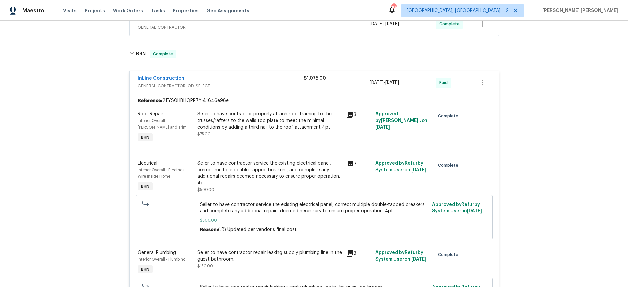
click at [352, 112] on icon at bounding box center [349, 115] width 7 height 7
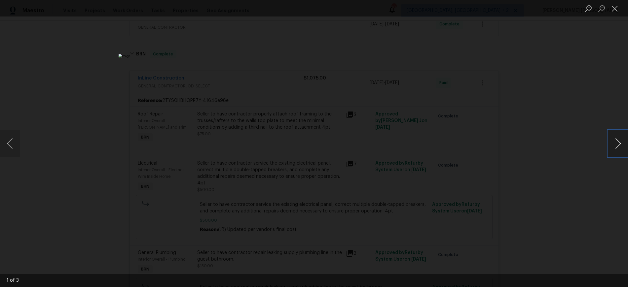
click at [618, 146] on button "Next image" at bounding box center [618, 143] width 20 height 26
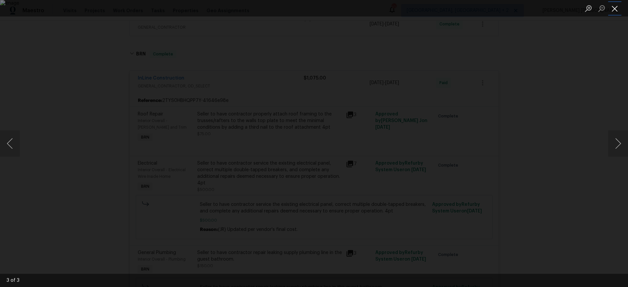
click at [614, 9] on button "Close lightbox" at bounding box center [614, 9] width 13 height 12
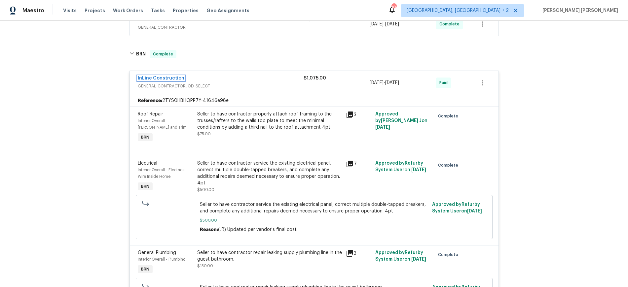
click at [172, 77] on link "InLine Construction" at bounding box center [161, 78] width 47 height 5
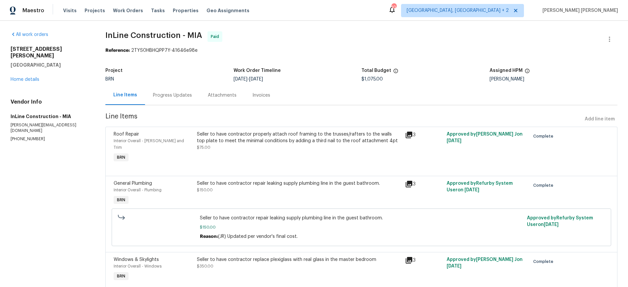
click at [182, 94] on div "Progress Updates" at bounding box center [172, 95] width 39 height 7
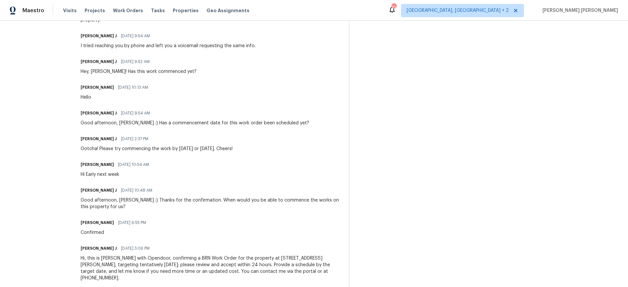
scroll to position [507, 0]
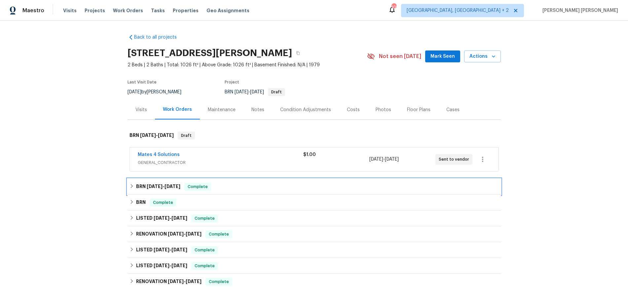
click at [132, 184] on div "BRN [DATE] - [DATE] Complete" at bounding box center [313, 187] width 369 height 8
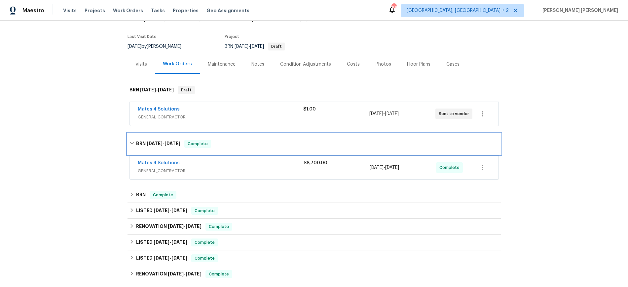
scroll to position [49, 0]
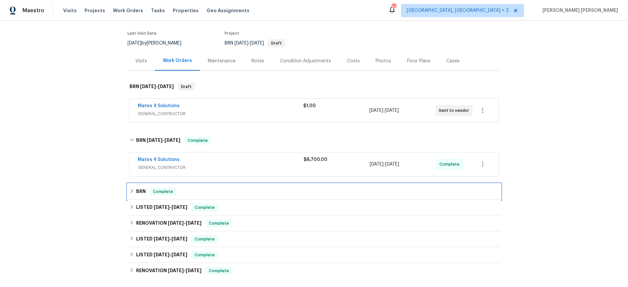
click at [131, 189] on icon at bounding box center [131, 191] width 5 height 5
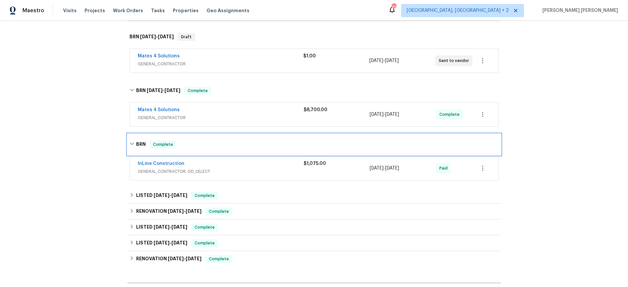
scroll to position [103, 0]
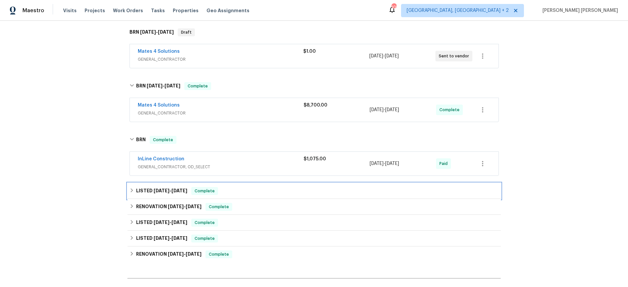
click at [185, 186] on div "LISTED [DATE] - [DATE] Complete" at bounding box center [313, 191] width 373 height 16
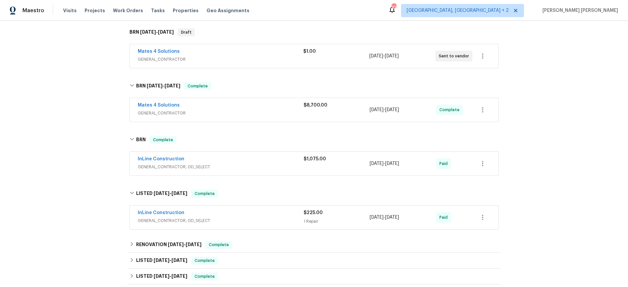
click at [251, 53] on div "Mates 4 Solutions" at bounding box center [220, 52] width 165 height 8
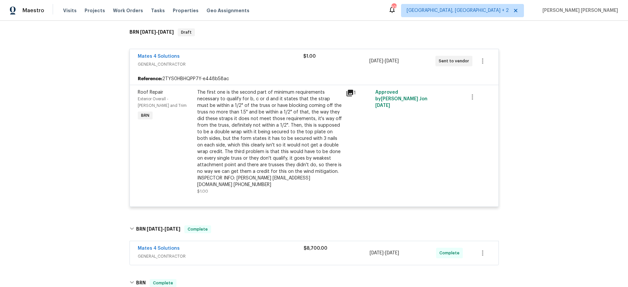
click at [352, 93] on icon at bounding box center [349, 93] width 7 height 7
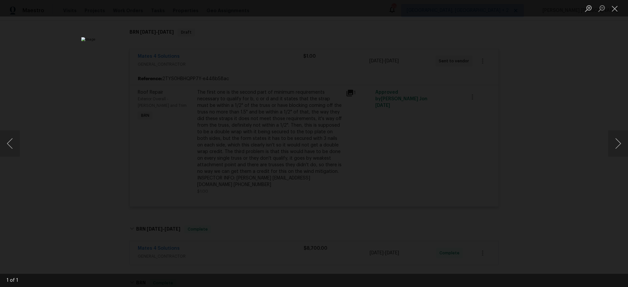
click at [517, 115] on div "Lightbox" at bounding box center [314, 143] width 628 height 287
click at [516, 115] on div "Lightbox" at bounding box center [314, 143] width 628 height 287
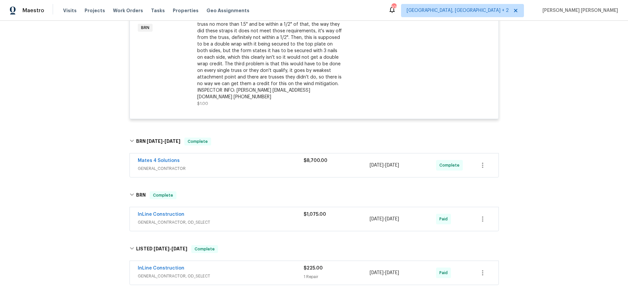
scroll to position [195, 0]
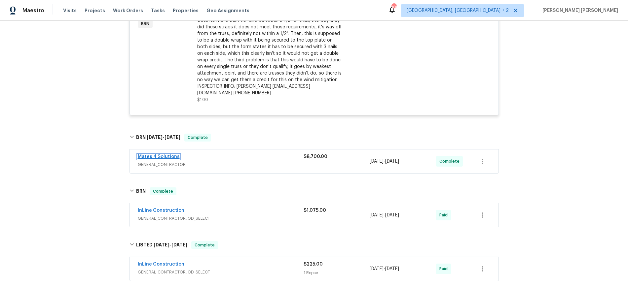
click at [163, 155] on link "Mates 4 Solutions" at bounding box center [159, 157] width 42 height 5
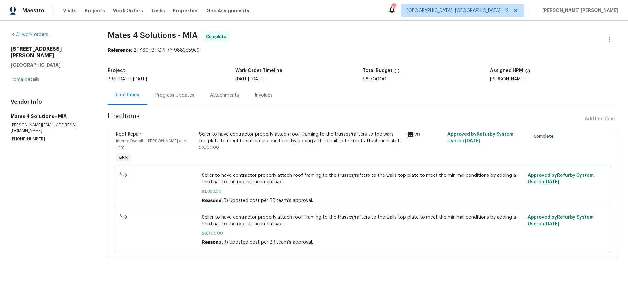
click at [175, 95] on div "Progress Updates" at bounding box center [174, 95] width 39 height 7
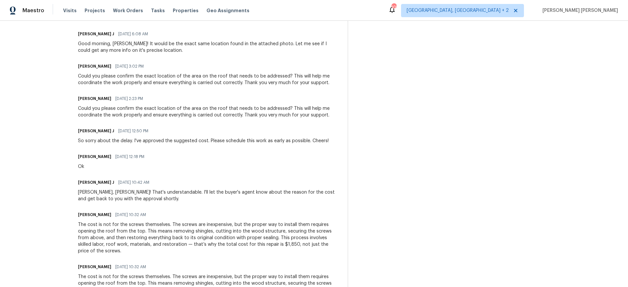
scroll to position [1543, 0]
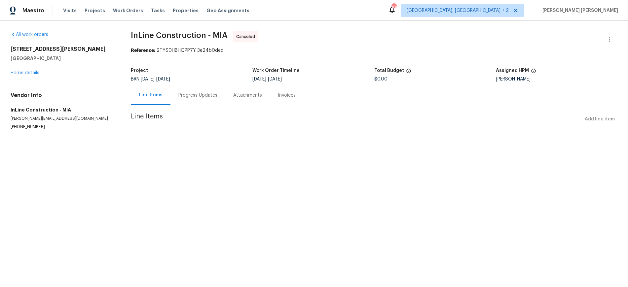
click at [190, 98] on div "Progress Updates" at bounding box center [197, 95] width 39 height 7
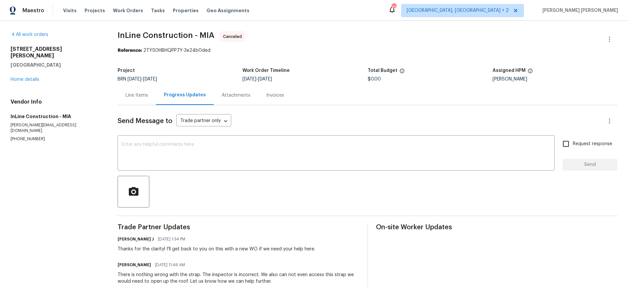
click at [136, 93] on div "Line Items" at bounding box center [136, 95] width 22 height 7
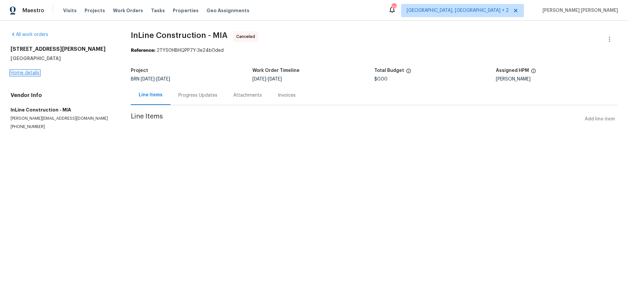
click at [25, 74] on link "Home details" at bounding box center [25, 73] width 29 height 5
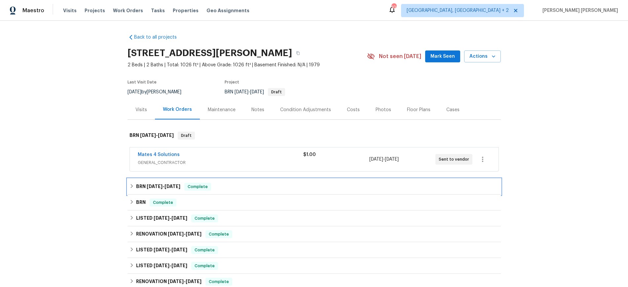
click at [148, 183] on h6 "BRN [DATE] - [DATE]" at bounding box center [158, 187] width 44 height 8
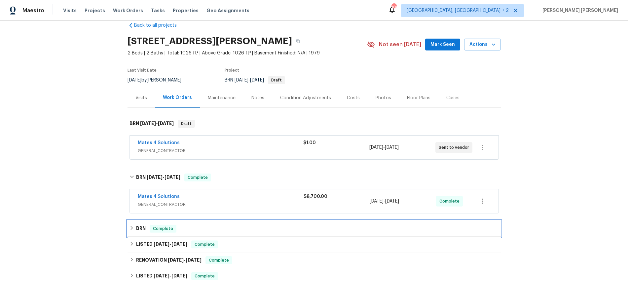
click at [129, 224] on div "BRN Complete" at bounding box center [313, 229] width 373 height 16
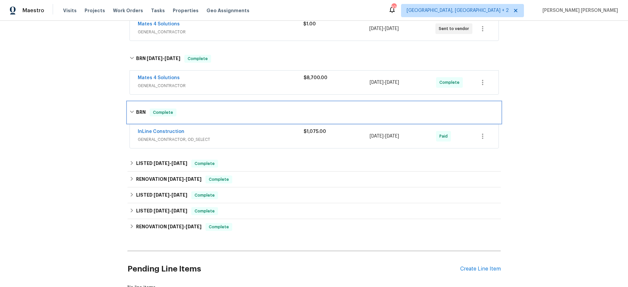
scroll to position [139, 0]
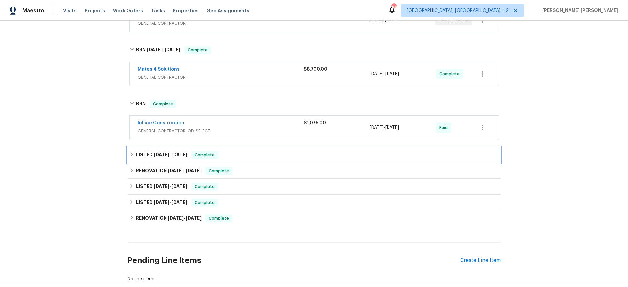
click at [168, 153] on span "[DATE]" at bounding box center [162, 155] width 16 height 5
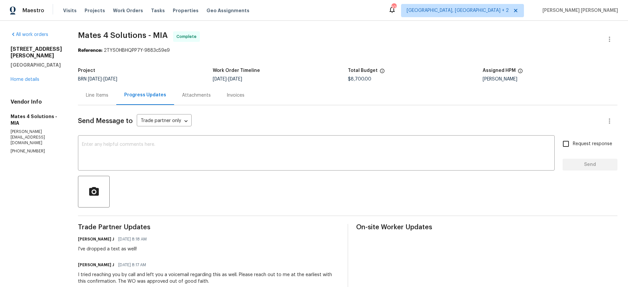
click at [26, 75] on div "1541 SW Curry St Port Saint Lucie, FL 34983 Home details" at bounding box center [37, 64] width 52 height 37
click at [29, 80] on link "Home details" at bounding box center [25, 79] width 29 height 5
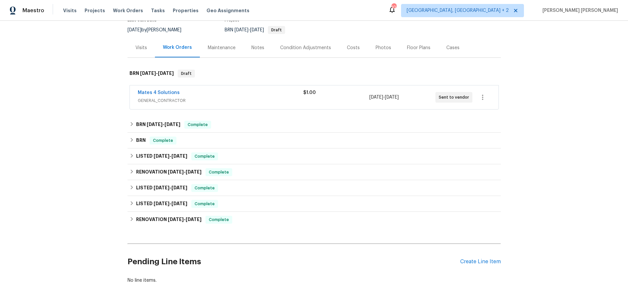
scroll to position [92, 0]
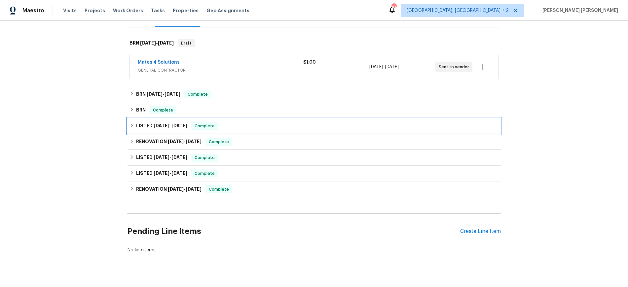
click at [131, 126] on icon at bounding box center [131, 126] width 2 height 4
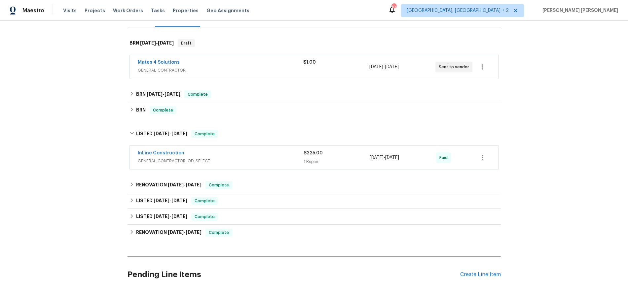
click at [231, 157] on div "InLine Construction" at bounding box center [221, 154] width 166 height 8
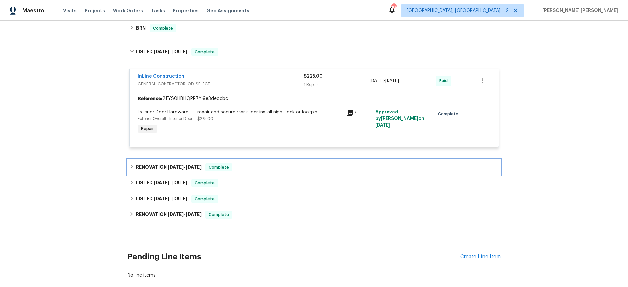
click at [164, 171] on h6 "RENOVATION 6/6/25 - 6/9/25" at bounding box center [168, 167] width 65 height 8
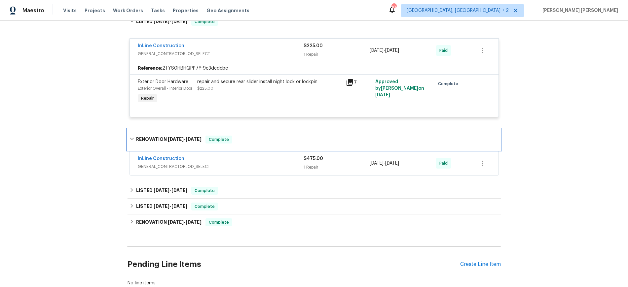
scroll to position [210, 0]
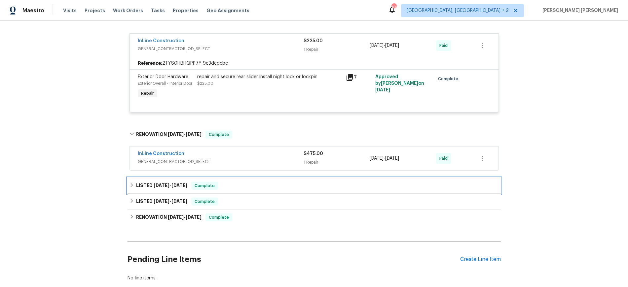
click at [179, 190] on h6 "LISTED 6/5/25 - 6/17/25" at bounding box center [161, 186] width 51 height 8
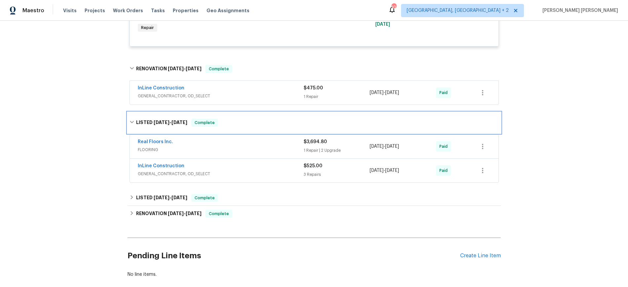
scroll to position [284, 0]
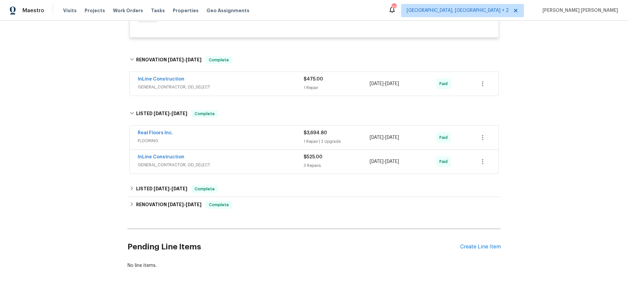
click at [252, 162] on div "InLine Construction" at bounding box center [221, 158] width 166 height 8
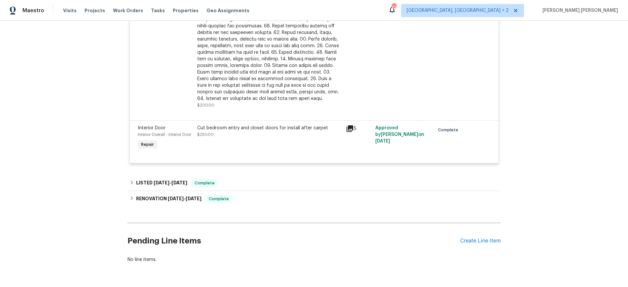
scroll to position [666, 0]
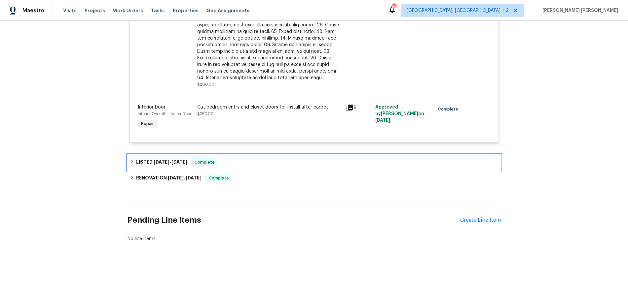
click at [179, 159] on h6 "LISTED 4/22/25 - 4/23/25" at bounding box center [161, 163] width 51 height 8
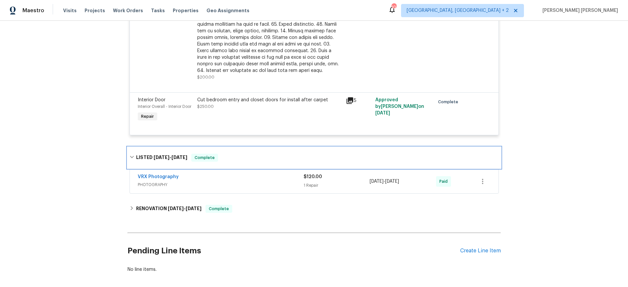
scroll to position [674, 0]
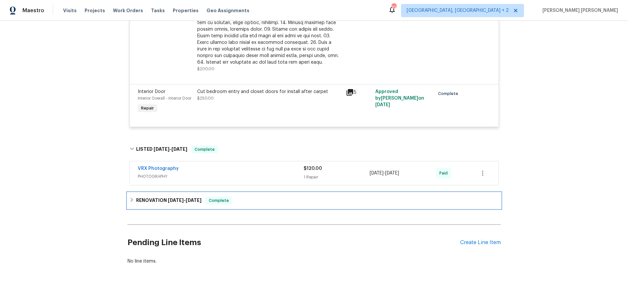
click at [186, 204] on h6 "RENOVATION 4/10/25 - 4/23/25" at bounding box center [168, 201] width 65 height 8
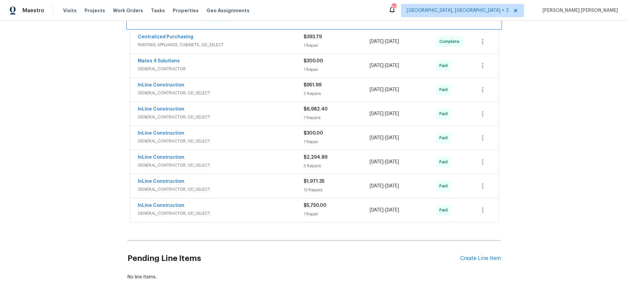
scroll to position [861, 0]
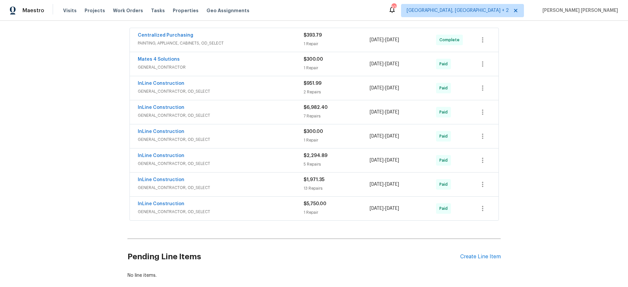
click at [253, 215] on span "GENERAL_CONTRACTOR, OD_SELECT" at bounding box center [221, 212] width 166 height 7
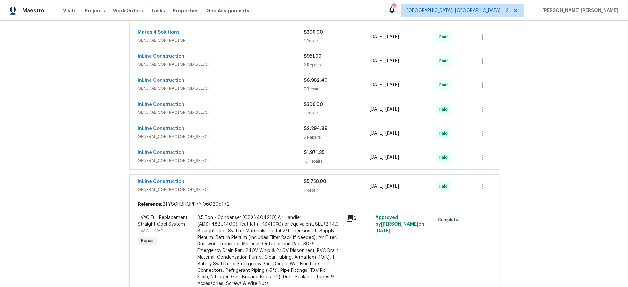
scroll to position [887, 0]
click at [270, 159] on div "InLine Construction" at bounding box center [221, 155] width 166 height 8
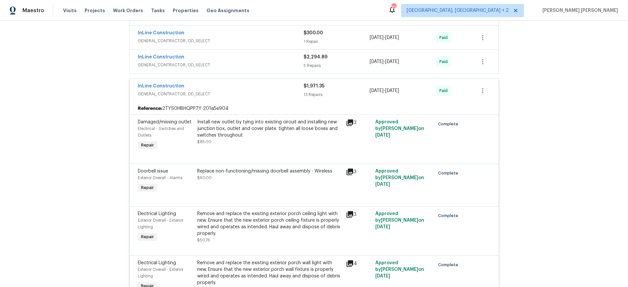
scroll to position [905, 0]
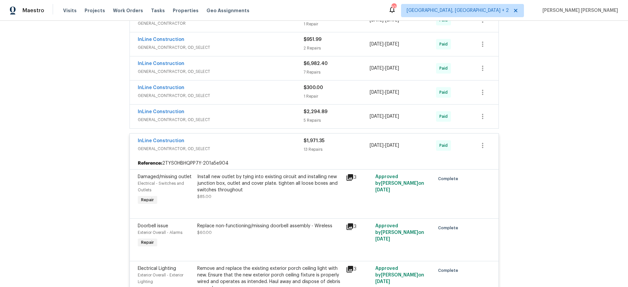
click at [264, 152] on span "GENERAL_CONTRACTOR, OD_SELECT" at bounding box center [221, 149] width 166 height 7
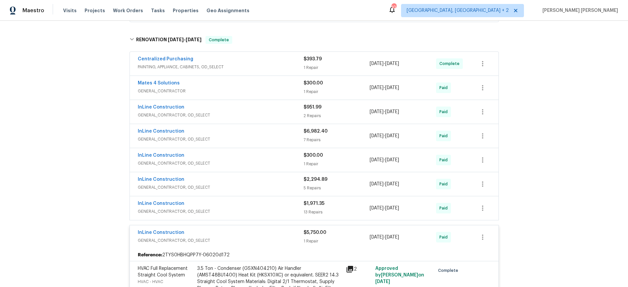
scroll to position [828, 0]
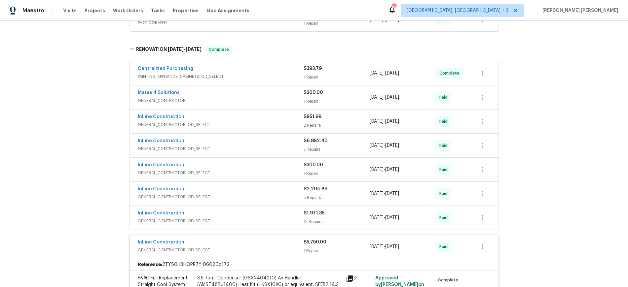
click at [266, 146] on div "InLine Construction" at bounding box center [221, 142] width 166 height 8
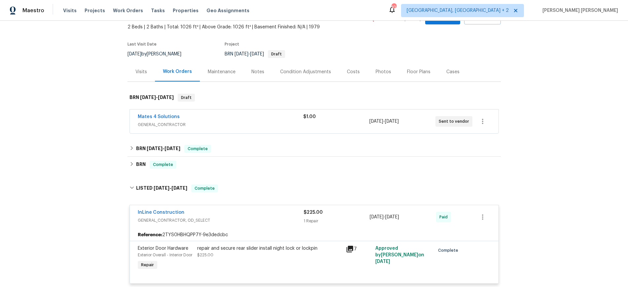
scroll to position [0, 0]
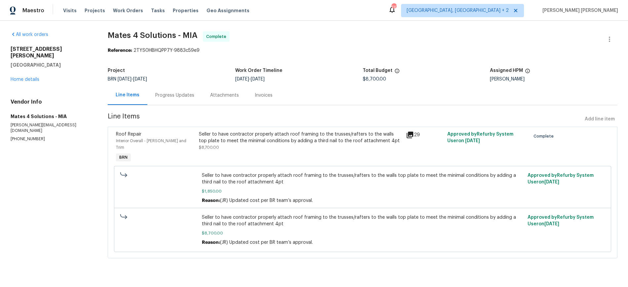
drag, startPoint x: 409, startPoint y: 133, endPoint x: 414, endPoint y: 133, distance: 5.9
click at [410, 133] on icon at bounding box center [410, 135] width 7 height 7
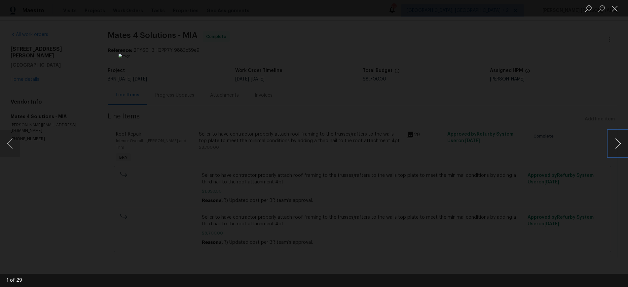
click at [622, 144] on button "Next image" at bounding box center [618, 143] width 20 height 26
click at [620, 145] on button "Next image" at bounding box center [618, 143] width 20 height 26
click at [621, 146] on button "Next image" at bounding box center [618, 143] width 20 height 26
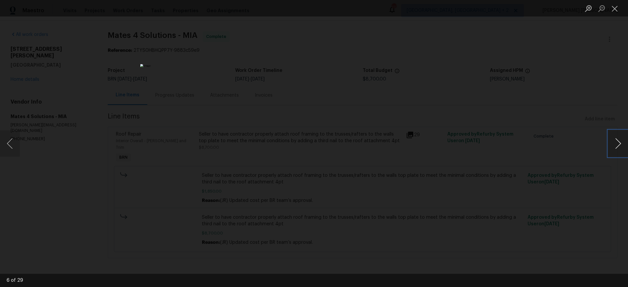
click at [621, 146] on button "Next image" at bounding box center [618, 143] width 20 height 26
click at [617, 143] on button "Next image" at bounding box center [618, 143] width 20 height 26
click at [617, 144] on button "Next image" at bounding box center [618, 143] width 20 height 26
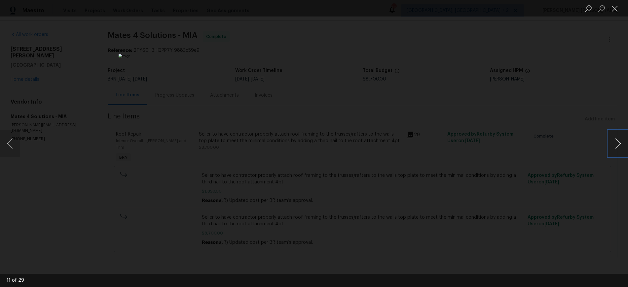
click at [617, 144] on button "Next image" at bounding box center [618, 143] width 20 height 26
click at [619, 147] on button "Next image" at bounding box center [618, 143] width 20 height 26
click at [616, 150] on button "Next image" at bounding box center [618, 143] width 20 height 26
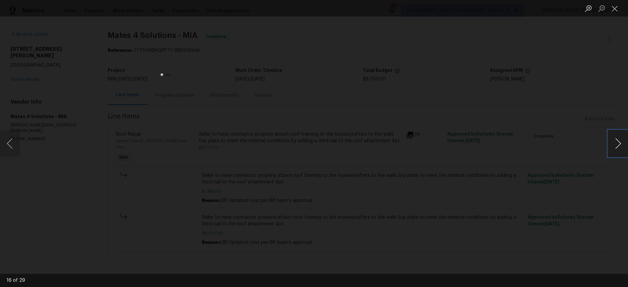
click at [616, 150] on button "Next image" at bounding box center [618, 143] width 20 height 26
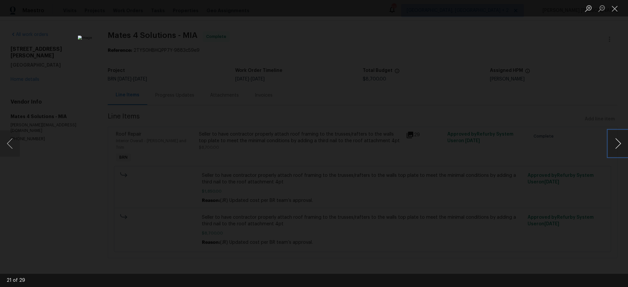
click at [616, 149] on button "Next image" at bounding box center [618, 143] width 20 height 26
click at [499, 90] on div "Lightbox" at bounding box center [314, 143] width 628 height 287
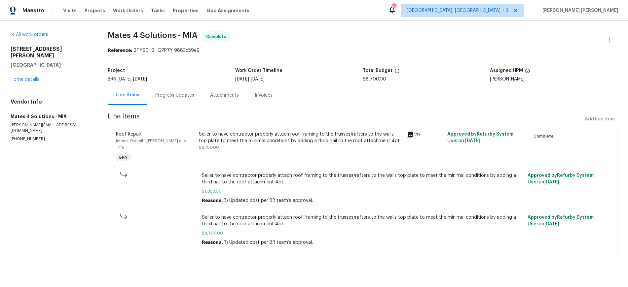
drag, startPoint x: 179, startPoint y: 94, endPoint x: 188, endPoint y: 101, distance: 11.0
click at [179, 94] on div "Progress Updates" at bounding box center [174, 95] width 39 height 7
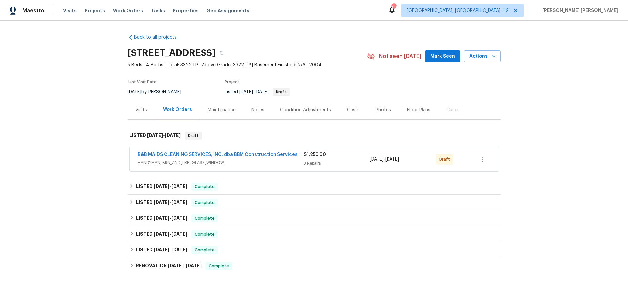
click at [243, 164] on span "HANDYMAN, BRN_AND_LRR, GLASS_WINDOW" at bounding box center [221, 163] width 166 height 7
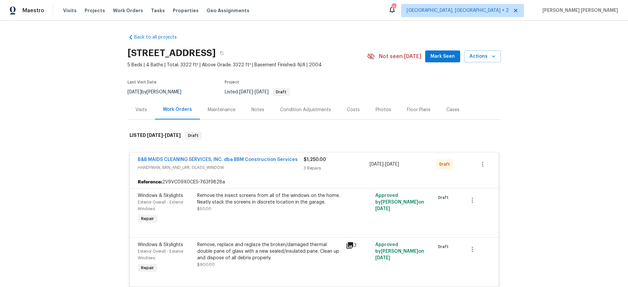
click at [243, 164] on div "B&B MAIDS CLEANING SERVICES, INC. dba BBM Construction Services" at bounding box center [221, 161] width 166 height 8
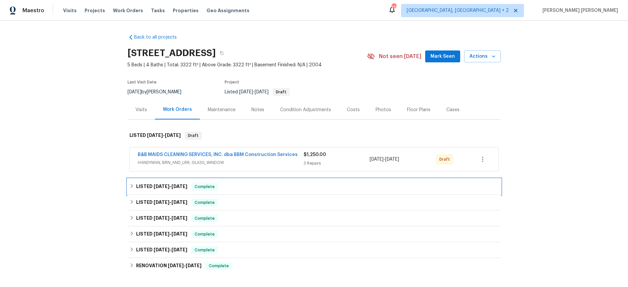
click at [245, 181] on div "LISTED [DATE] - [DATE] Complete" at bounding box center [313, 187] width 373 height 16
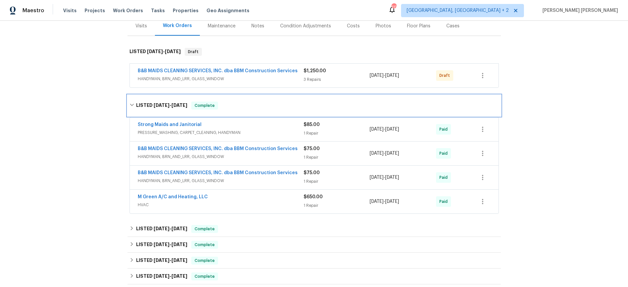
scroll to position [85, 0]
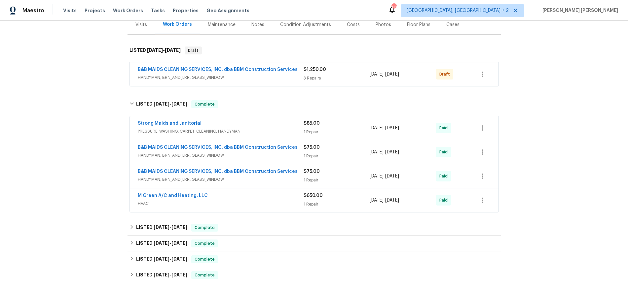
click at [256, 195] on div "M Green A/C and Heating, LLC" at bounding box center [221, 197] width 166 height 8
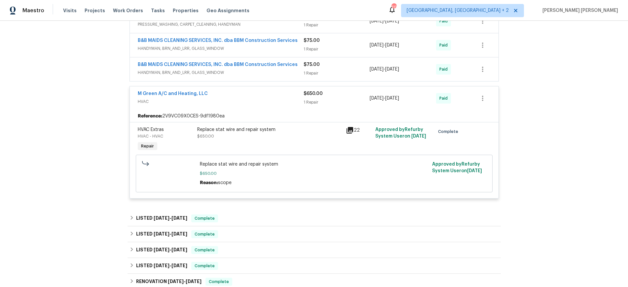
scroll to position [193, 0]
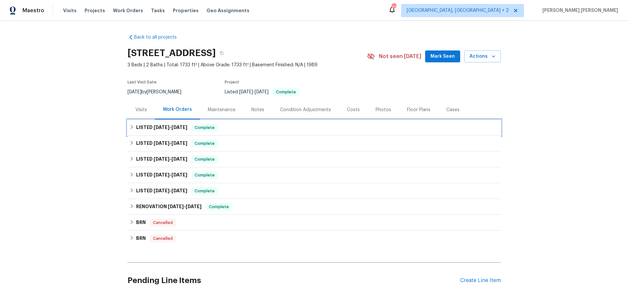
click at [154, 126] on span "[DATE]" at bounding box center [162, 127] width 16 height 5
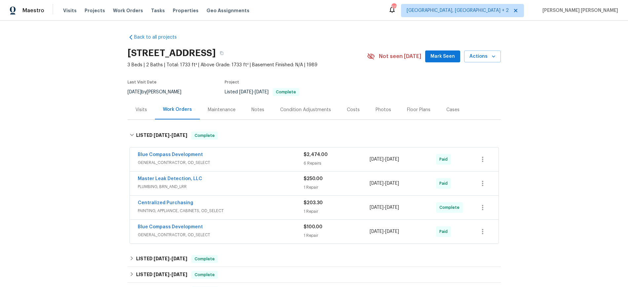
click at [141, 112] on div "Visits" at bounding box center [141, 110] width 12 height 7
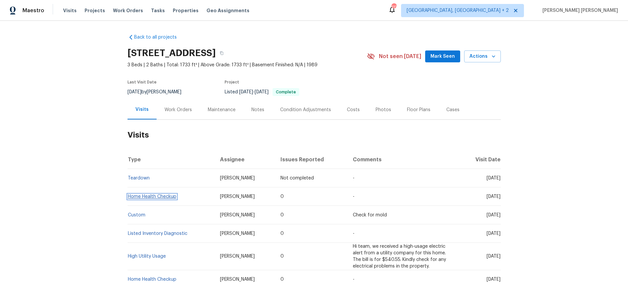
click at [148, 198] on link "Home Health Checkup" at bounding box center [152, 197] width 49 height 5
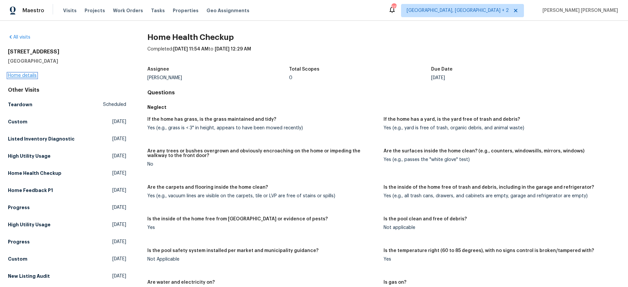
click at [25, 74] on link "Home details" at bounding box center [22, 75] width 29 height 5
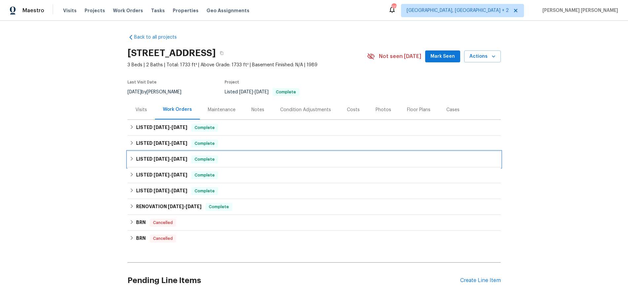
click at [168, 156] on h6 "LISTED 5/17/25 - 5/21/25" at bounding box center [161, 160] width 51 height 8
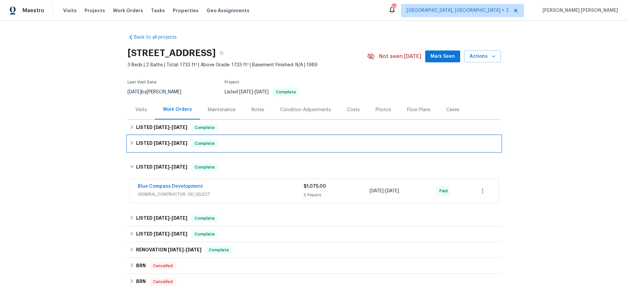
click at [172, 146] on h6 "LISTED 7/15/25 - 8/7/25" at bounding box center [161, 144] width 51 height 8
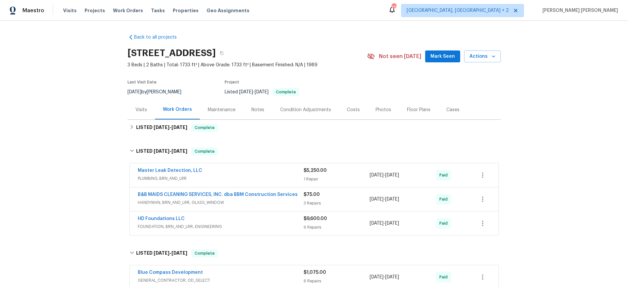
click at [288, 174] on div "Master Leak Detection, LLC" at bounding box center [221, 171] width 166 height 8
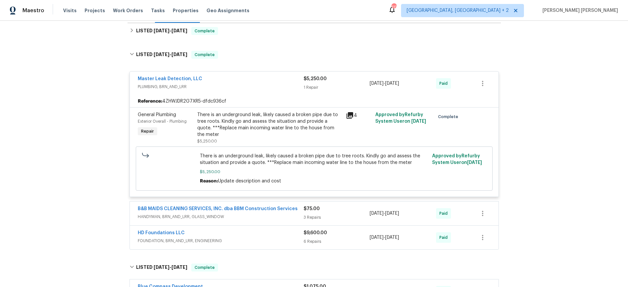
scroll to position [130, 0]
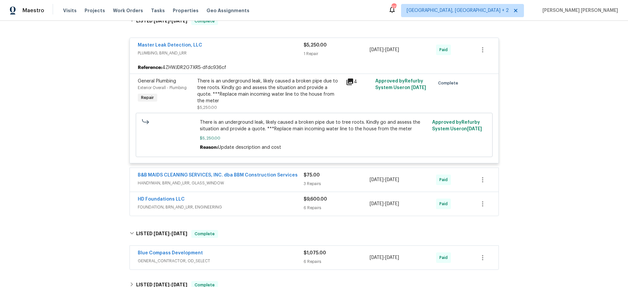
click at [284, 204] on span "FOUNDATION, BRN_AND_LRR, ENGINEERING" at bounding box center [221, 207] width 166 height 7
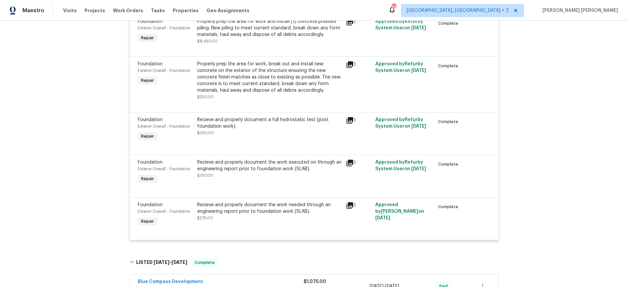
scroll to position [393, 0]
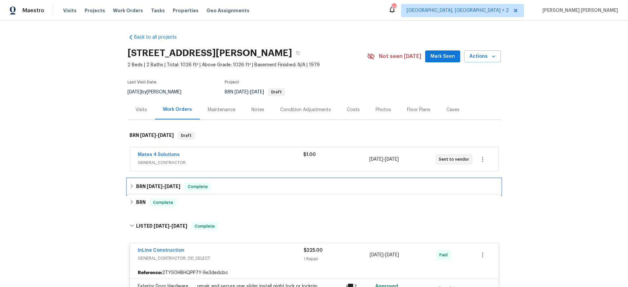
click at [135, 190] on div "BRN 9/16/25 - 9/25/25 Complete" at bounding box center [313, 187] width 369 height 8
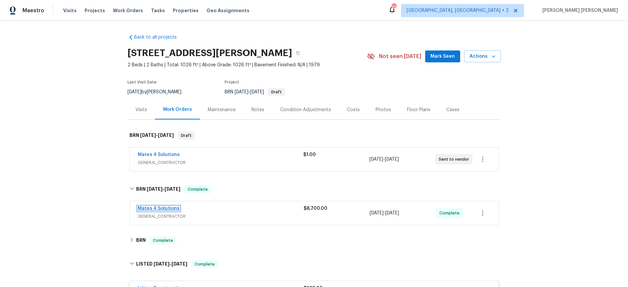
click at [165, 207] on link "Mates 4 Solutions" at bounding box center [159, 208] width 42 height 5
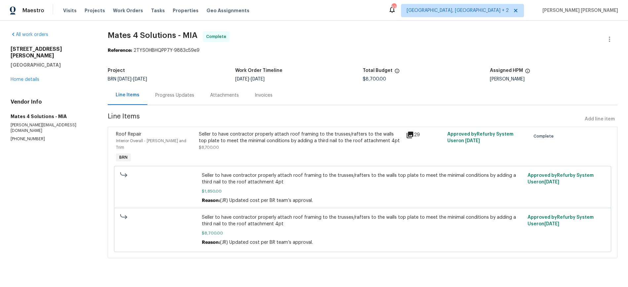
click at [412, 135] on icon at bounding box center [410, 135] width 8 height 8
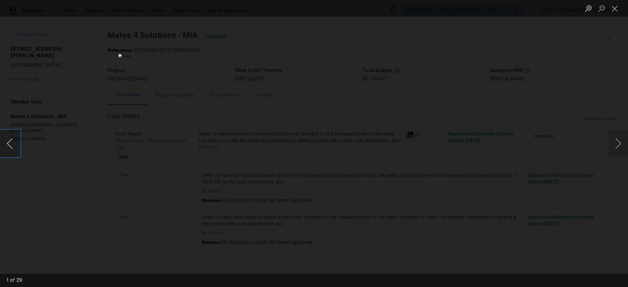
click at [13, 140] on button "Previous image" at bounding box center [10, 143] width 20 height 26
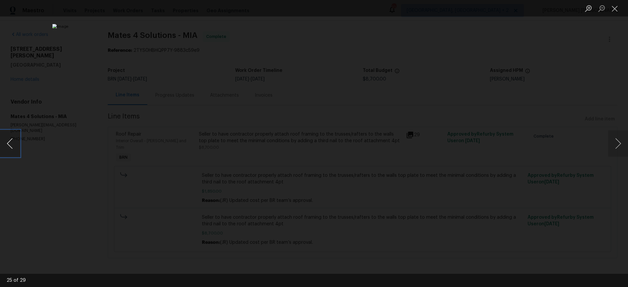
click at [13, 140] on button "Previous image" at bounding box center [10, 143] width 20 height 26
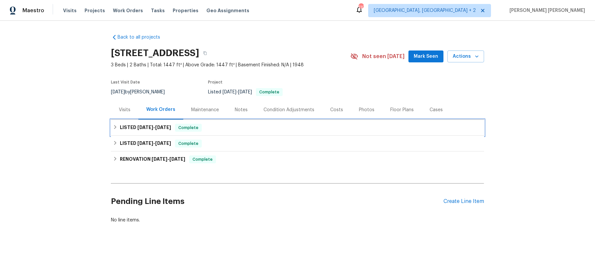
click at [134, 132] on div "LISTED [DATE] - [DATE] Complete" at bounding box center [297, 128] width 373 height 16
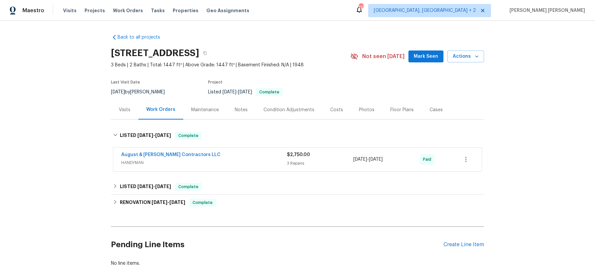
click at [266, 161] on span "HANDYMAN" at bounding box center [204, 163] width 166 height 7
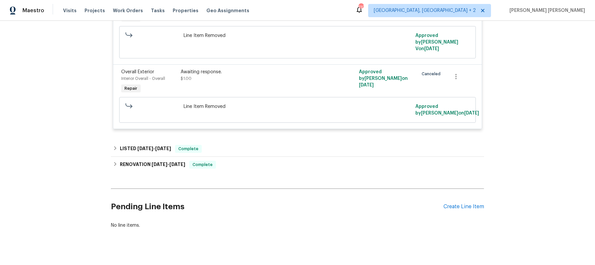
scroll to position [280, 0]
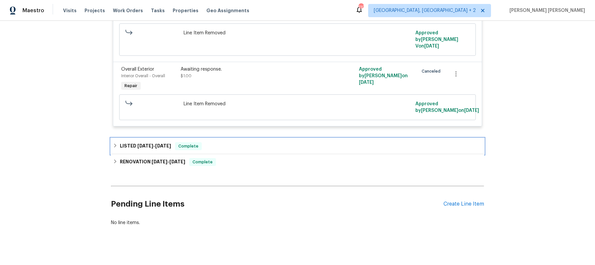
click at [248, 142] on div "LISTED [DATE] - [DATE] Complete" at bounding box center [297, 146] width 369 height 8
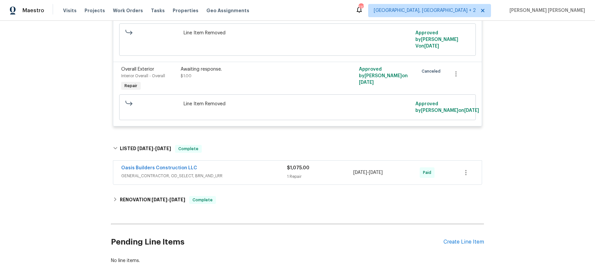
click at [274, 173] on span "GENERAL_CONTRACTOR, OD_SELECT, BRN_AND_LRR" at bounding box center [204, 176] width 166 height 7
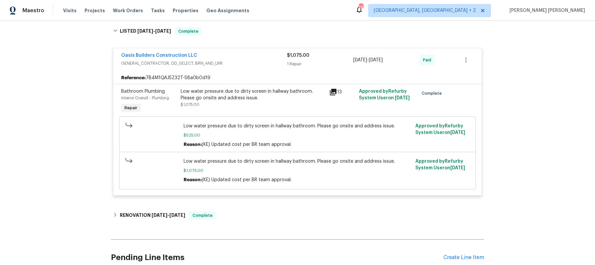
scroll to position [452, 0]
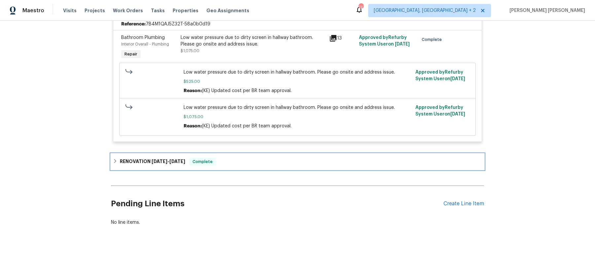
click at [256, 158] on div "RENOVATION [DATE] - [DATE] Complete" at bounding box center [297, 162] width 369 height 8
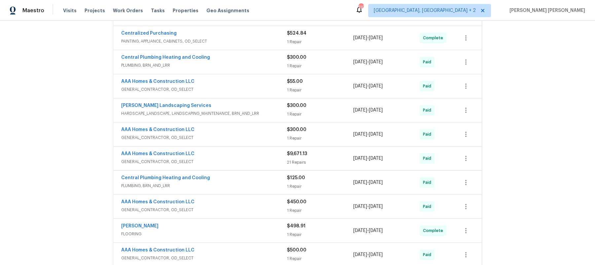
scroll to position [699, 0]
click at [270, 158] on span "GENERAL_CONTRACTOR, OD_SELECT" at bounding box center [204, 161] width 166 height 7
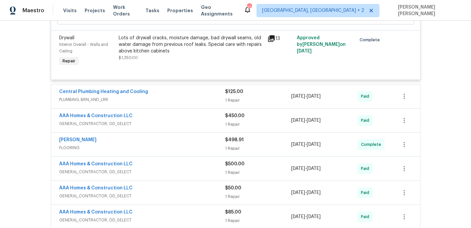
scroll to position [2004, 0]
click at [210, 113] on div "AAA Homes & Construction LLC" at bounding box center [142, 117] width 166 height 8
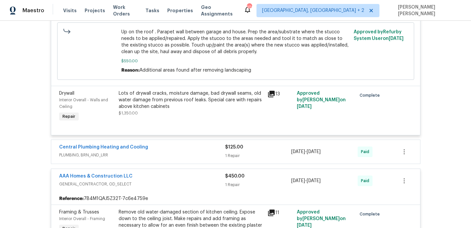
scroll to position [1944, 0]
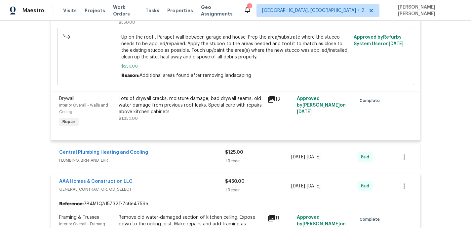
click at [206, 149] on div "Central Plumbing Heating and Cooling" at bounding box center [142, 153] width 166 height 8
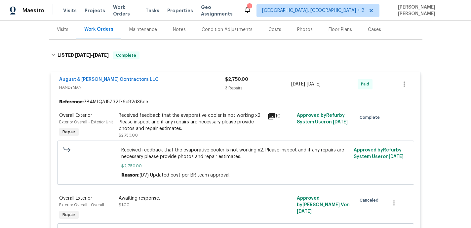
scroll to position [0, 0]
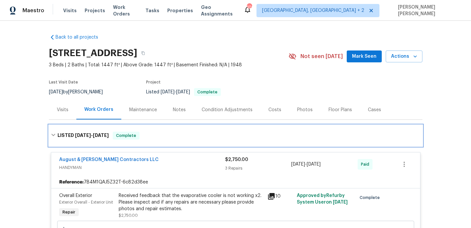
click at [57, 135] on div "LISTED [DATE] - [DATE] Complete" at bounding box center [235, 136] width 369 height 8
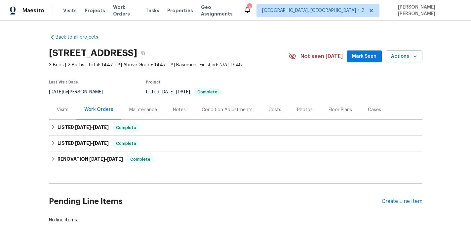
click at [60, 108] on div "Visits" at bounding box center [63, 110] width 12 height 7
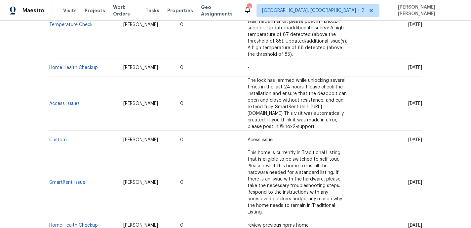
scroll to position [450, 0]
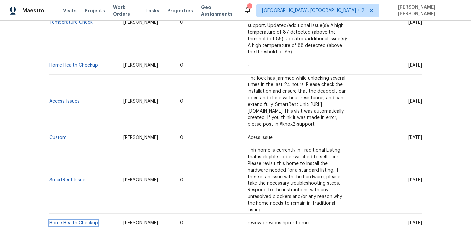
drag, startPoint x: 70, startPoint y: 143, endPoint x: 81, endPoint y: 143, distance: 10.6
click at [71, 221] on link "Home Health Checkup" at bounding box center [73, 223] width 49 height 5
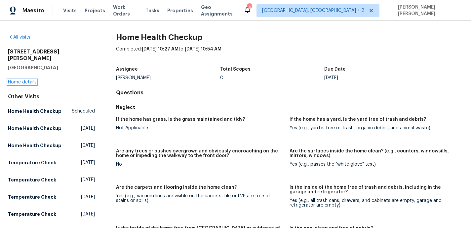
click at [28, 80] on link "Home details" at bounding box center [22, 82] width 29 height 5
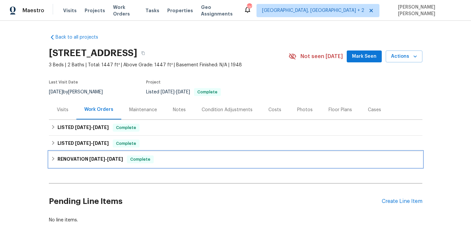
click at [63, 159] on h6 "RENOVATION [DATE] - [DATE]" at bounding box center [89, 160] width 65 height 8
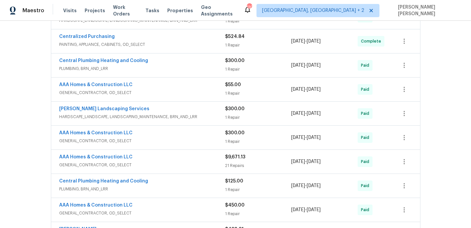
scroll to position [250, 0]
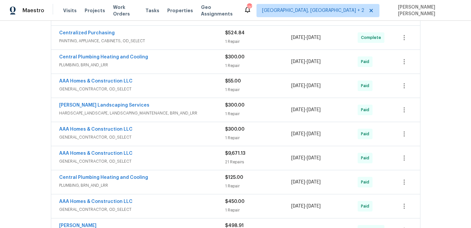
drag, startPoint x: 212, startPoint y: 158, endPoint x: 216, endPoint y: 157, distance: 3.7
click at [212, 157] on div "AAA Homes & Construction LLC" at bounding box center [142, 154] width 166 height 8
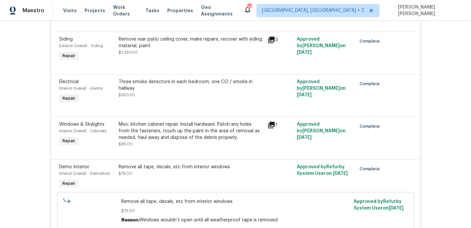
scroll to position [807, 0]
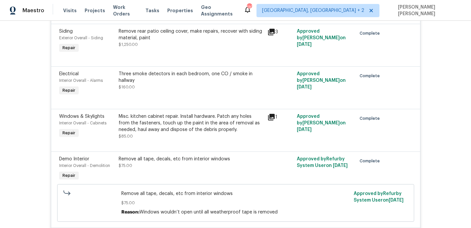
click at [273, 33] on icon at bounding box center [271, 32] width 7 height 7
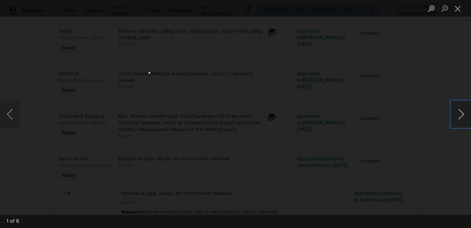
click at [460, 119] on button "Next image" at bounding box center [461, 114] width 20 height 26
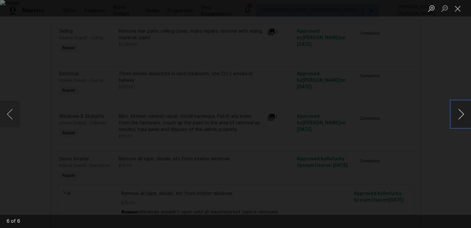
click at [460, 119] on button "Next image" at bounding box center [461, 114] width 20 height 26
drag, startPoint x: 427, startPoint y: 126, endPoint x: 411, endPoint y: 114, distance: 20.1
click at [423, 125] on div "Lightbox" at bounding box center [235, 114] width 471 height 228
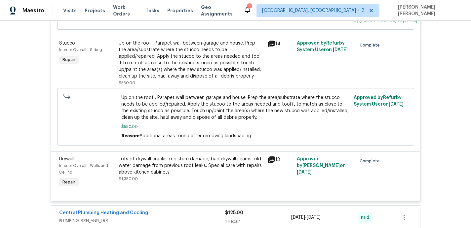
scroll to position [1434, 0]
click at [272, 42] on icon at bounding box center [271, 45] width 8 height 8
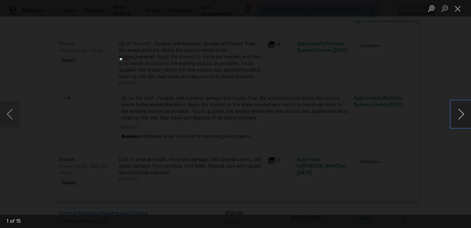
click at [463, 115] on button "Next image" at bounding box center [461, 114] width 20 height 26
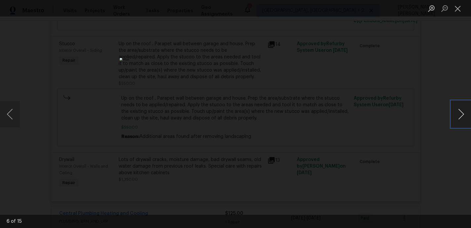
click at [463, 115] on button "Next image" at bounding box center [461, 114] width 20 height 26
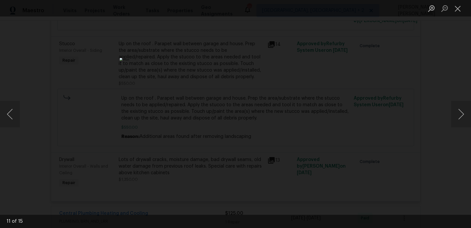
click at [429, 159] on div "Lightbox" at bounding box center [235, 114] width 471 height 228
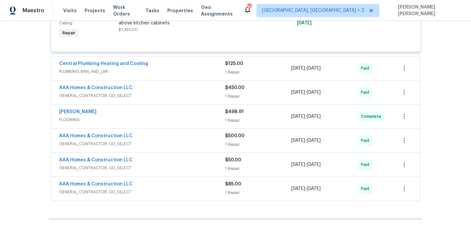
scroll to position [1594, 0]
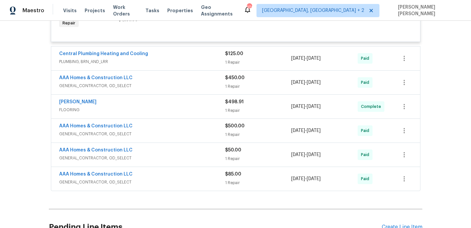
click at [198, 171] on div "AAA Homes & Construction LLC" at bounding box center [142, 175] width 166 height 8
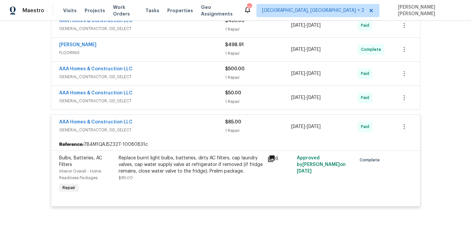
scroll to position [1651, 0]
click at [194, 98] on span "GENERAL_CONTRACTOR, OD_SELECT" at bounding box center [142, 101] width 166 height 7
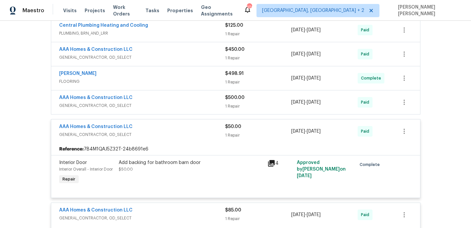
scroll to position [1618, 0]
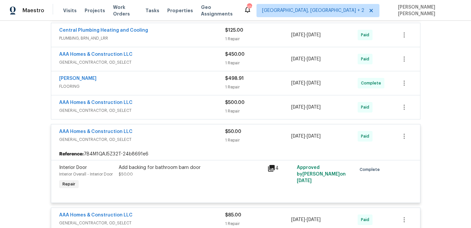
click at [195, 103] on div "AAA Homes & Construction LLC" at bounding box center [142, 103] width 166 height 8
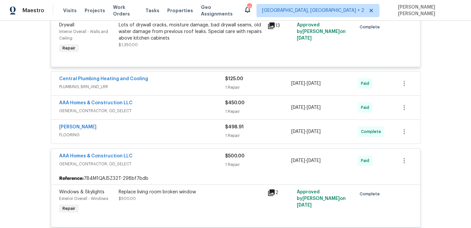
scroll to position [1562, 0]
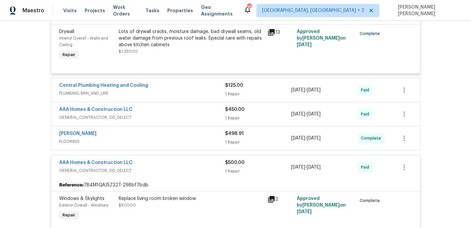
click at [210, 109] on div "AAA Homes & Construction LLC" at bounding box center [142, 110] width 166 height 8
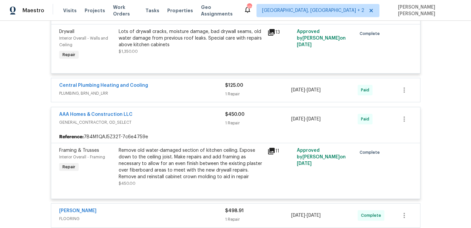
drag, startPoint x: 272, startPoint y: 150, endPoint x: 267, endPoint y: 152, distance: 5.9
click at [271, 150] on icon at bounding box center [271, 151] width 8 height 8
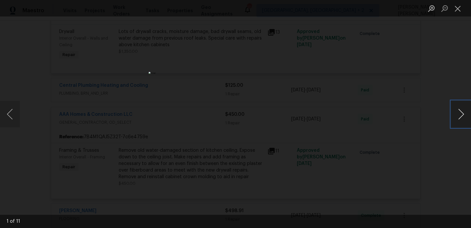
click at [458, 116] on button "Next image" at bounding box center [461, 114] width 20 height 26
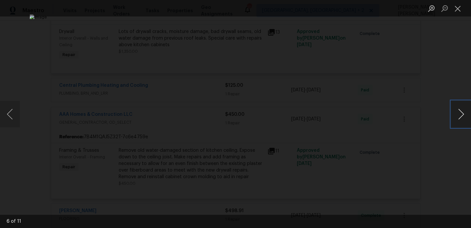
click at [458, 116] on button "Next image" at bounding box center [461, 114] width 20 height 26
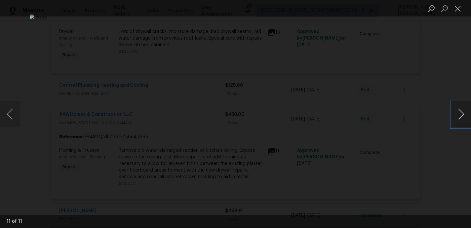
click at [458, 116] on button "Next image" at bounding box center [461, 114] width 20 height 26
click at [428, 148] on div "Lightbox" at bounding box center [235, 114] width 471 height 228
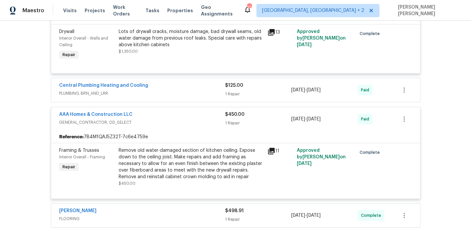
click at [429, 148] on div "Lightbox" at bounding box center [235, 114] width 471 height 228
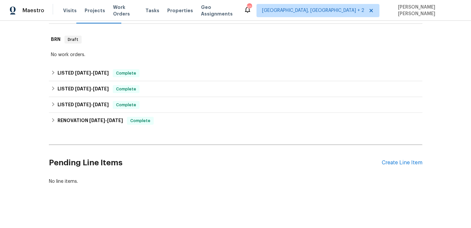
scroll to position [98, 0]
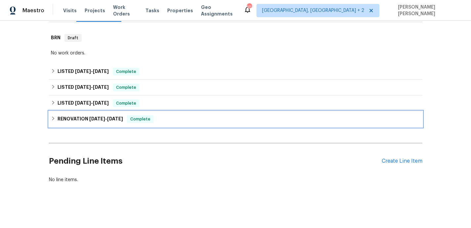
click at [60, 121] on h6 "RENOVATION [DATE] - [DATE]" at bounding box center [89, 119] width 65 height 8
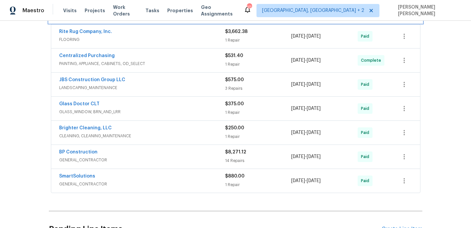
scroll to position [215, 0]
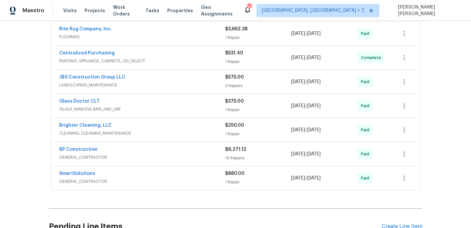
click at [192, 56] on div "Centralized Purchasing" at bounding box center [142, 54] width 166 height 8
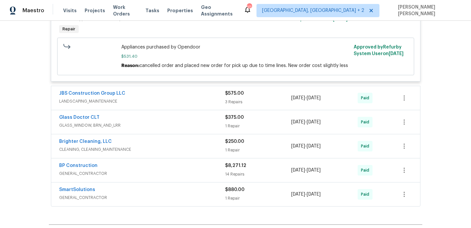
scroll to position [302, 0]
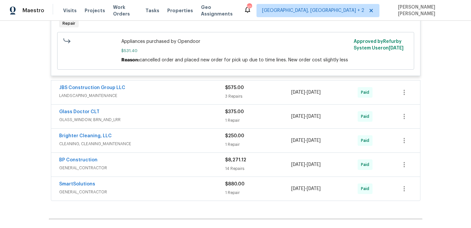
click at [324, 171] on div "[DATE] - [DATE]" at bounding box center [324, 165] width 66 height 16
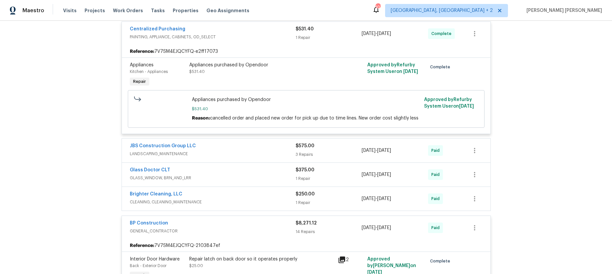
scroll to position [312, 0]
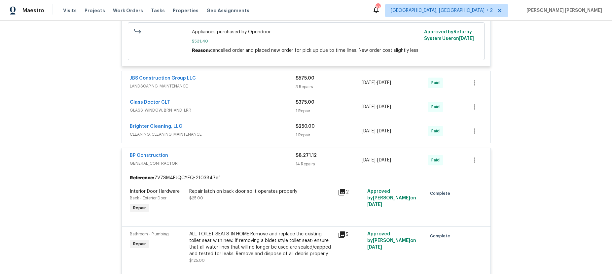
click at [228, 155] on div "BP Construction" at bounding box center [213, 156] width 166 height 8
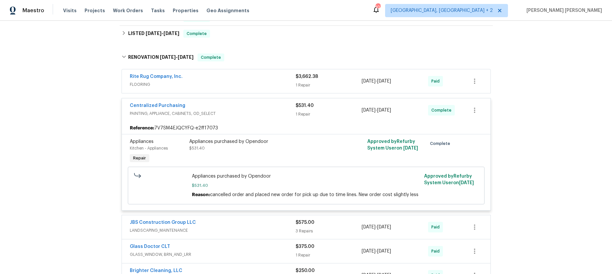
scroll to position [118, 0]
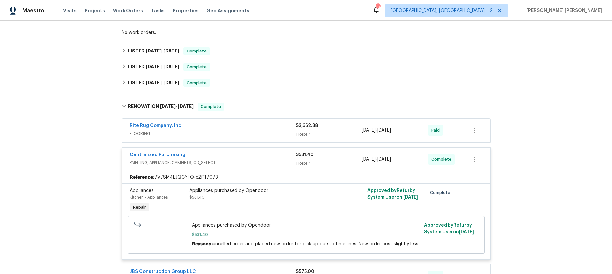
drag, startPoint x: 252, startPoint y: 156, endPoint x: 267, endPoint y: 158, distance: 15.0
click at [252, 156] on div "Centralized Purchasing" at bounding box center [213, 156] width 166 height 8
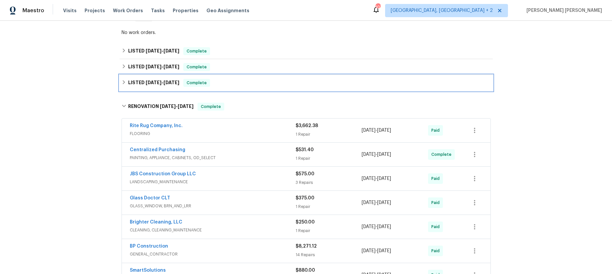
click at [121, 80] on div "LISTED [DATE] - [DATE] Complete" at bounding box center [306, 83] width 373 height 16
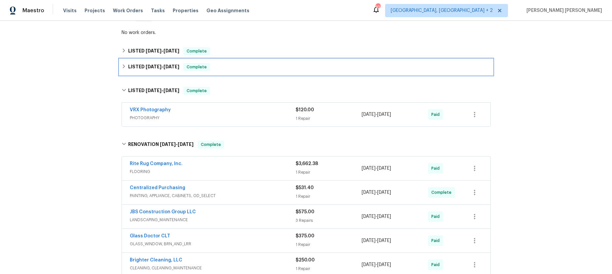
click at [121, 66] on div "LISTED [DATE] - [DATE] Complete" at bounding box center [306, 67] width 373 height 16
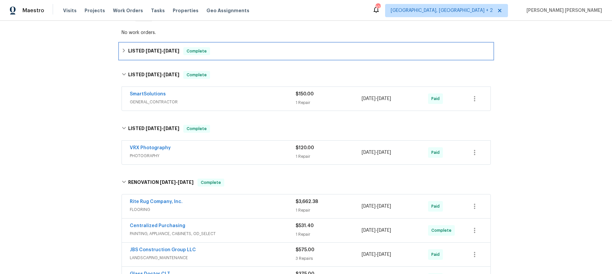
click at [121, 48] on div "LISTED [DATE] - [DATE] Complete" at bounding box center [306, 51] width 373 height 16
